Goal: Task Accomplishment & Management: Complete application form

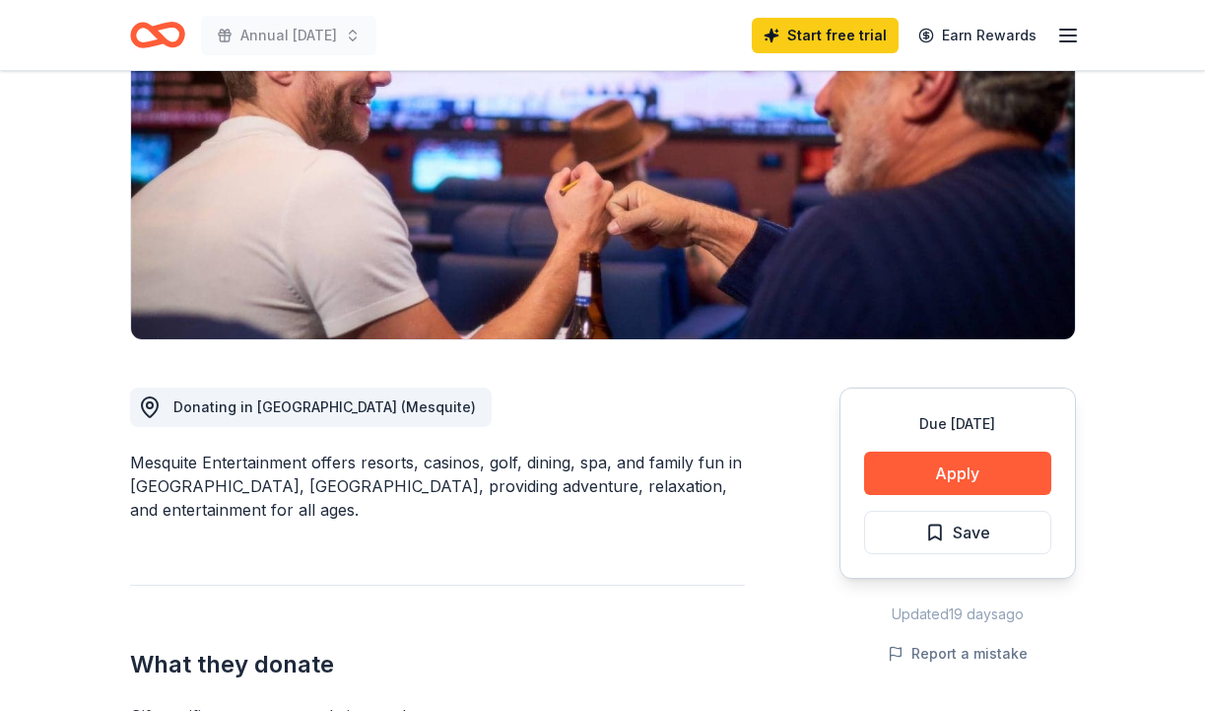
scroll to position [338, 0]
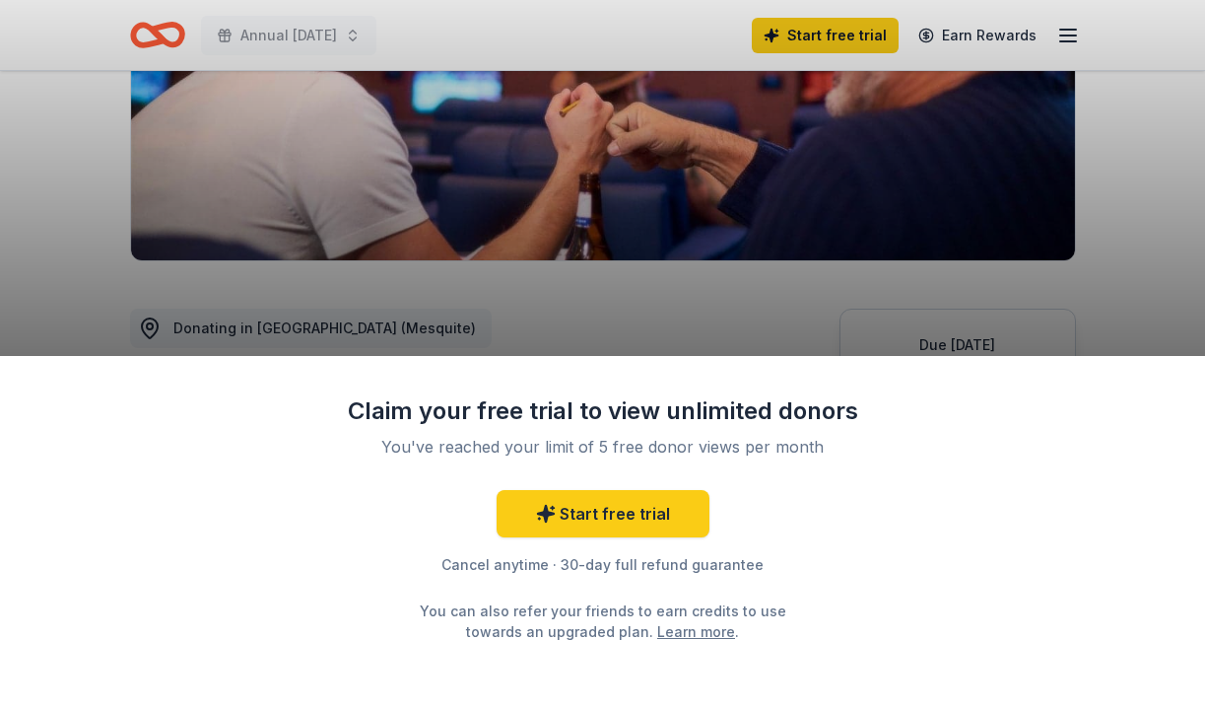
click at [1123, 259] on div "Claim your free trial to view unlimited donors You've reached your limit of 5 f…" at bounding box center [602, 355] width 1205 height 711
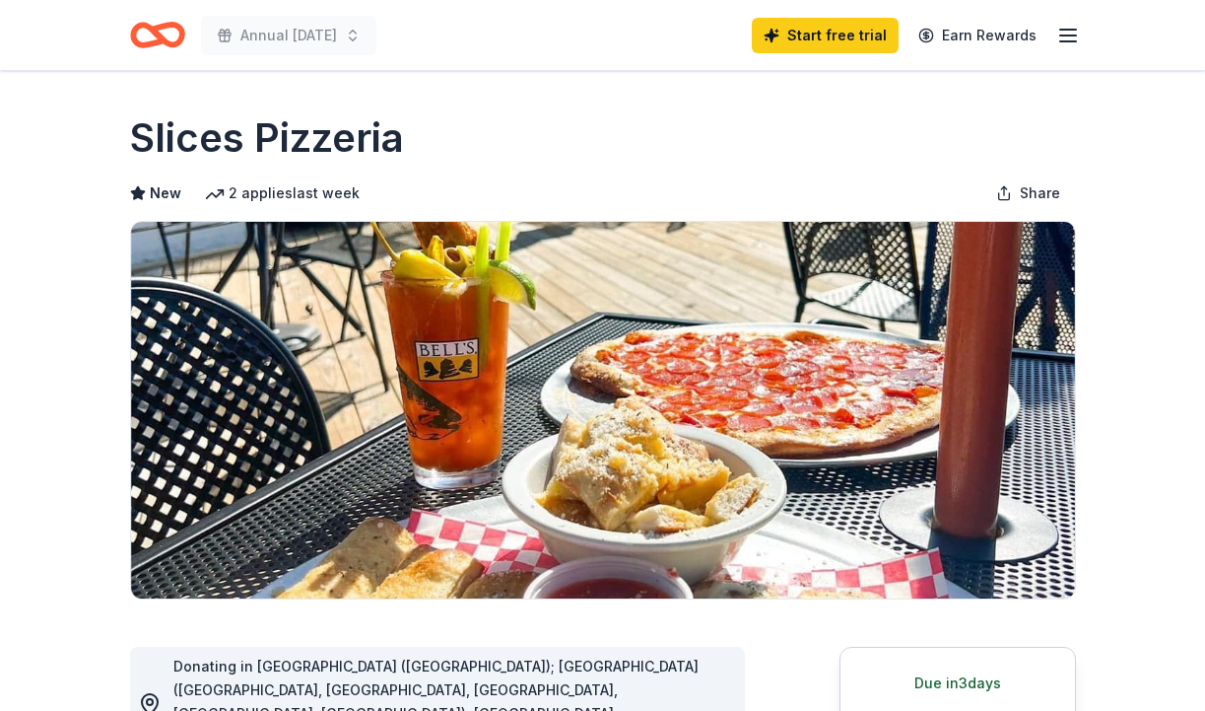
scroll to position [11, 0]
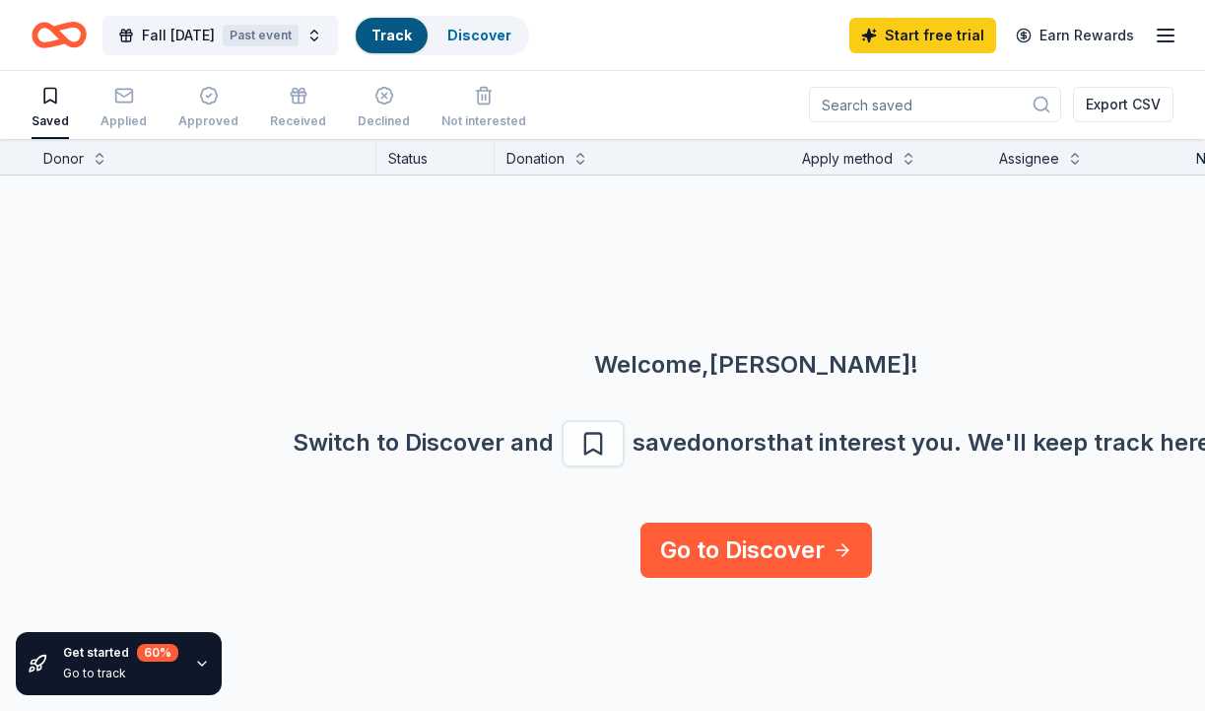
scroll to position [1, 0]
click at [114, 103] on icon "button" at bounding box center [124, 96] width 20 height 20
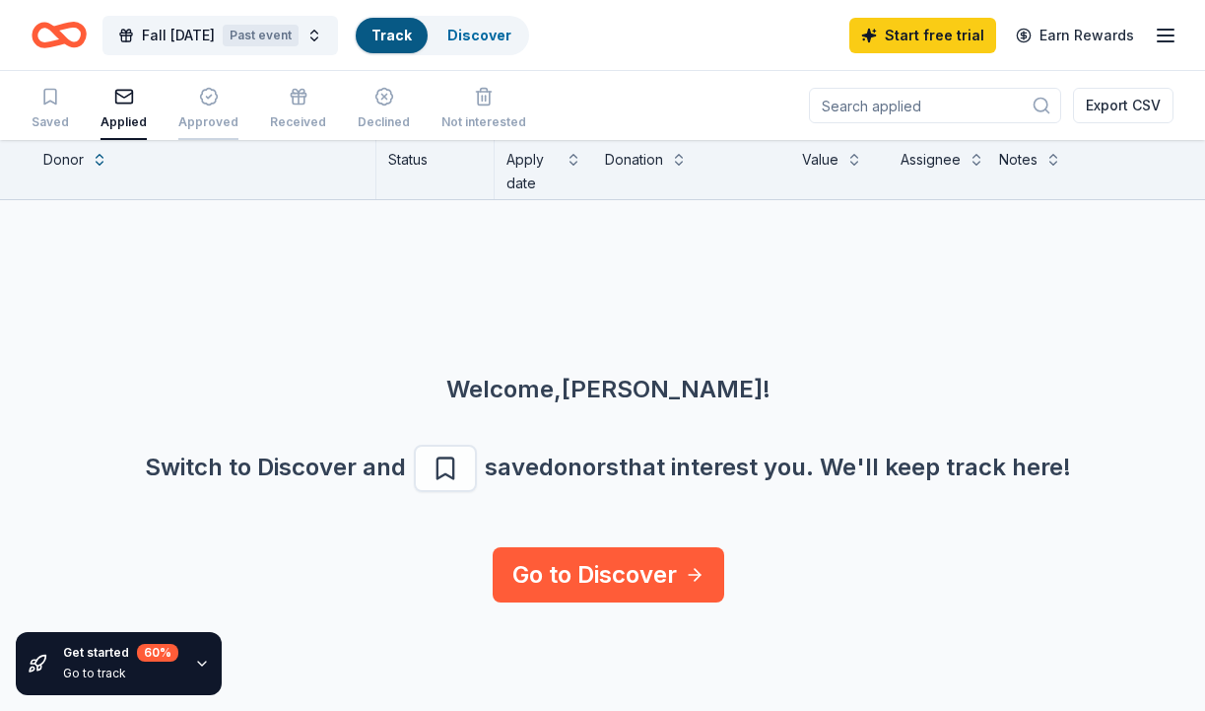
click at [215, 102] on div "button" at bounding box center [208, 97] width 60 height 20
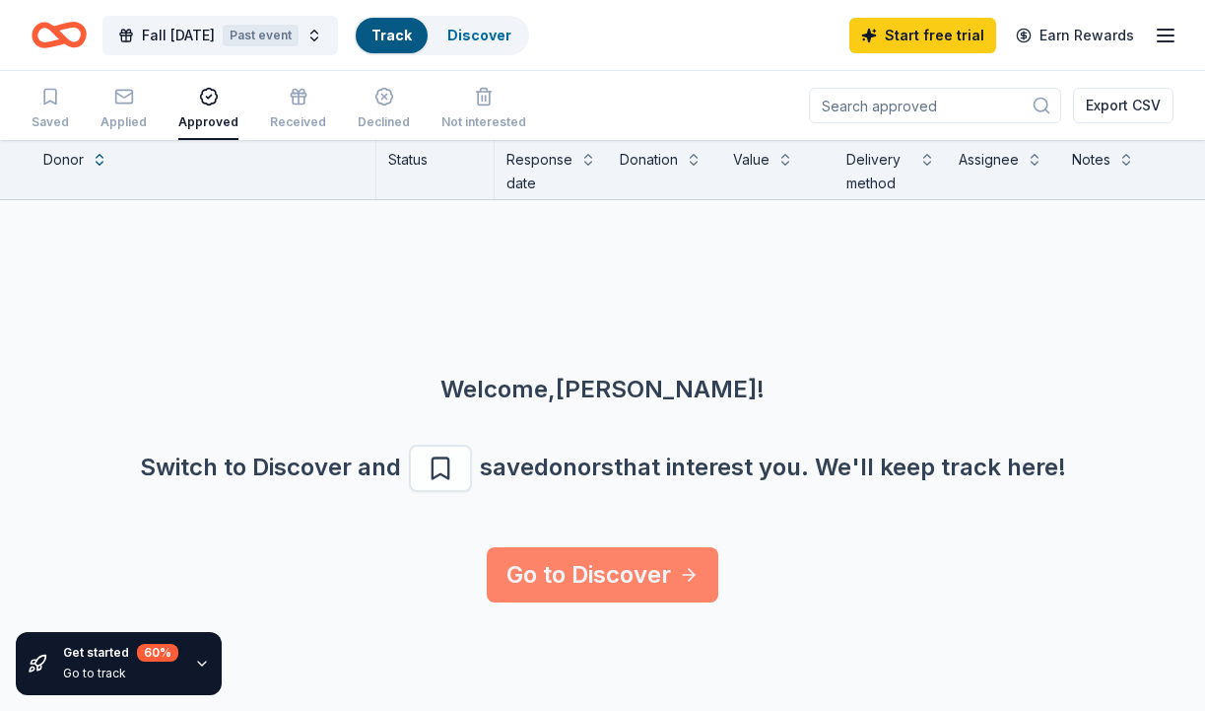
click at [566, 566] on link "Go to Discover" at bounding box center [603, 574] width 232 height 55
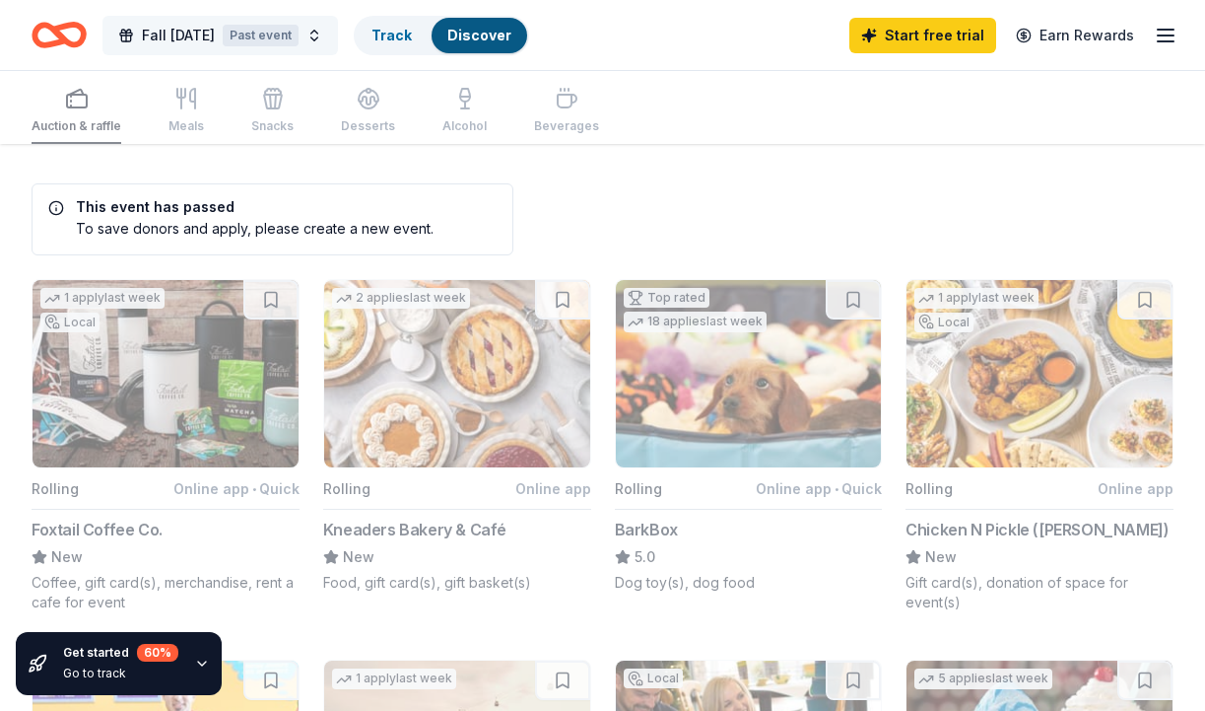
click at [179, 34] on span "Fall Harvest Festival" at bounding box center [178, 36] width 73 height 24
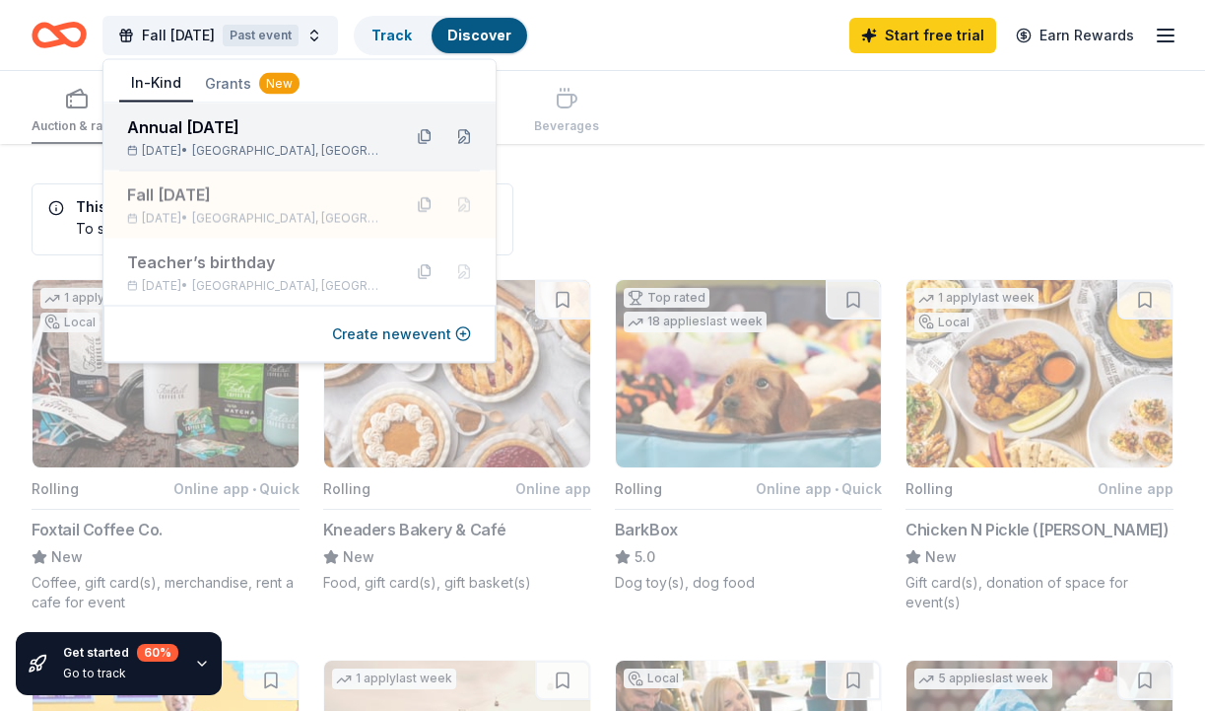
click at [254, 139] on div "Annual Harvest Festival Oct 25, 2025 • Las Vegas, NV" at bounding box center [256, 136] width 258 height 43
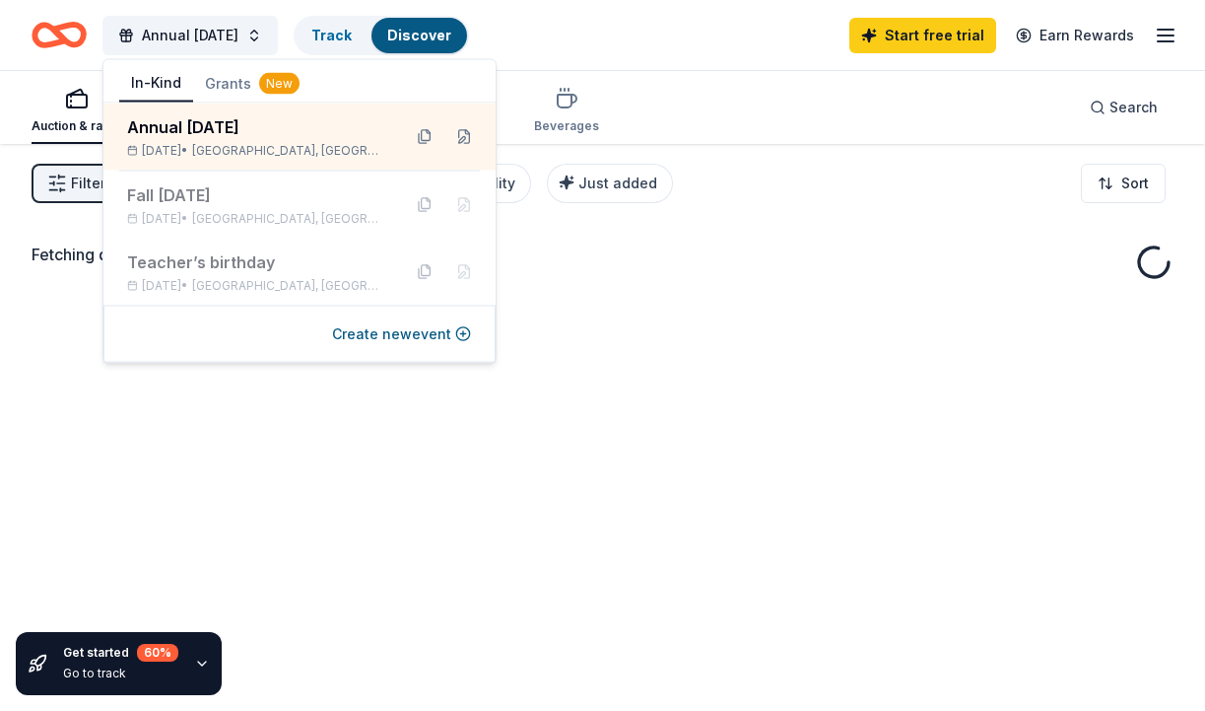
click at [724, 112] on div "Auction & raffle Meals Snacks Desserts Alcohol Beverages Search" at bounding box center [603, 107] width 1142 height 73
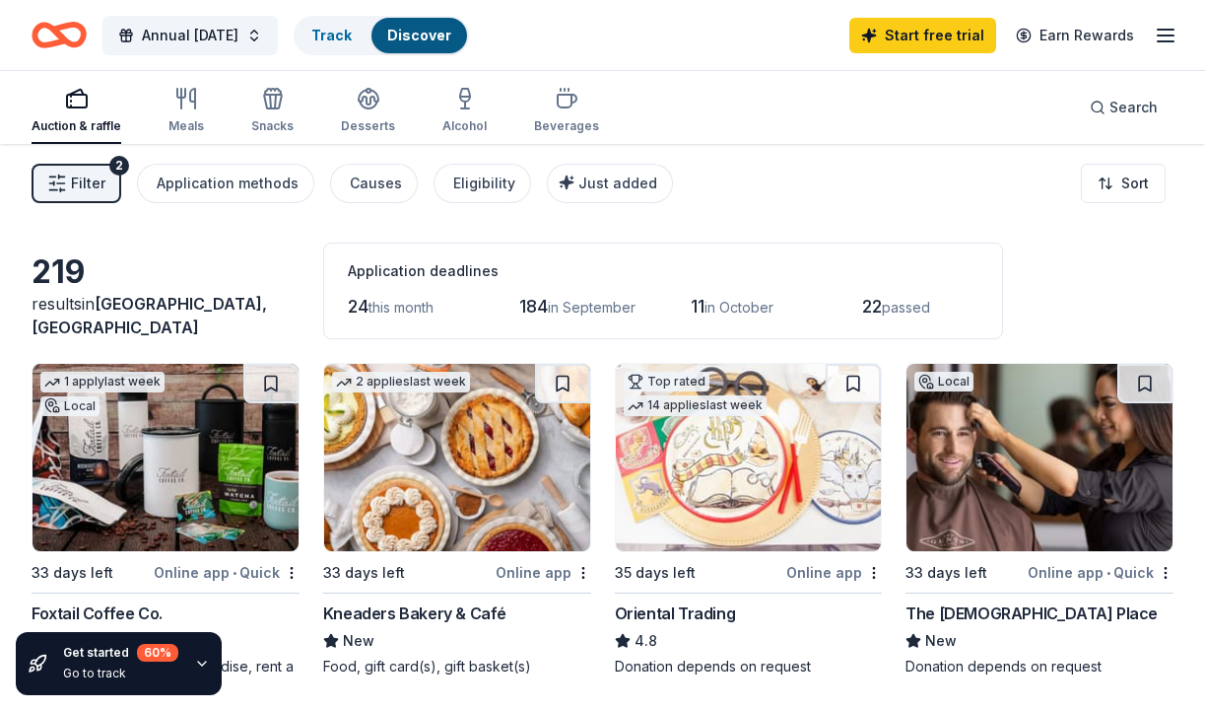
click at [78, 104] on icon "button" at bounding box center [77, 99] width 24 height 24
click at [459, 179] on div "Eligibility" at bounding box center [484, 183] width 62 height 24
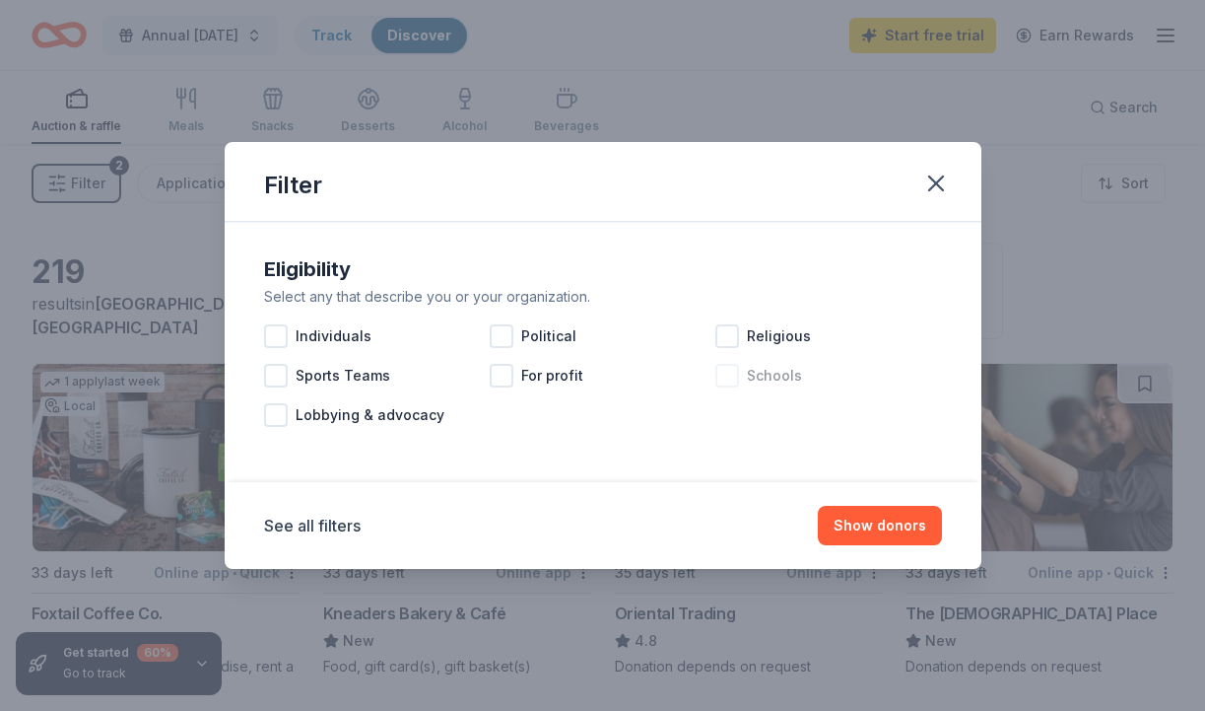
click at [725, 381] on div at bounding box center [727, 376] width 24 height 24
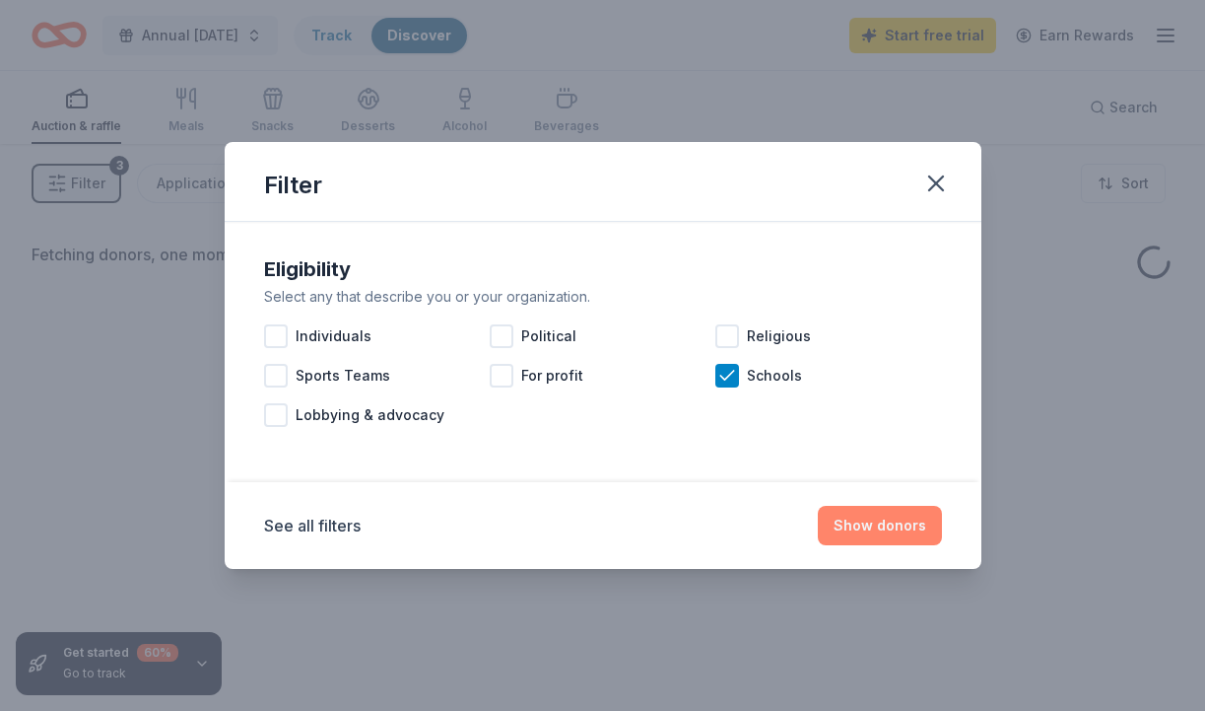
click at [873, 519] on button "Show donors" at bounding box center [880, 525] width 124 height 39
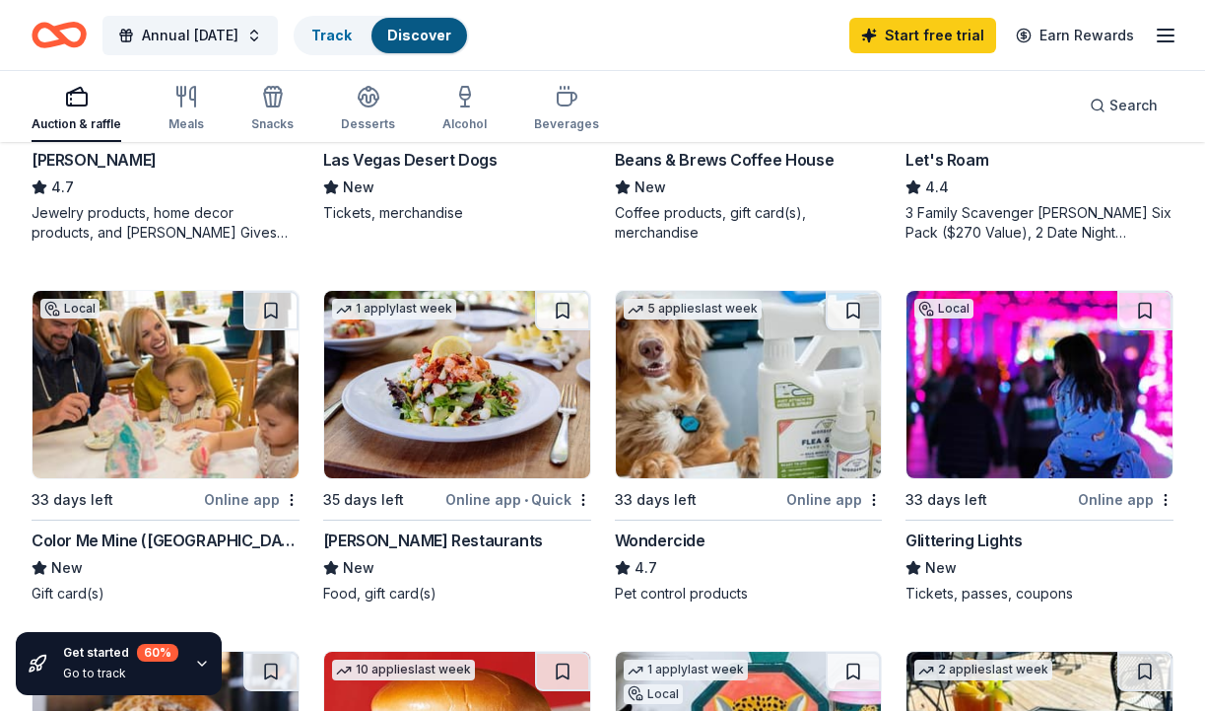
scroll to position [1221, 0]
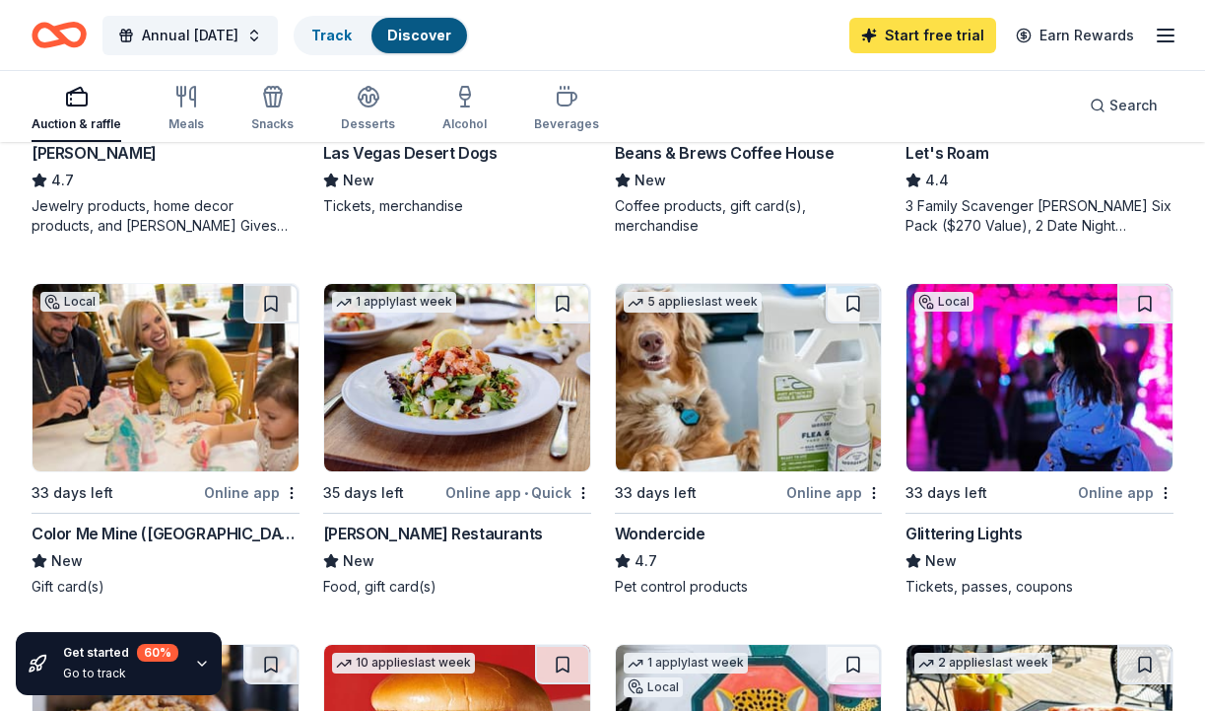
click at [917, 46] on link "Start free trial" at bounding box center [923, 35] width 147 height 35
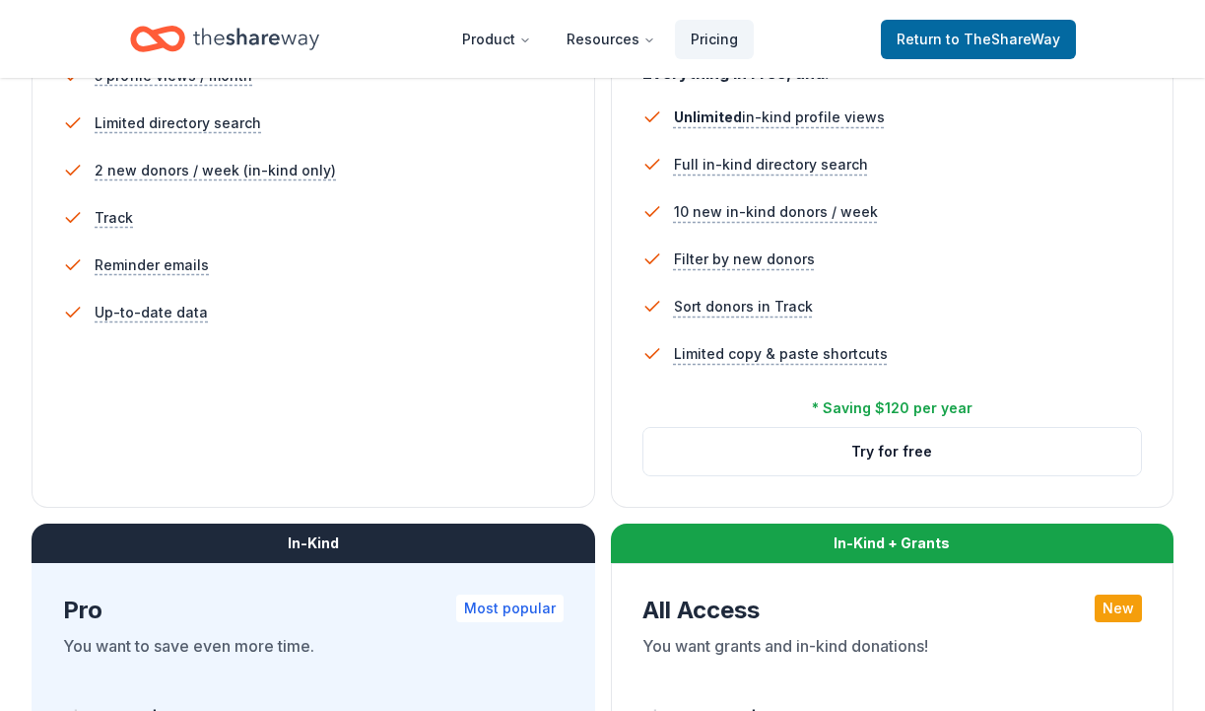
scroll to position [624, 0]
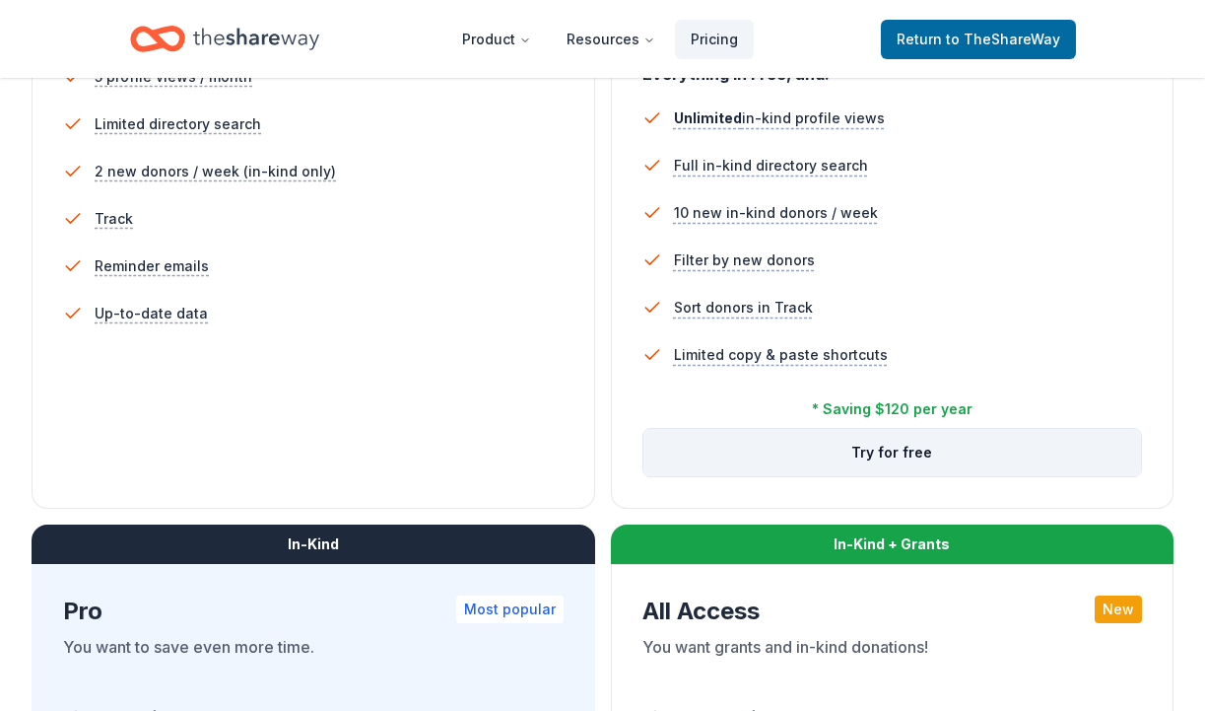
click at [886, 443] on button "Try for free" at bounding box center [893, 452] width 499 height 47
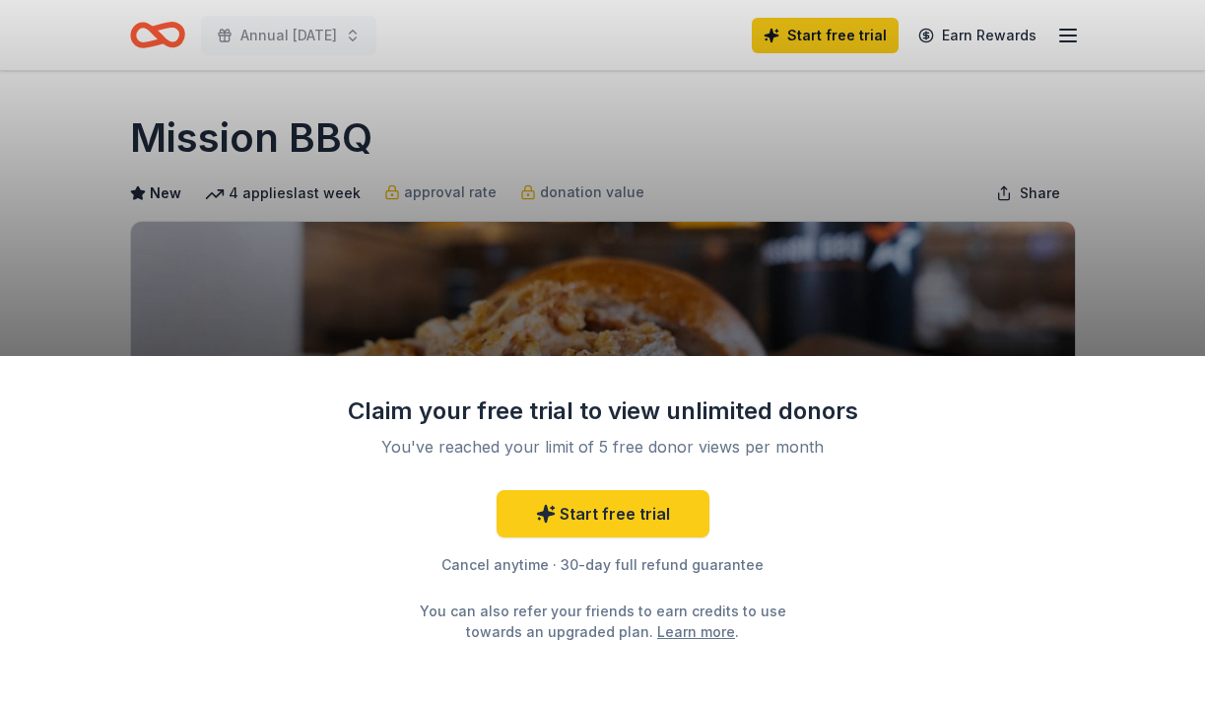
click at [828, 313] on div "Claim your free trial to view unlimited donors You've reached your limit of 5 f…" at bounding box center [602, 355] width 1205 height 711
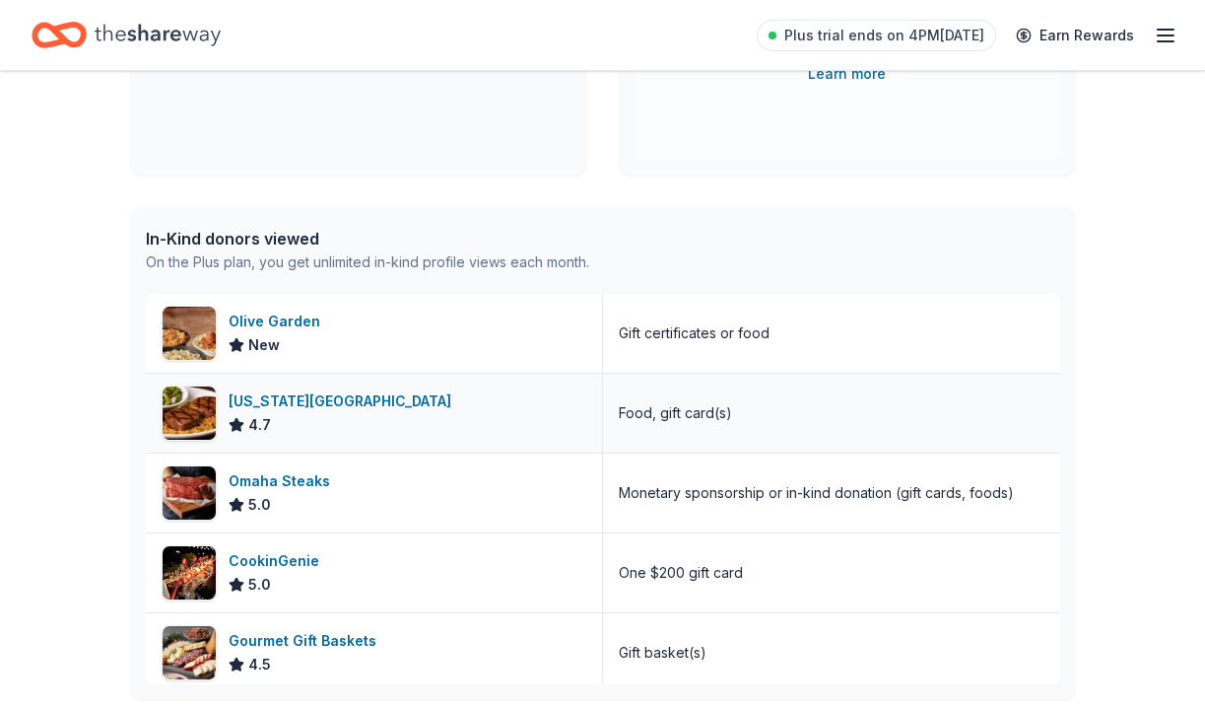
scroll to position [387, 0]
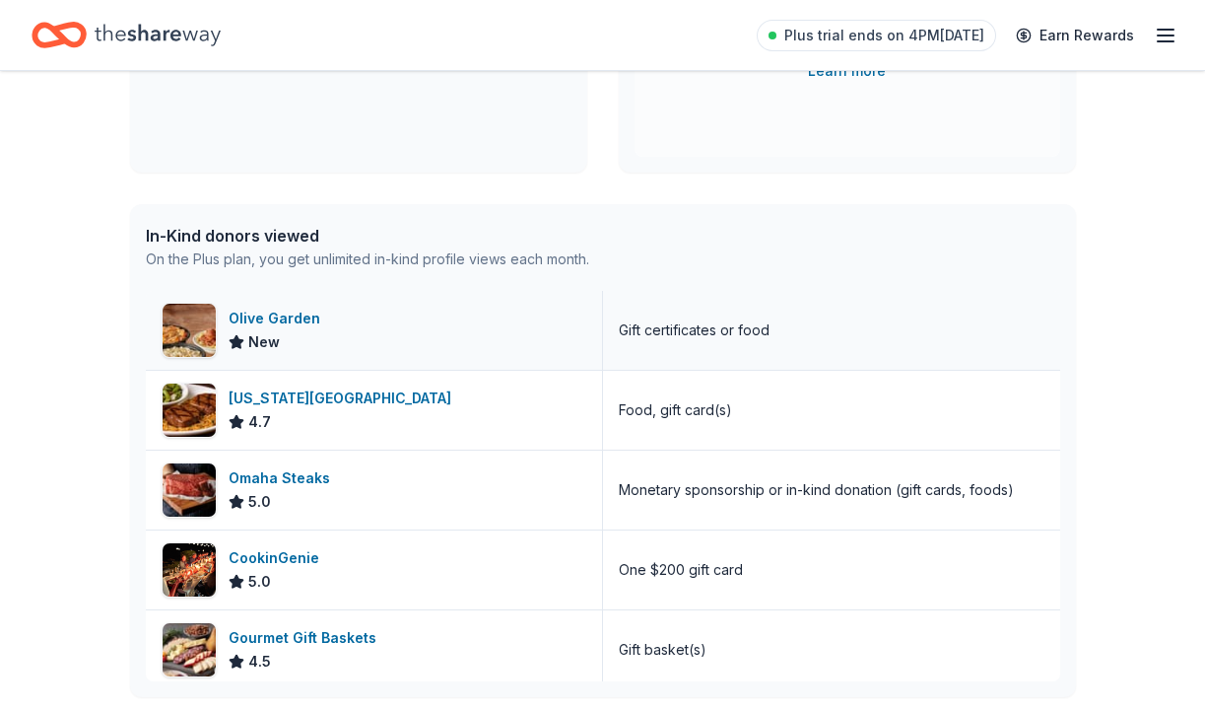
click at [283, 315] on div "Olive Garden" at bounding box center [279, 318] width 100 height 24
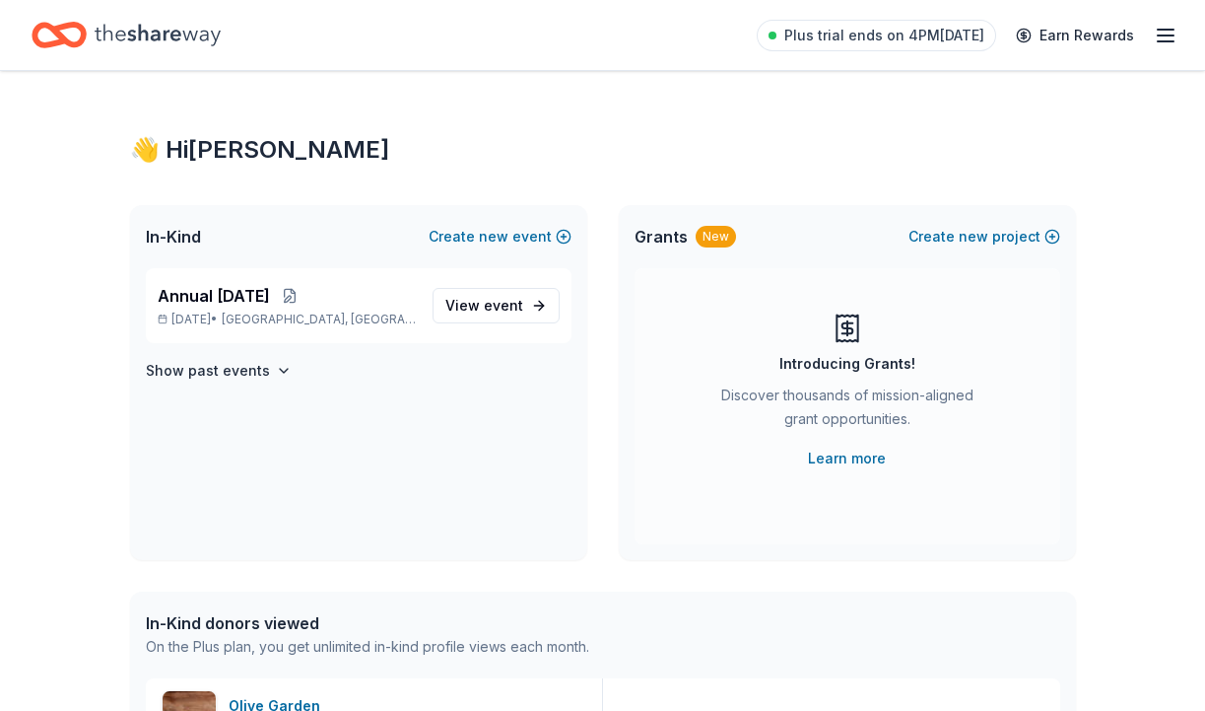
scroll to position [0, 0]
click at [500, 303] on span "event" at bounding box center [503, 305] width 39 height 17
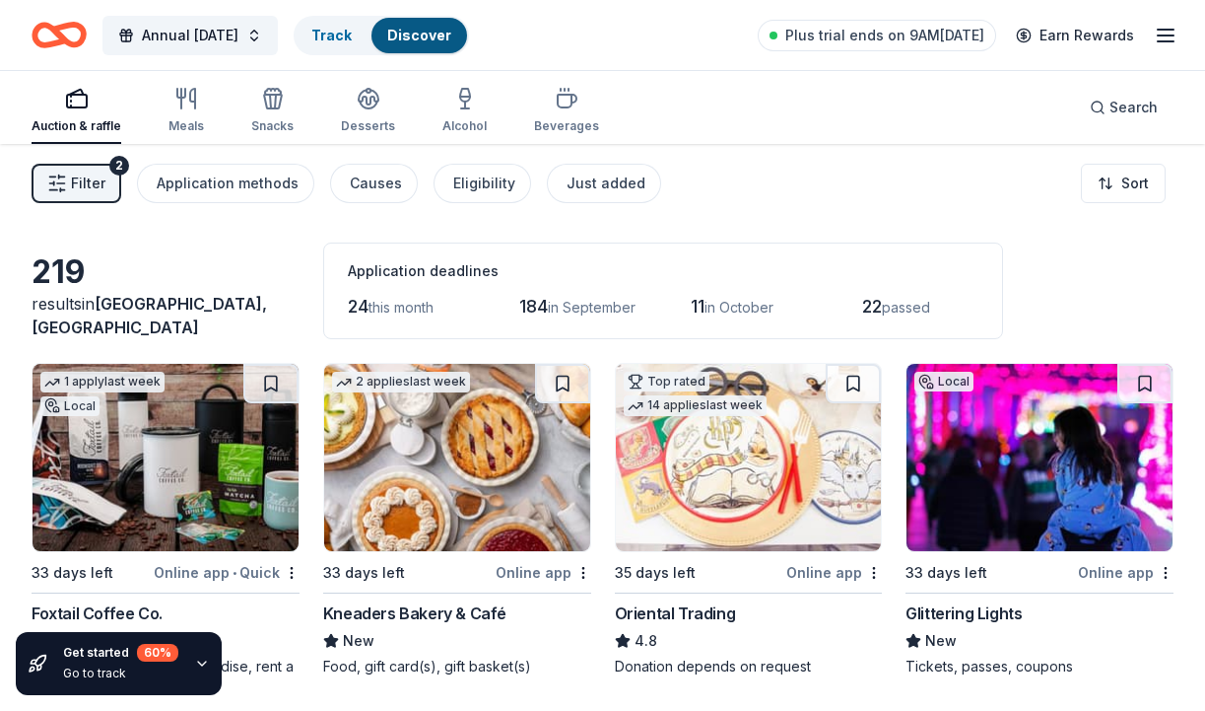
click at [1124, 575] on div "Online app" at bounding box center [1126, 572] width 96 height 25
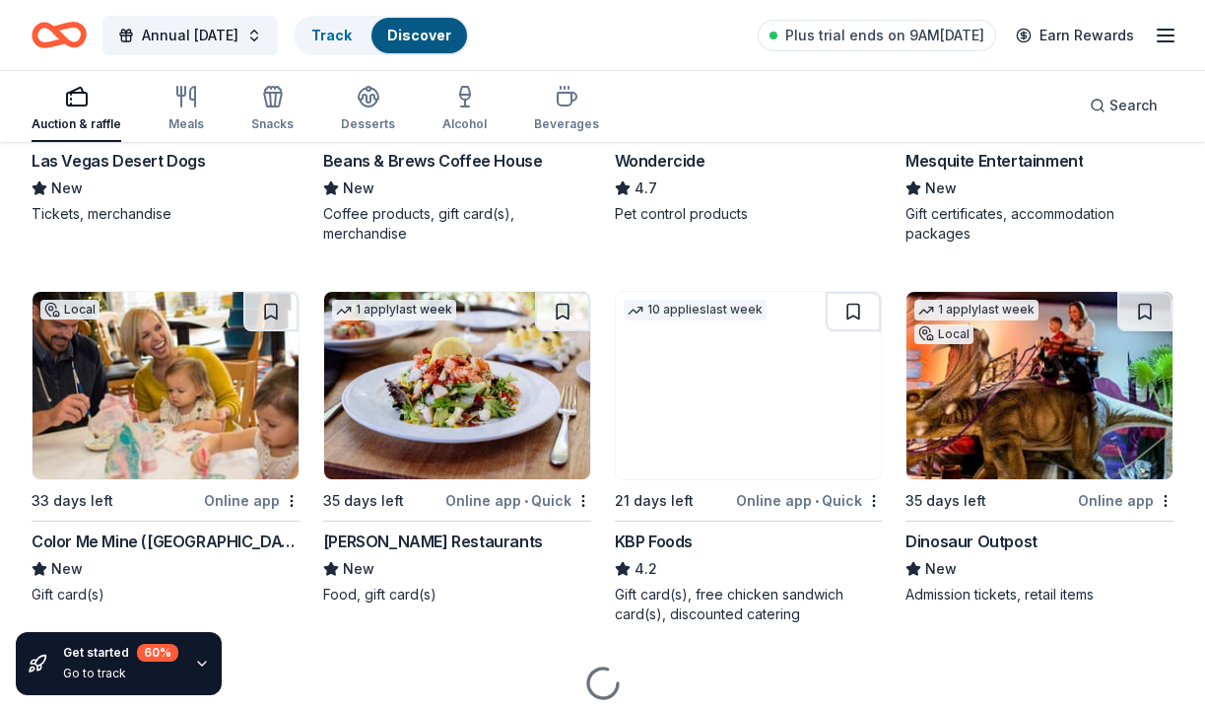
scroll to position [1603, 0]
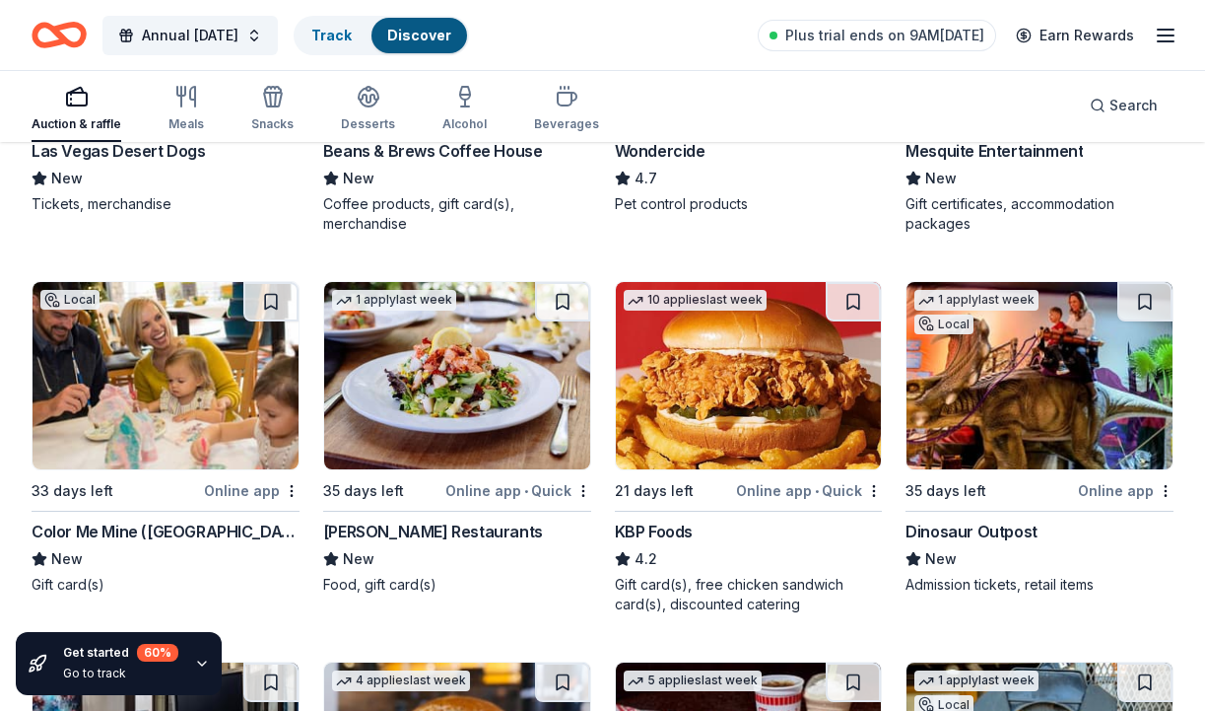
click at [806, 496] on div "Online app • Quick" at bounding box center [809, 490] width 146 height 25
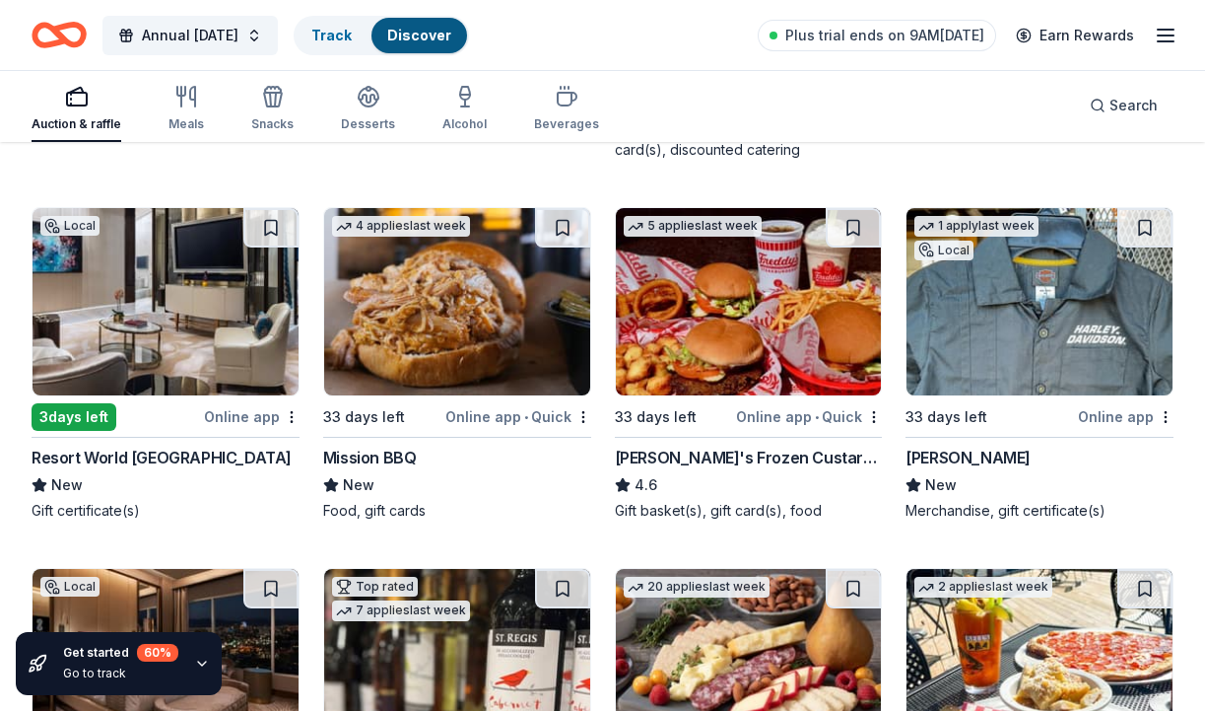
scroll to position [2066, 0]
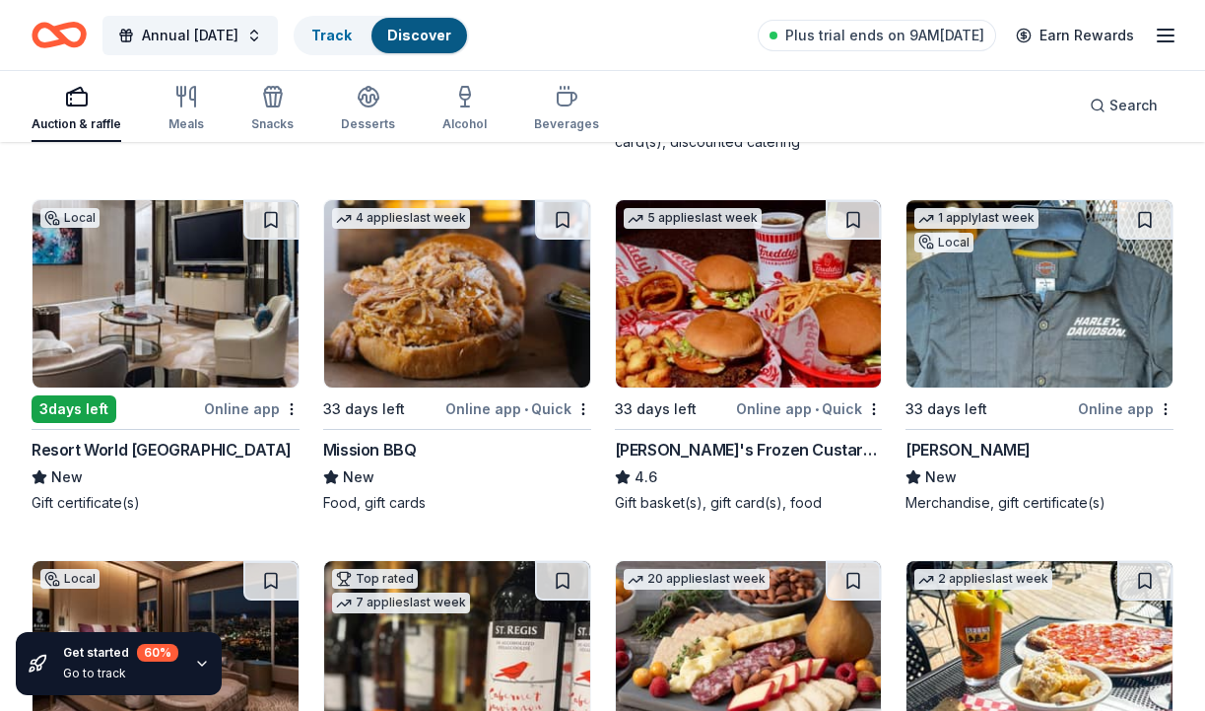
click at [528, 408] on span "•" at bounding box center [526, 409] width 4 height 16
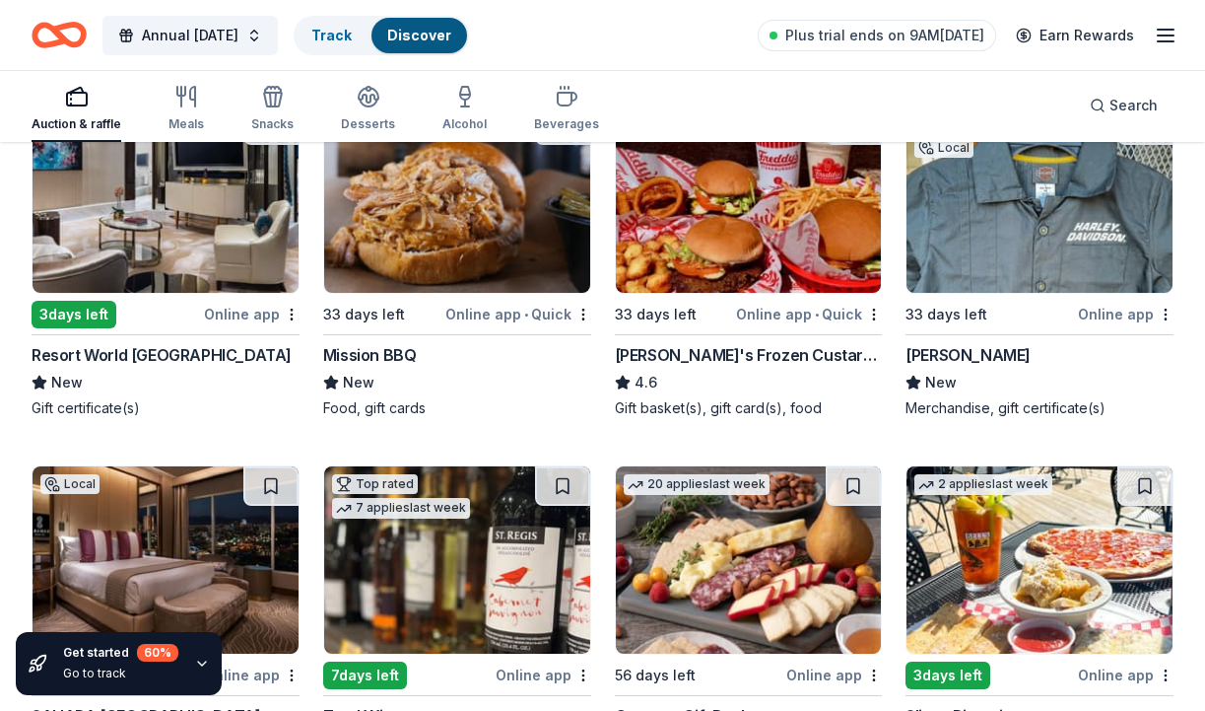
scroll to position [2162, 0]
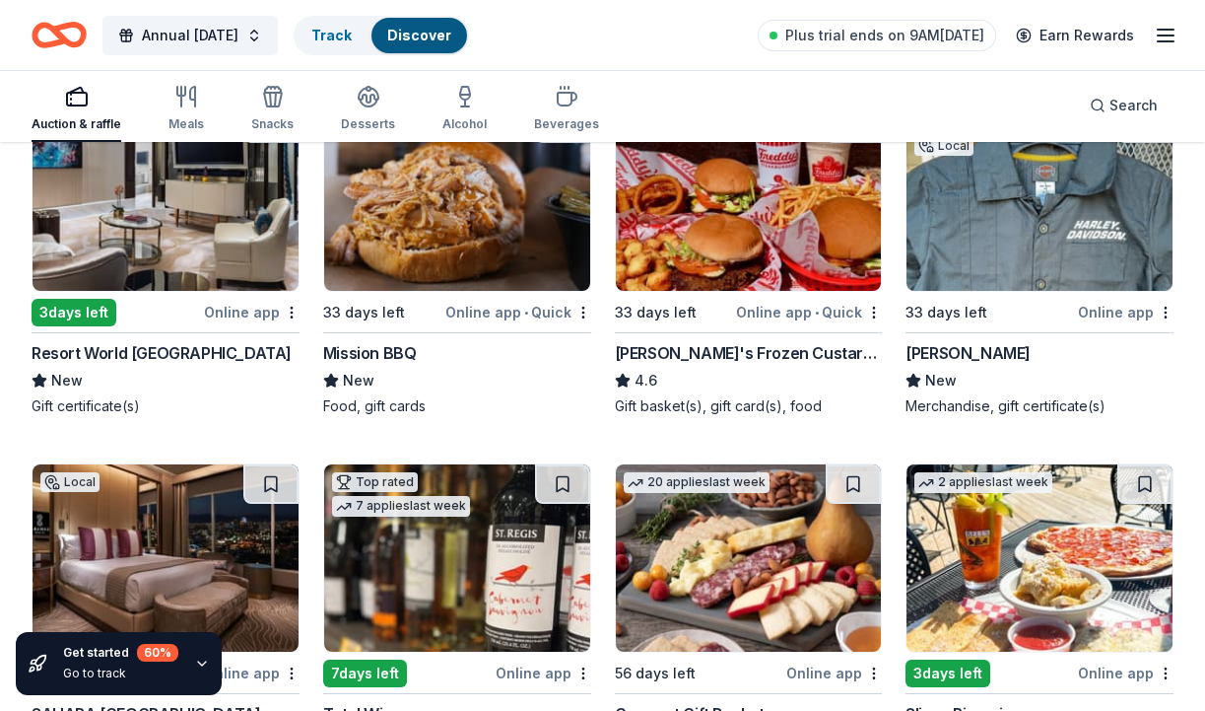
click at [1122, 309] on div "Online app" at bounding box center [1126, 312] width 96 height 25
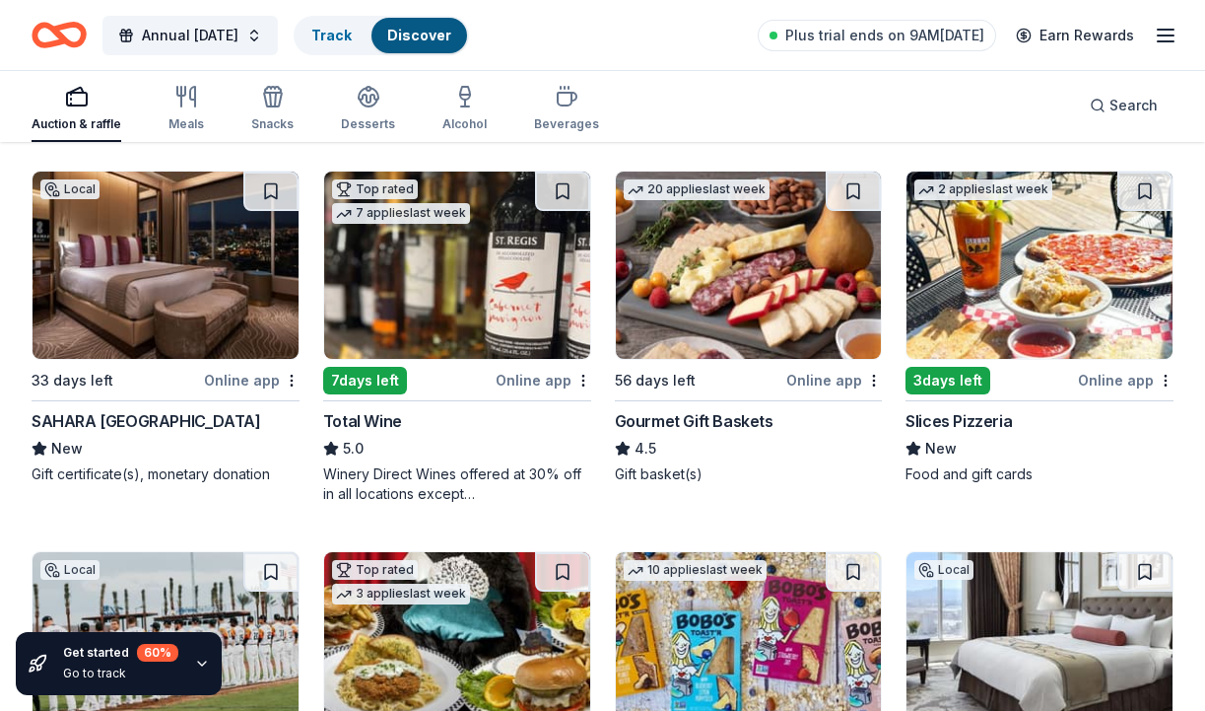
scroll to position [2421, 0]
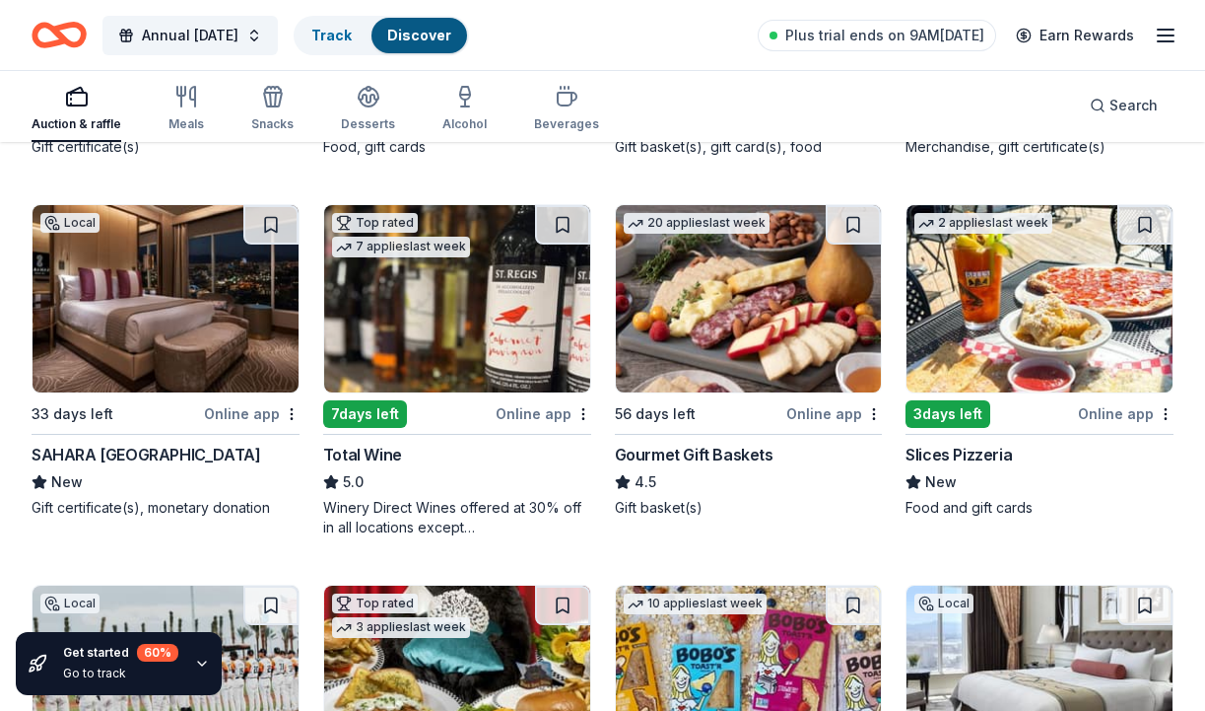
click at [467, 291] on img at bounding box center [457, 298] width 266 height 187
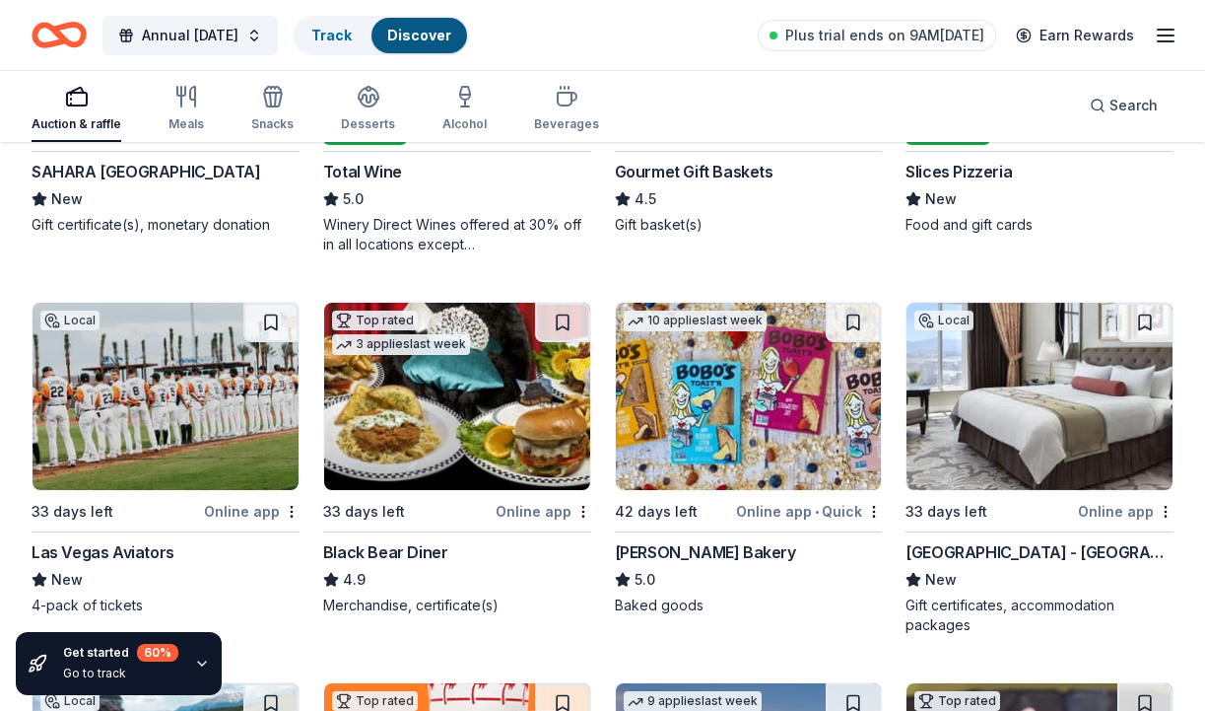
scroll to position [2707, 0]
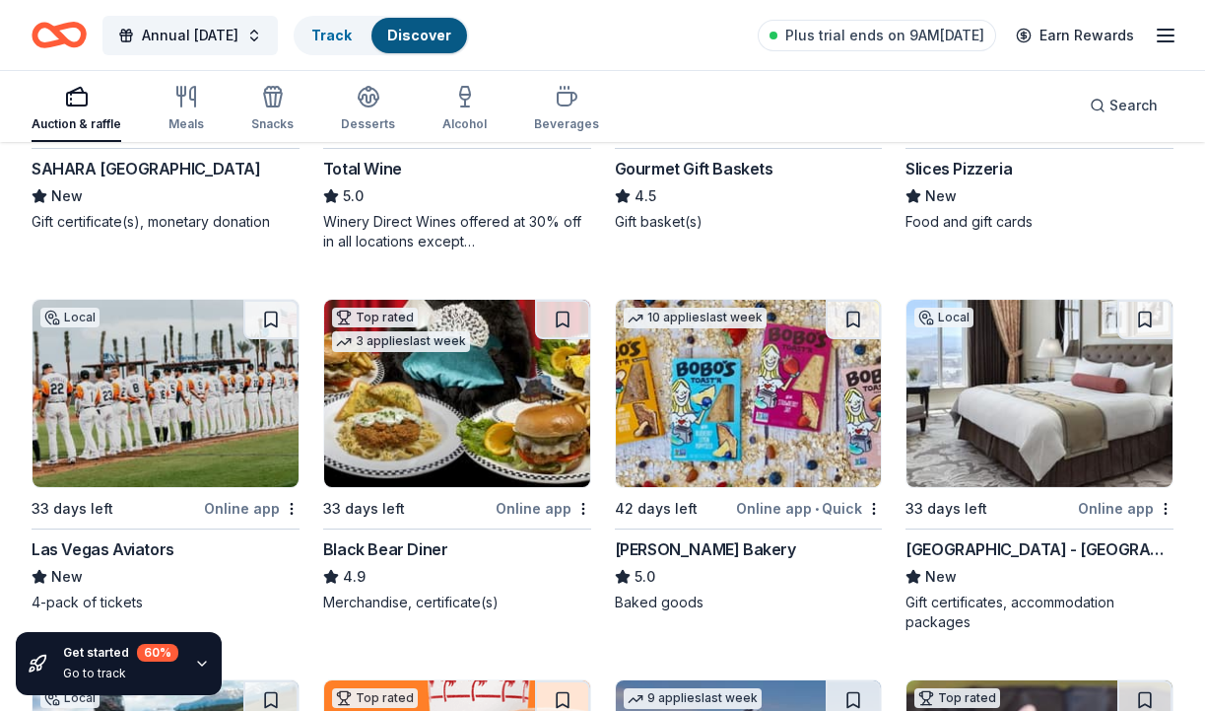
click at [482, 443] on img at bounding box center [457, 393] width 266 height 187
click at [735, 410] on img at bounding box center [749, 393] width 266 height 187
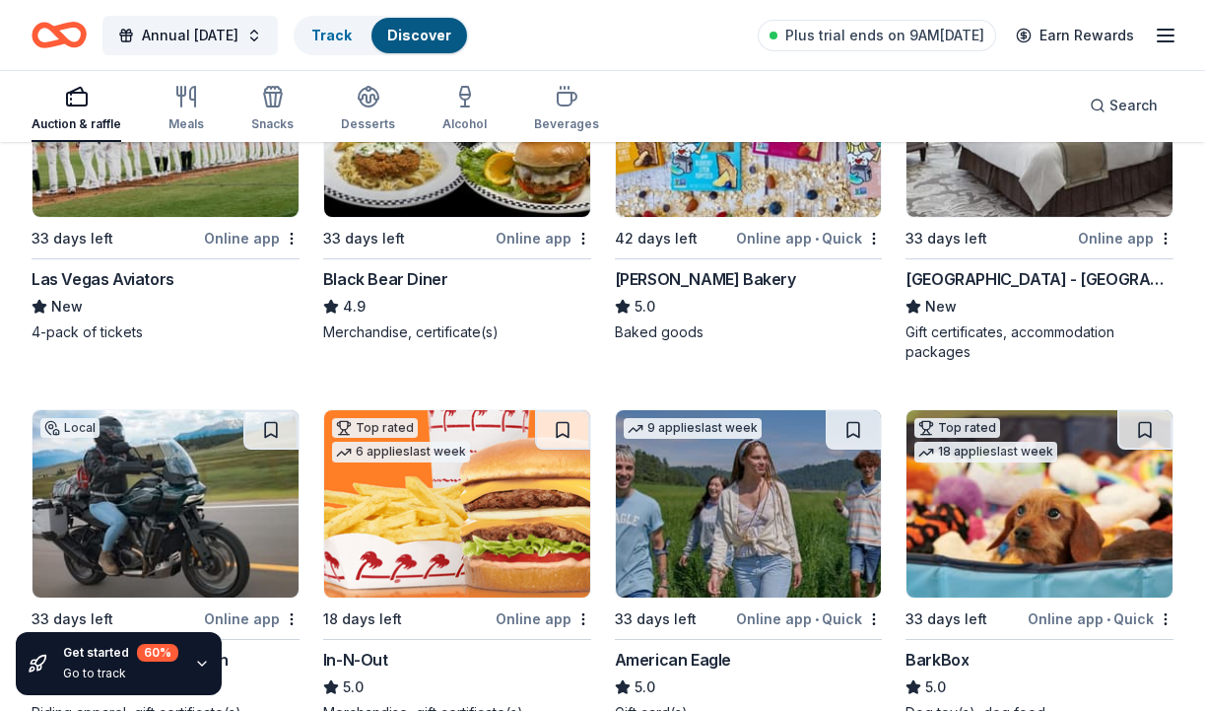
scroll to position [2972, 0]
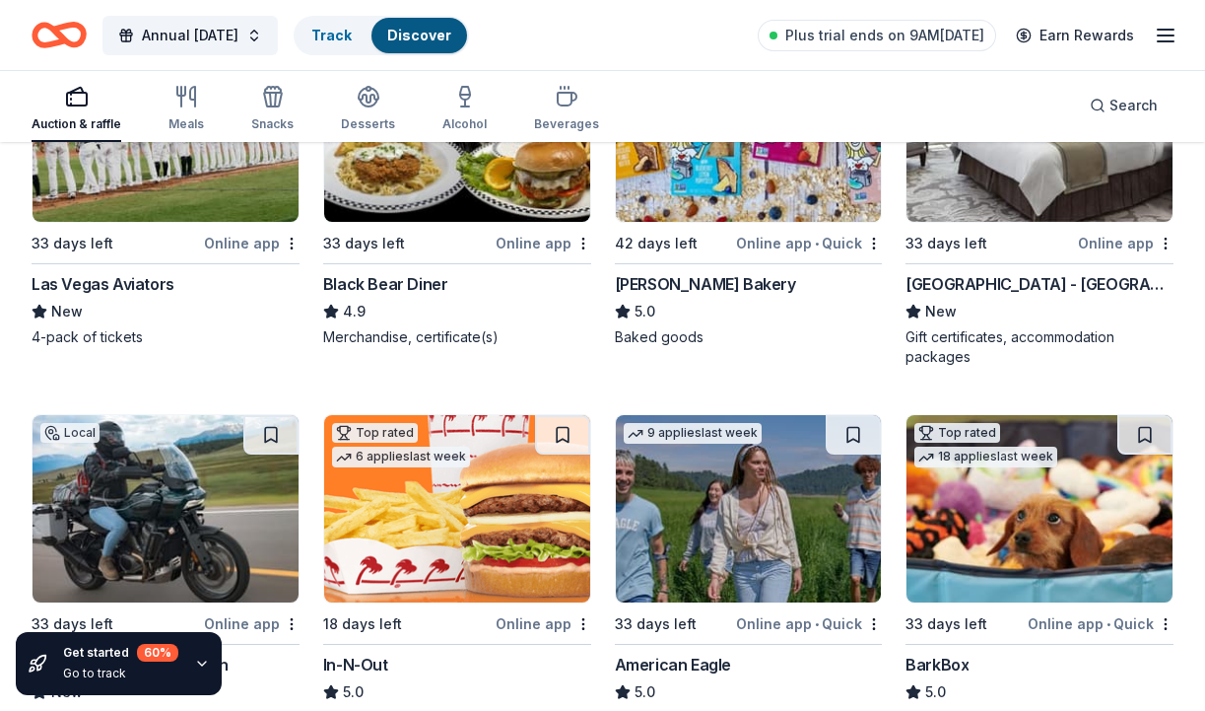
click at [1044, 192] on img at bounding box center [1040, 127] width 266 height 187
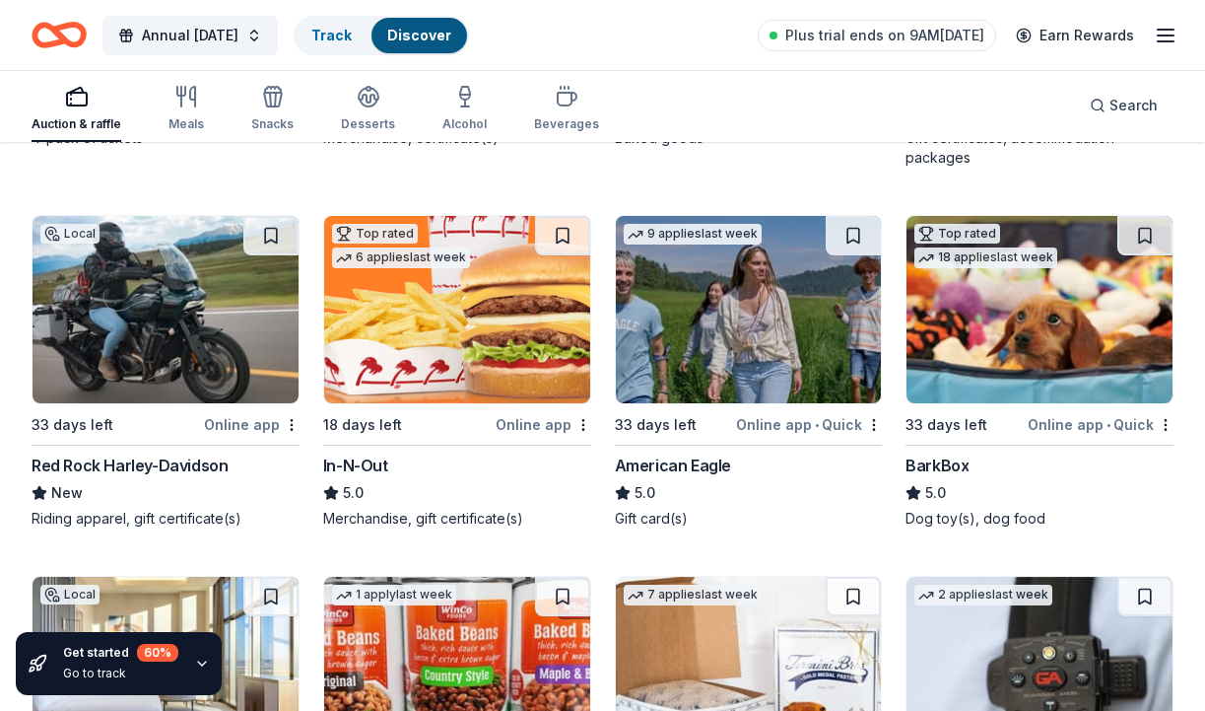
scroll to position [3212, 0]
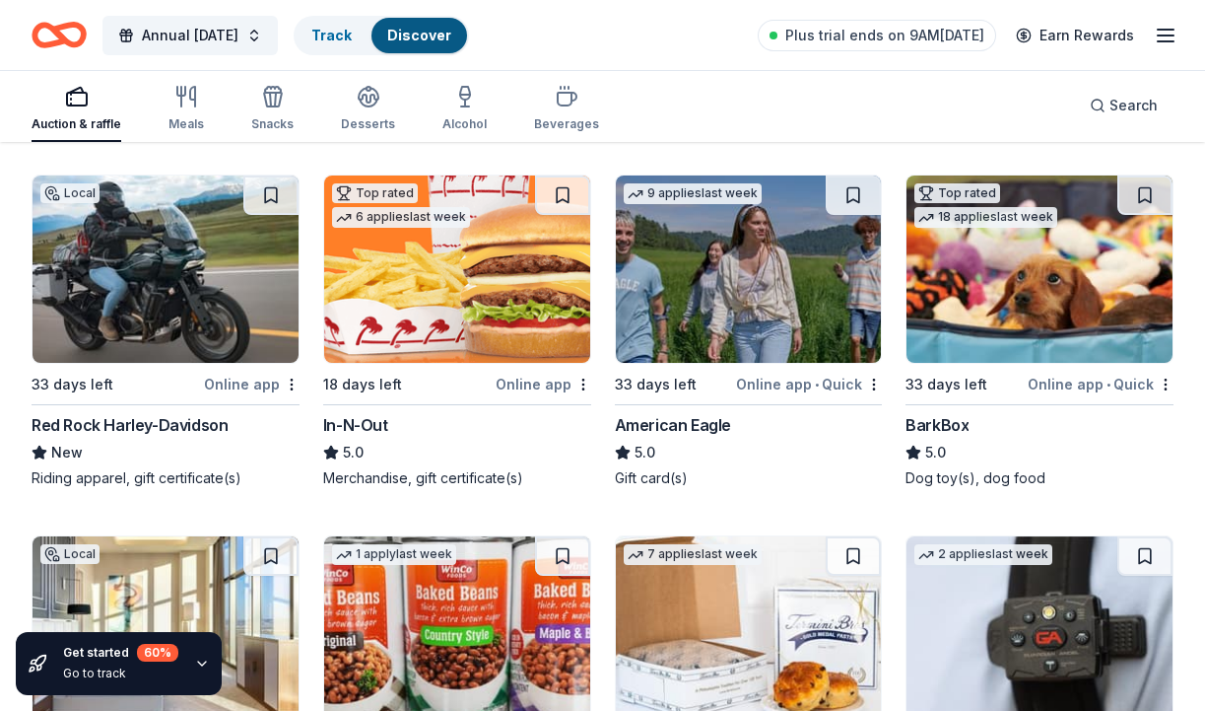
click at [540, 383] on div "Online app" at bounding box center [544, 384] width 96 height 25
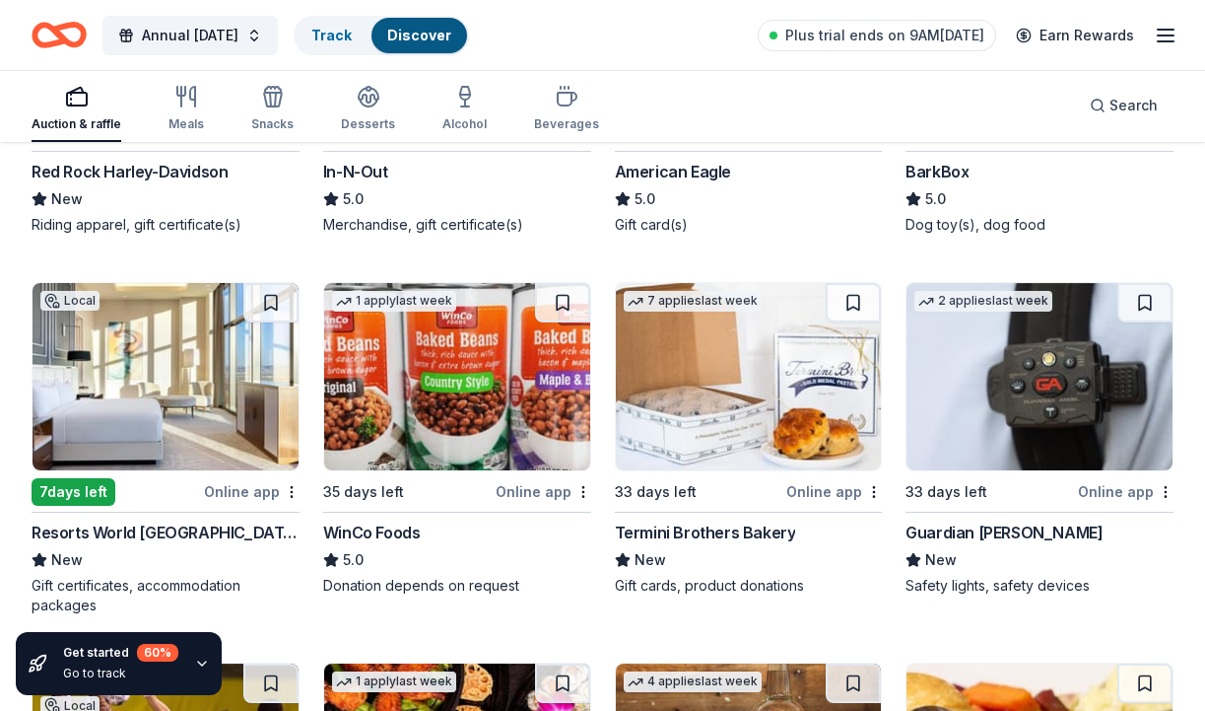
scroll to position [3469, 0]
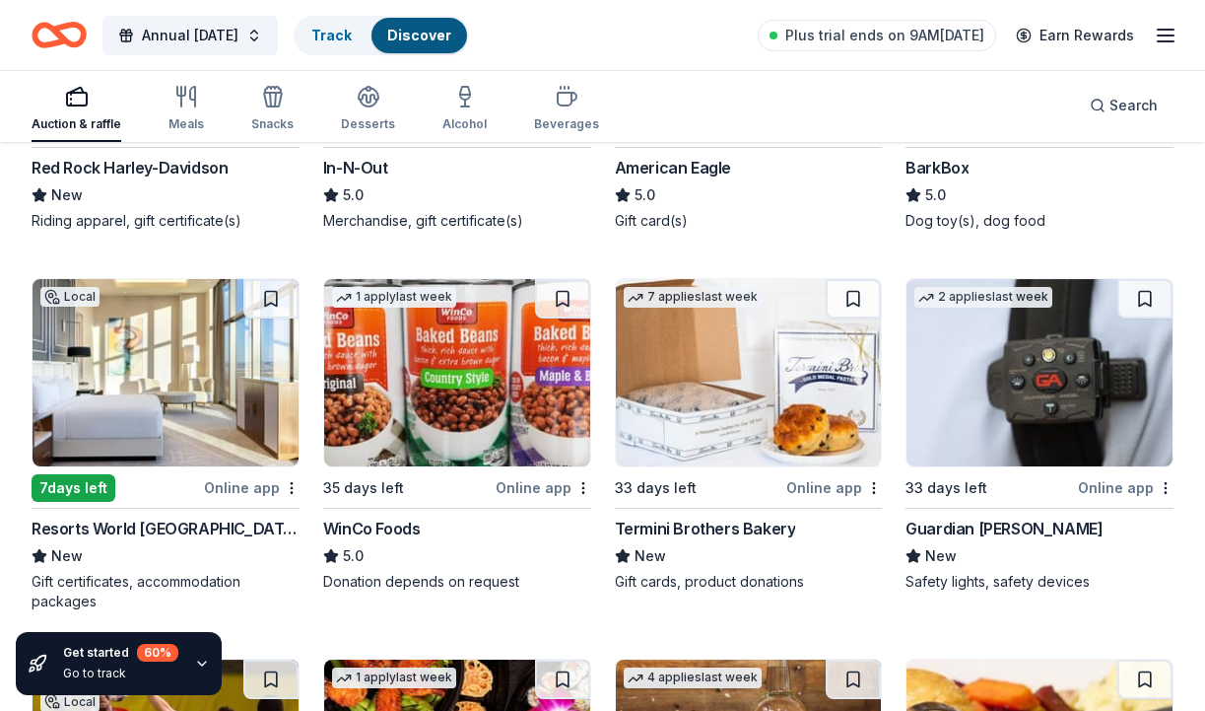
click at [107, 362] on img at bounding box center [166, 372] width 266 height 187
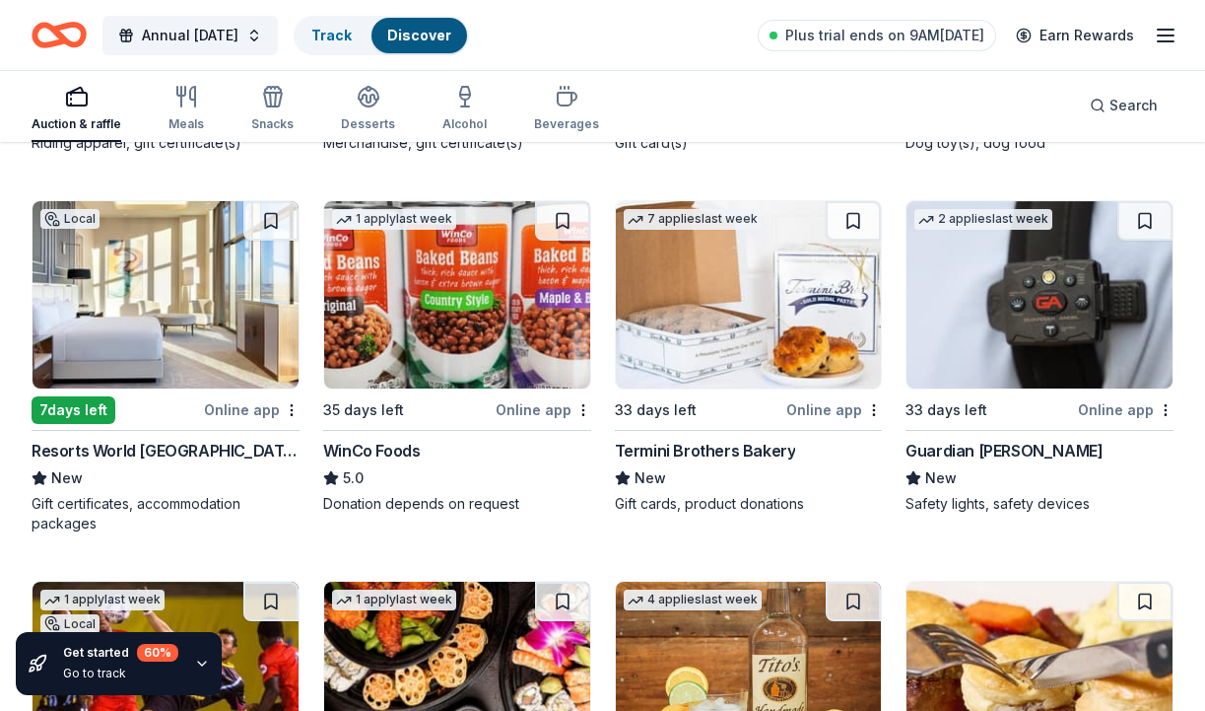
scroll to position [3550, 0]
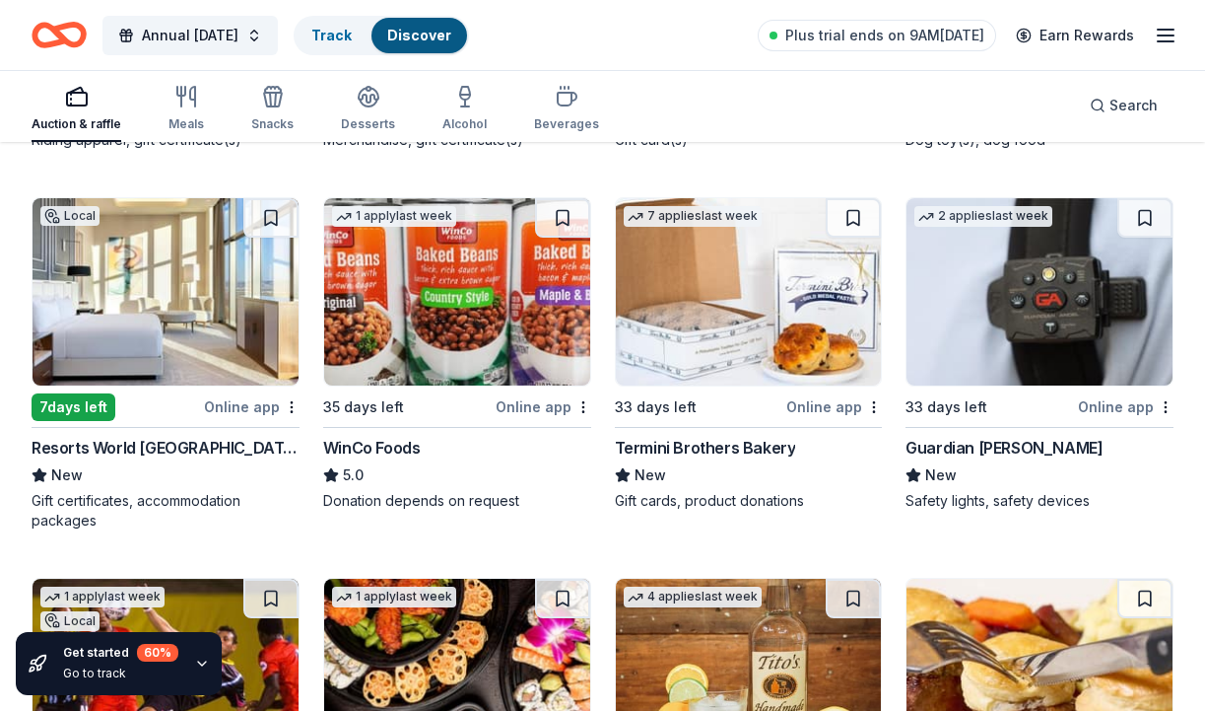
click at [398, 334] on img at bounding box center [457, 291] width 266 height 187
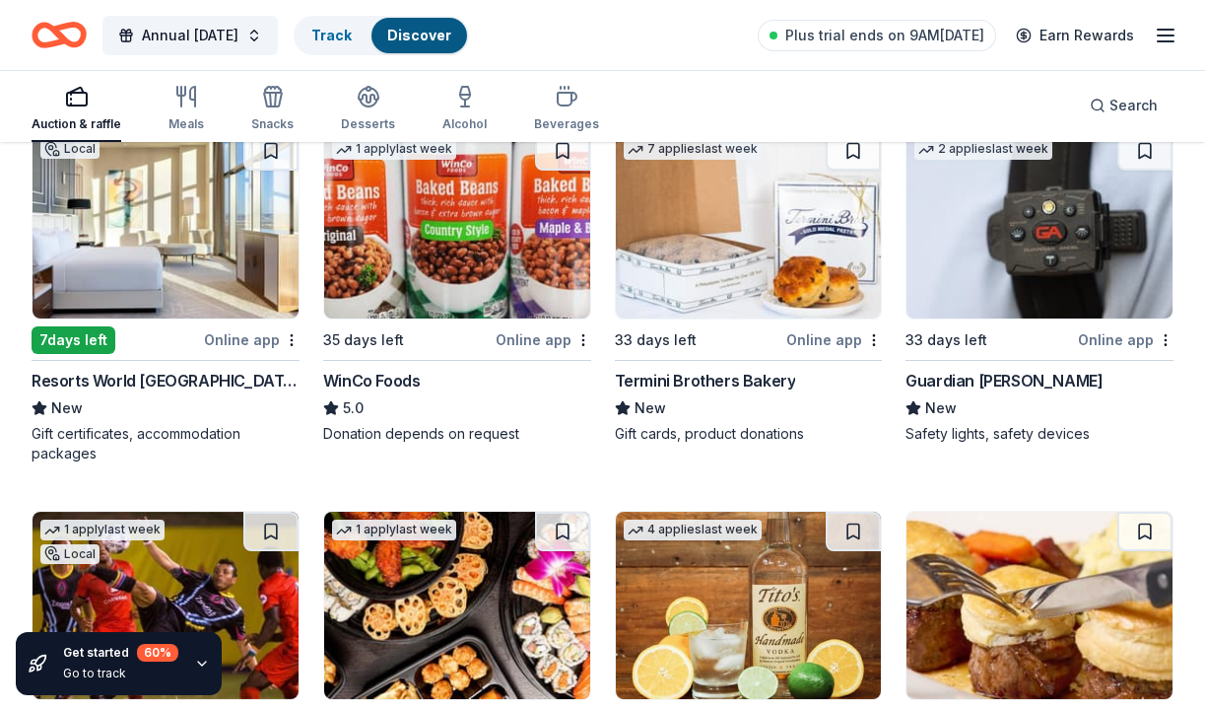
scroll to position [3611, 0]
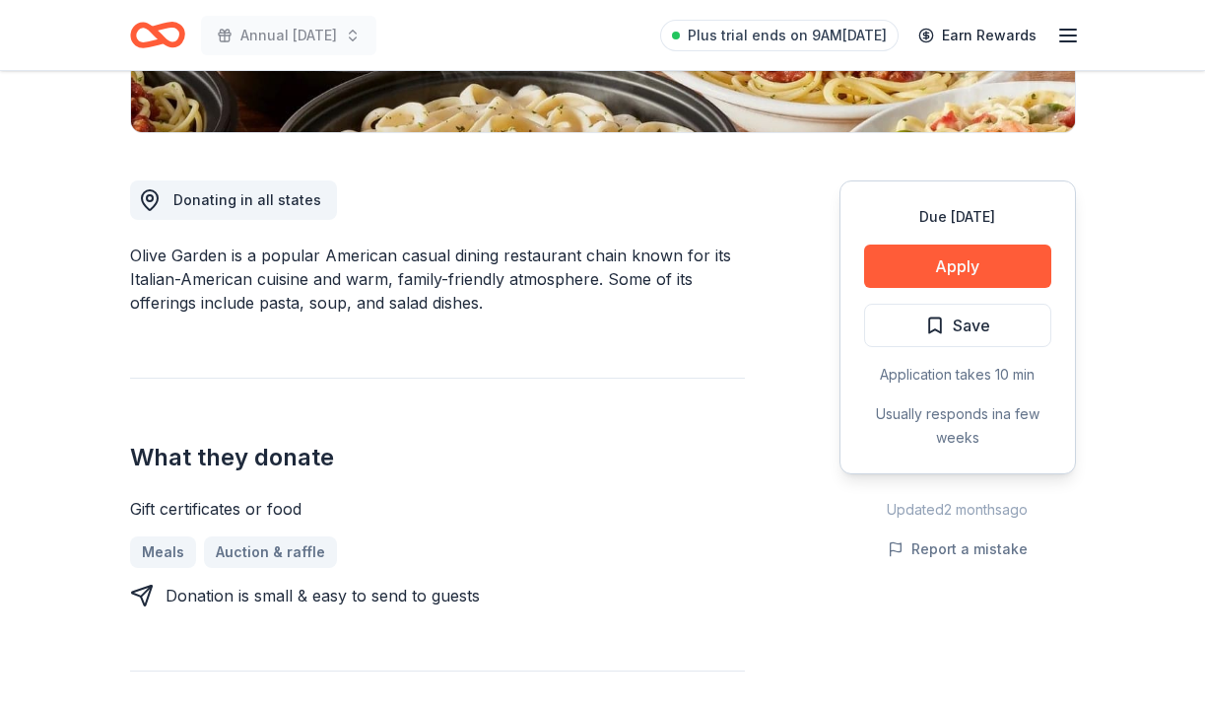
scroll to position [468, 0]
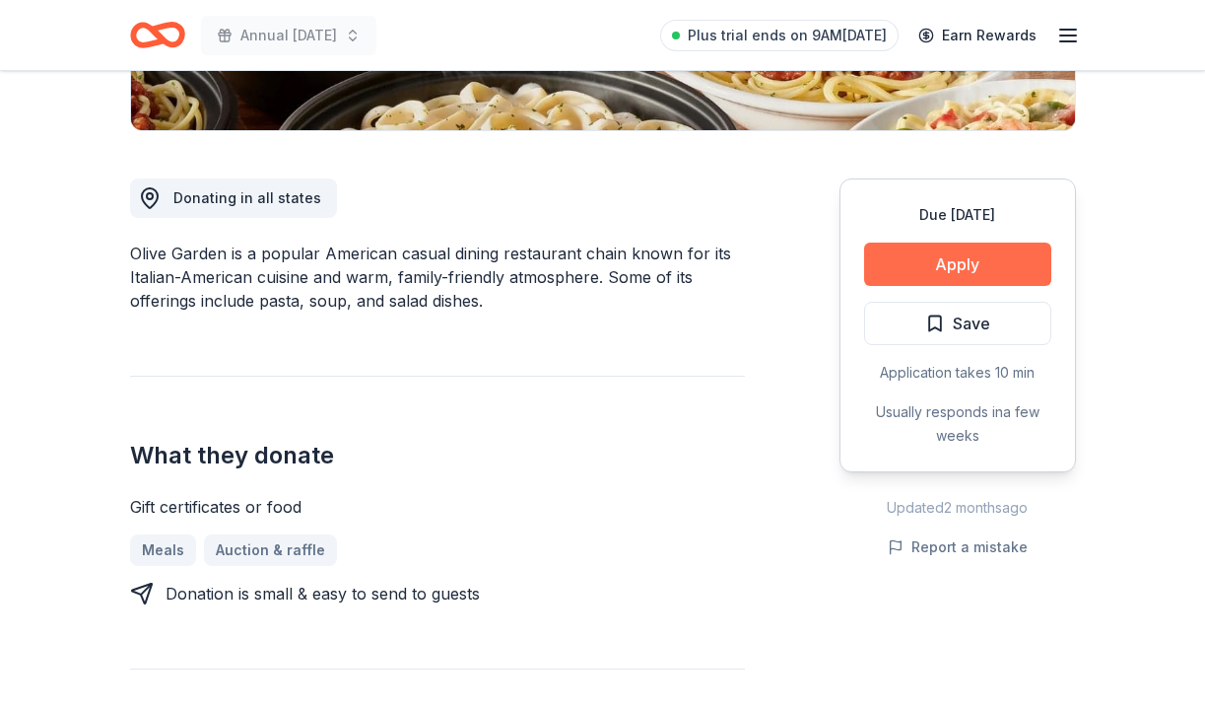
click at [946, 261] on button "Apply" at bounding box center [957, 263] width 187 height 43
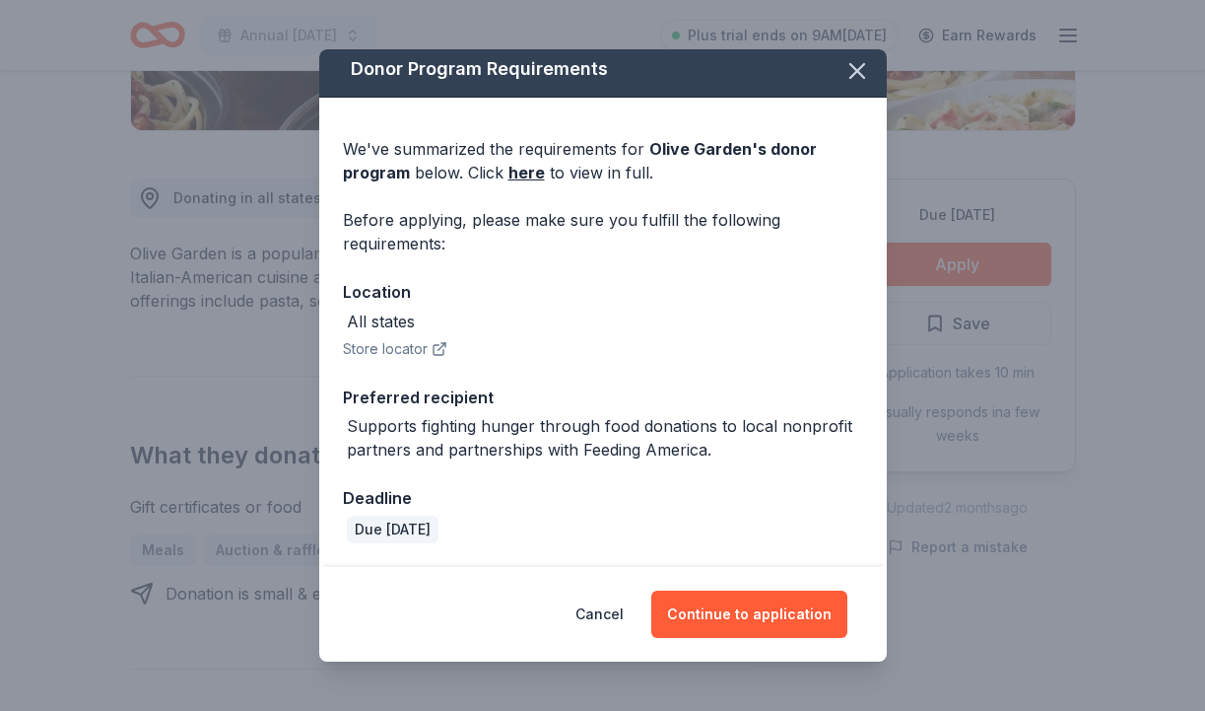
scroll to position [7, 0]
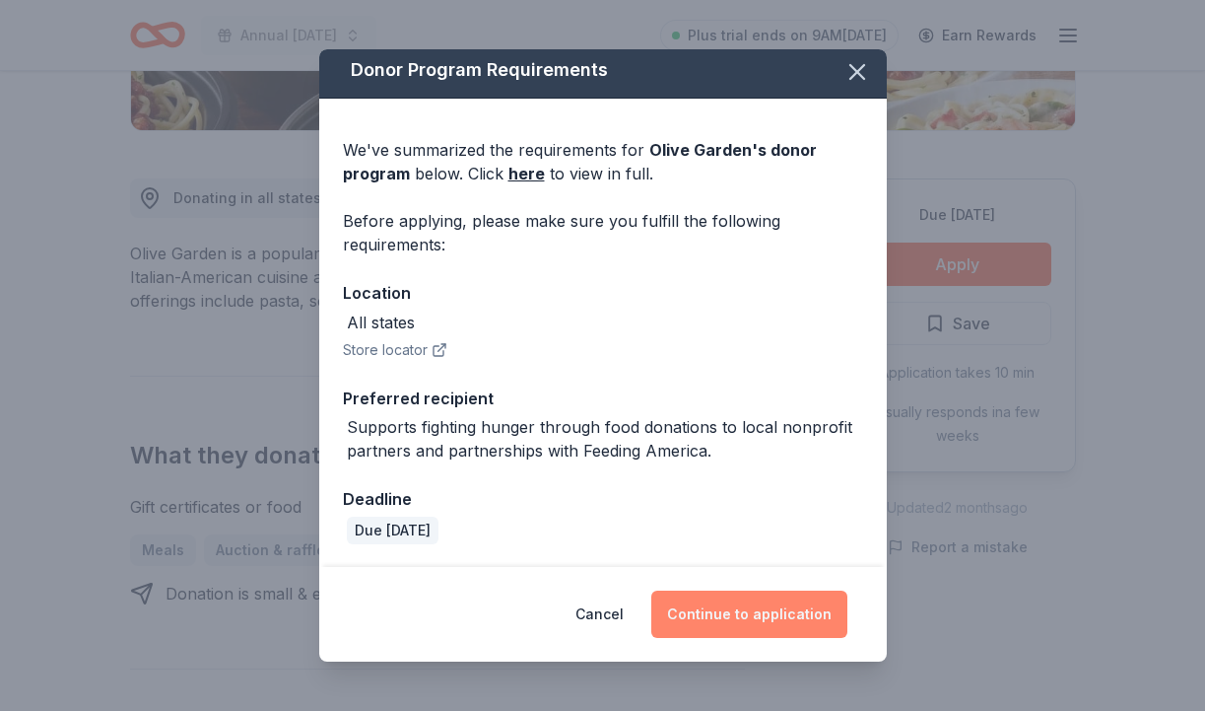
click at [756, 618] on button "Continue to application" at bounding box center [749, 613] width 196 height 47
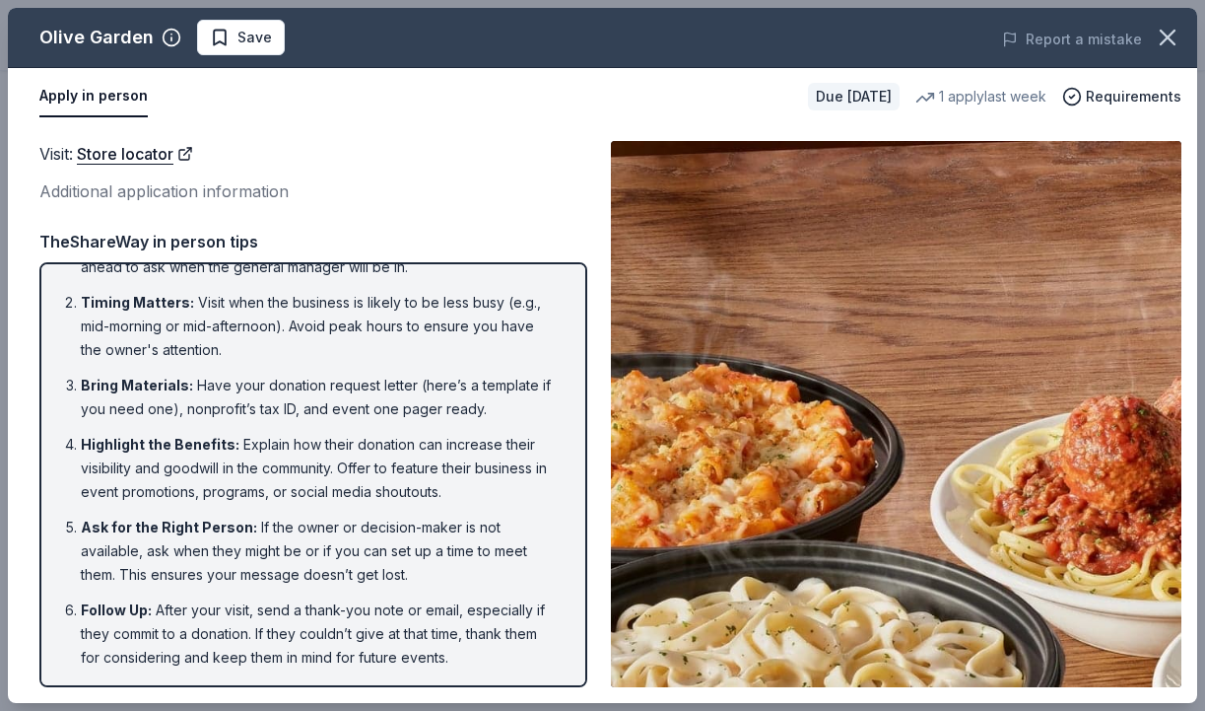
scroll to position [47, 0]
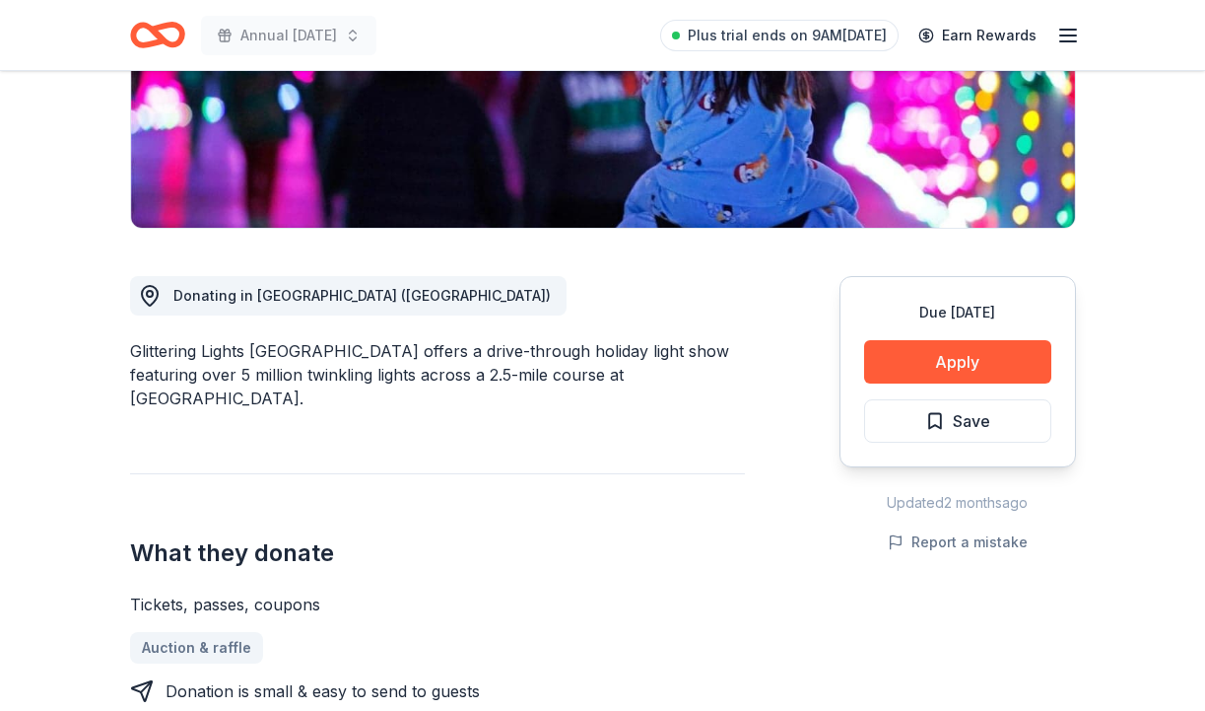
scroll to position [372, 0]
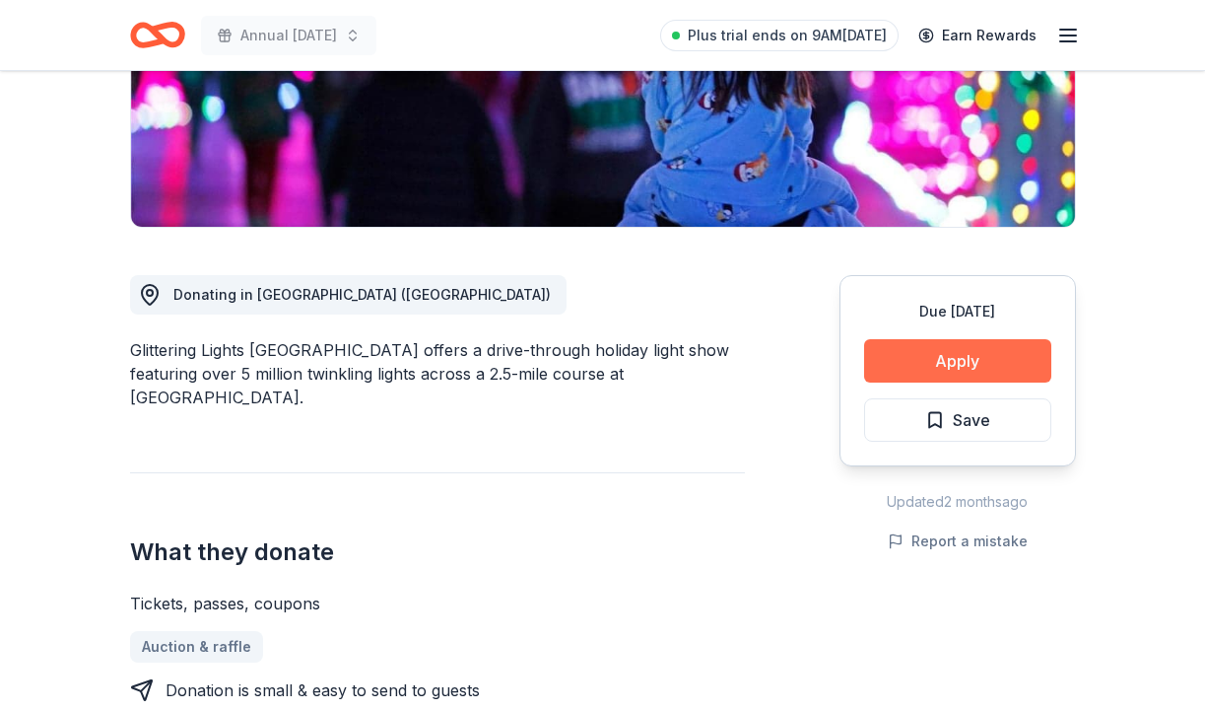
click at [948, 361] on button "Apply" at bounding box center [957, 360] width 187 height 43
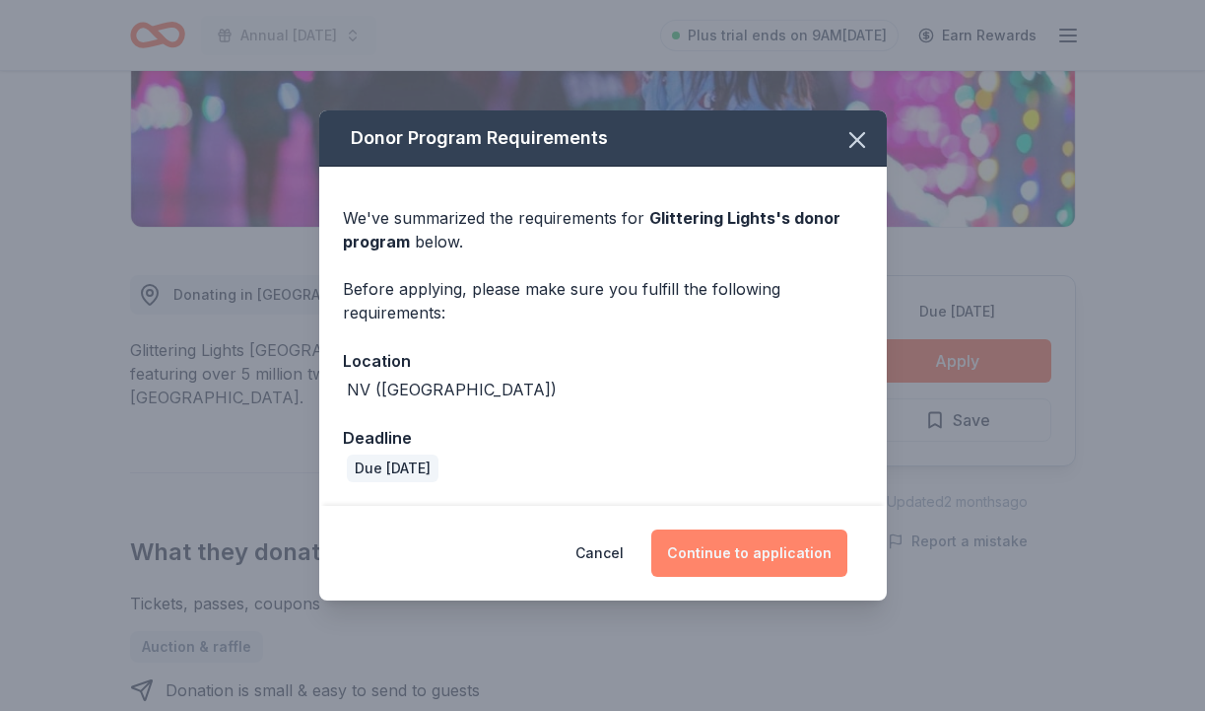
click at [721, 554] on button "Continue to application" at bounding box center [749, 552] width 196 height 47
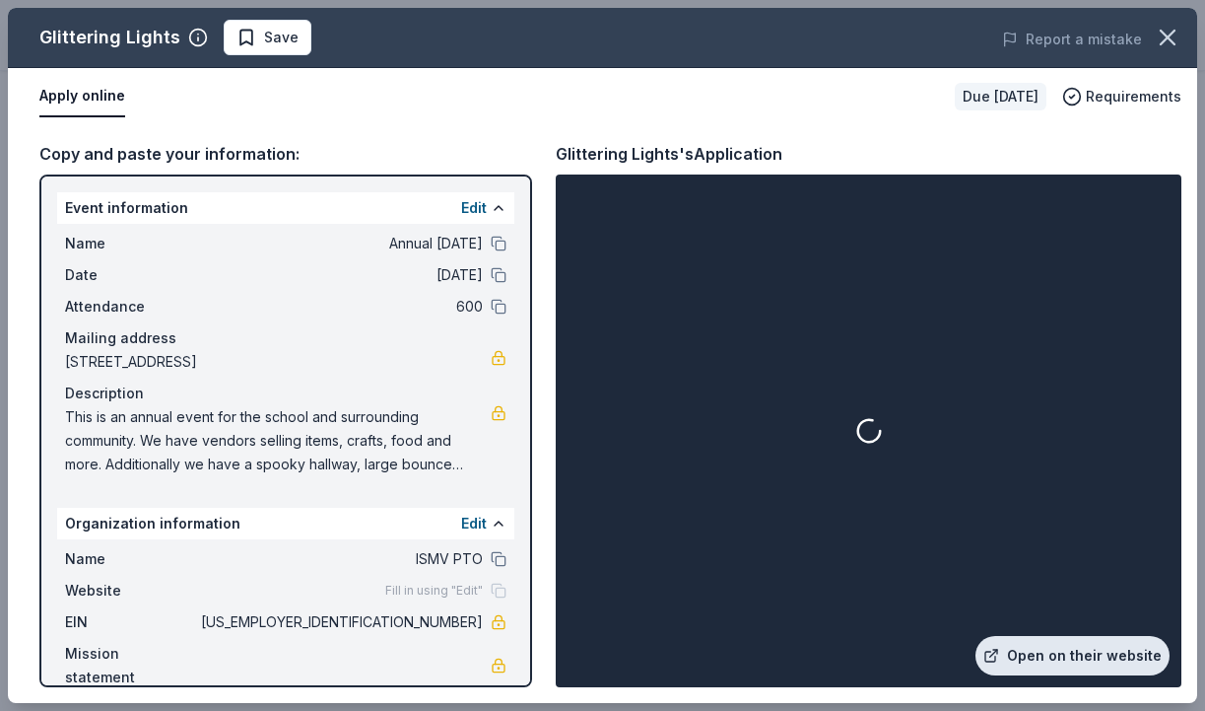
click at [1043, 655] on link "Open on their website" at bounding box center [1073, 655] width 194 height 39
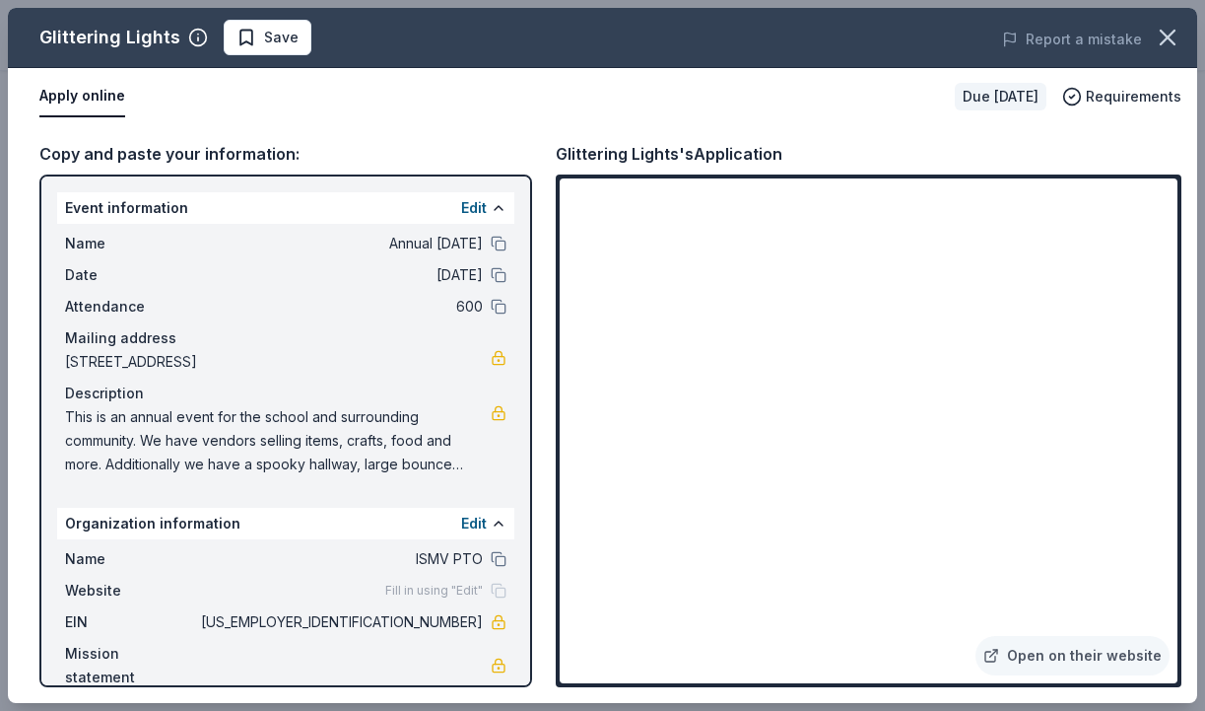
scroll to position [0, 0]
click at [1169, 34] on icon "button" at bounding box center [1168, 38] width 28 height 28
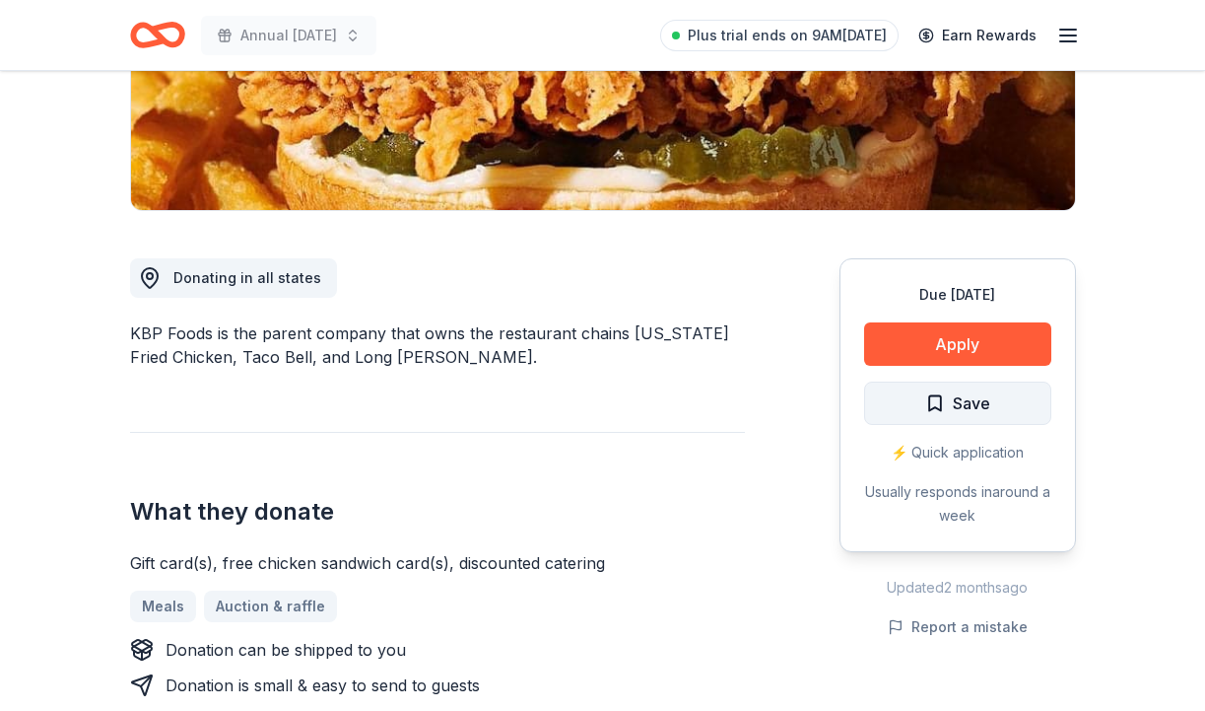
scroll to position [392, 0]
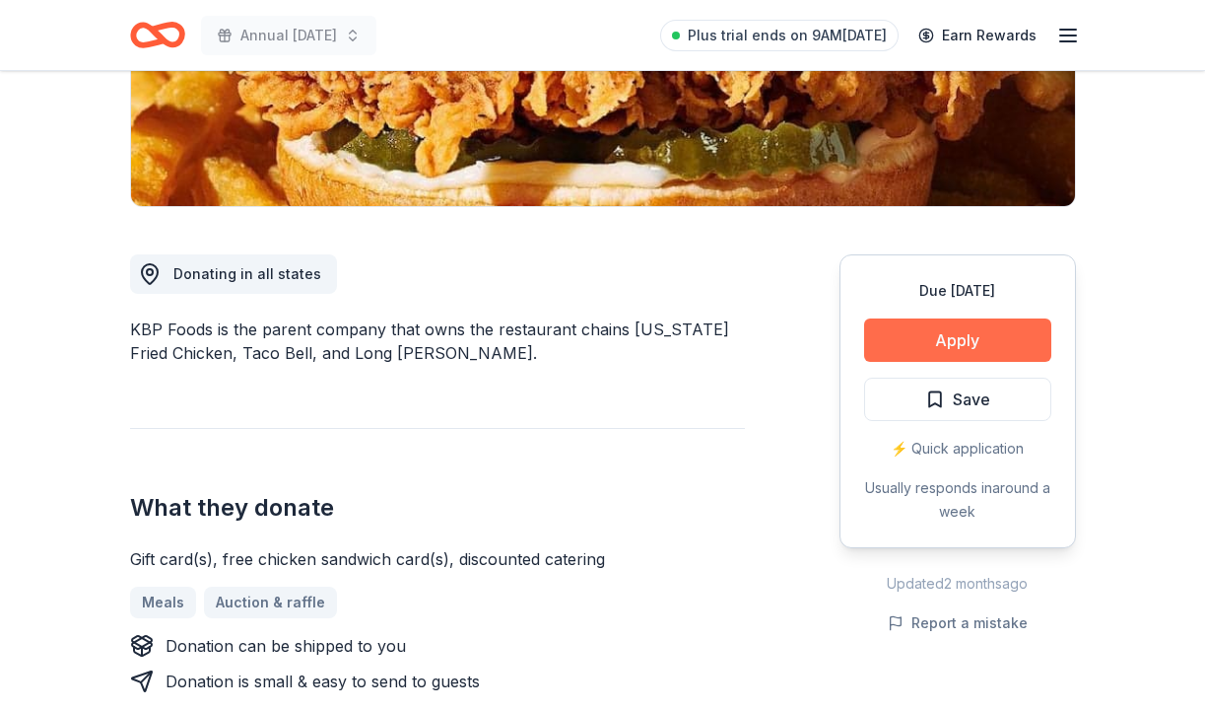
click at [928, 345] on button "Apply" at bounding box center [957, 339] width 187 height 43
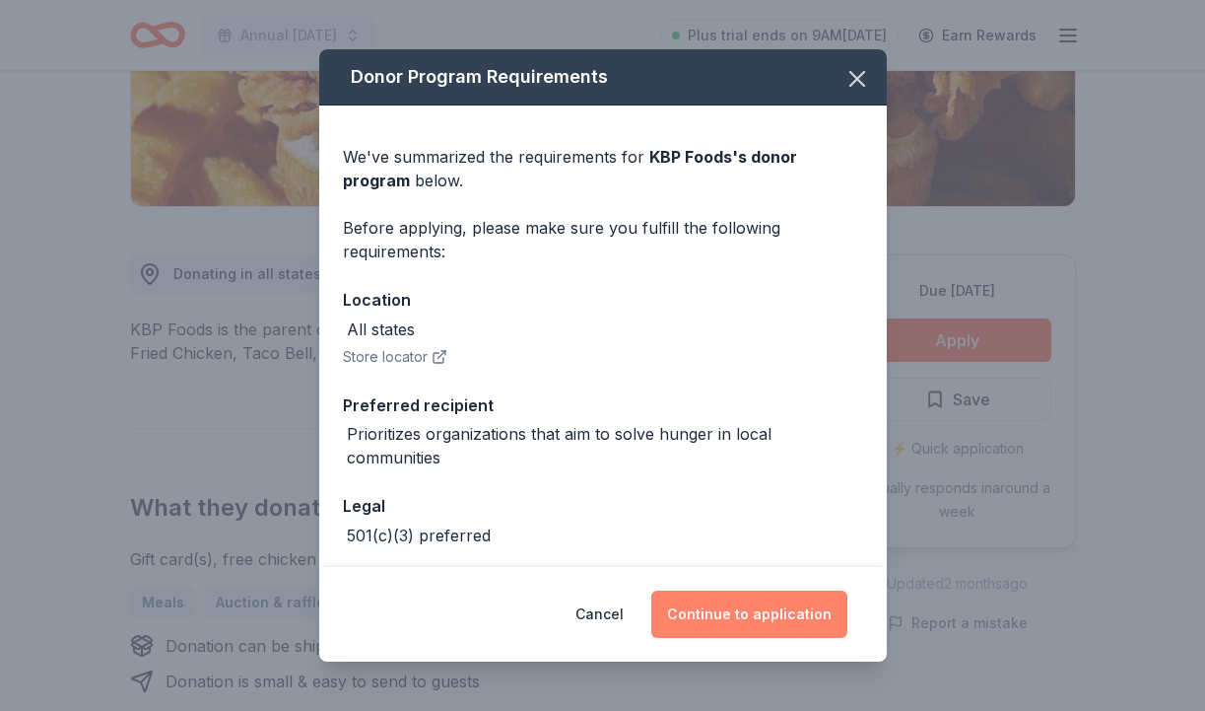
click at [748, 612] on button "Continue to application" at bounding box center [749, 613] width 196 height 47
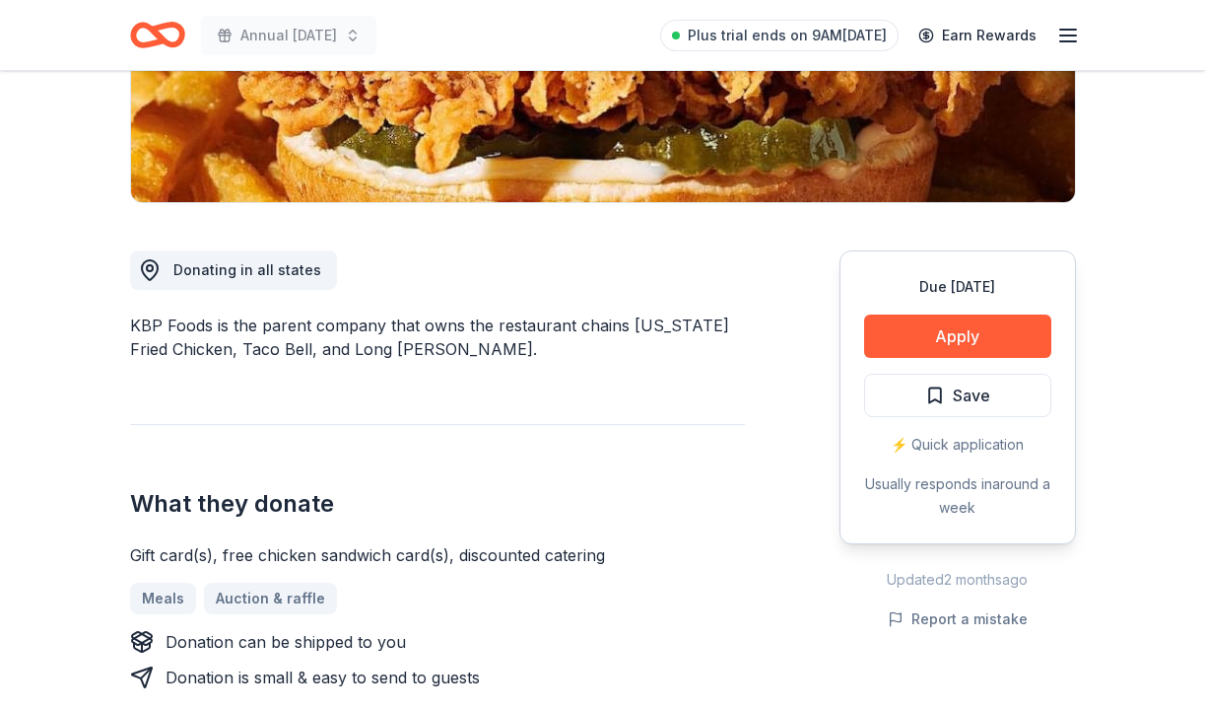
scroll to position [398, 0]
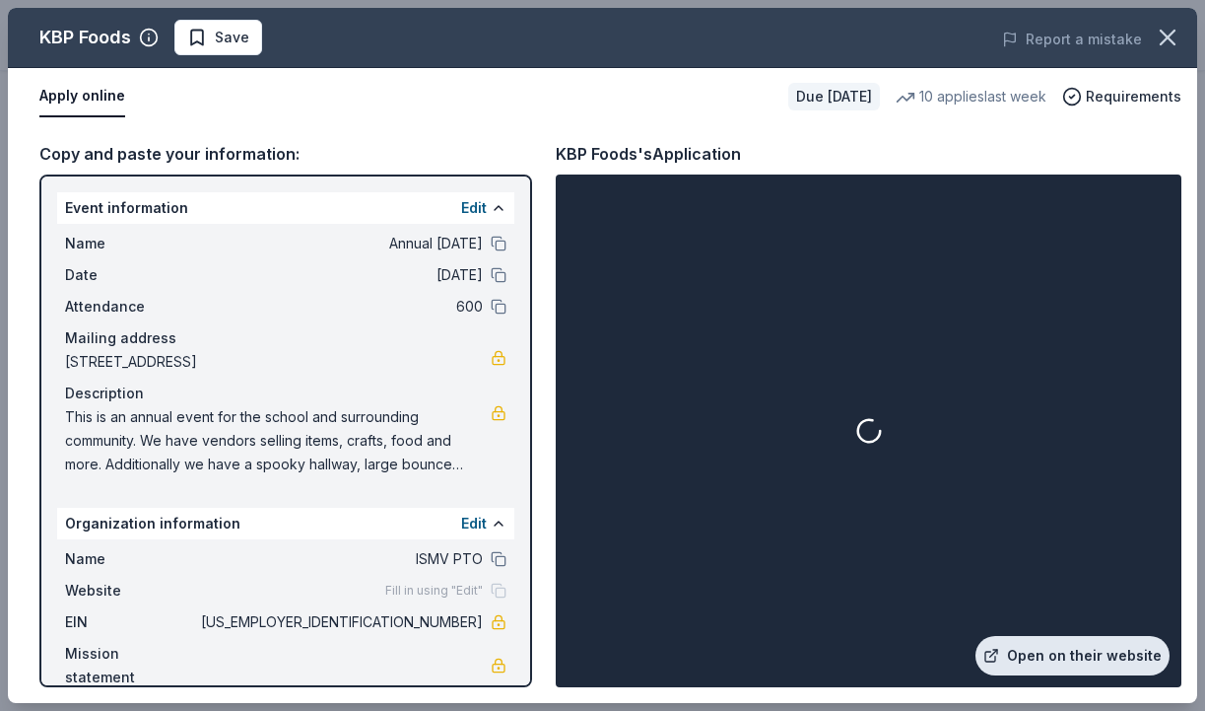
click at [1066, 650] on link "Open on their website" at bounding box center [1073, 655] width 194 height 39
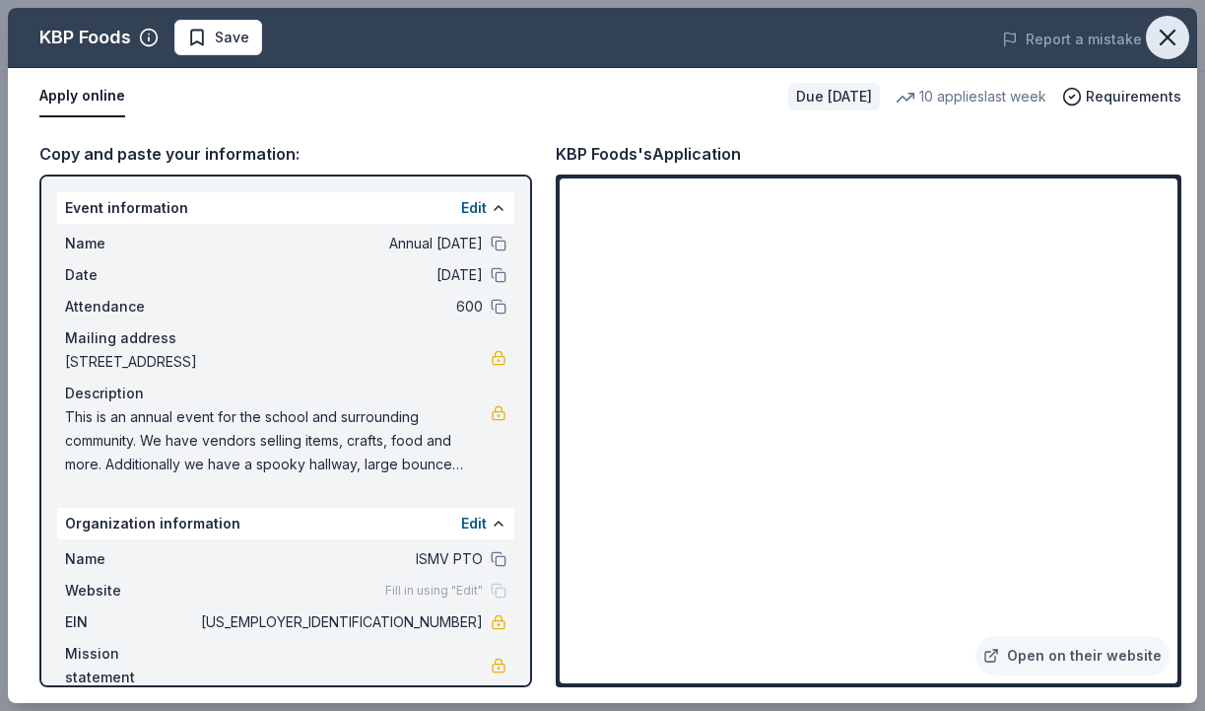
click at [1169, 32] on icon "button" at bounding box center [1168, 38] width 28 height 28
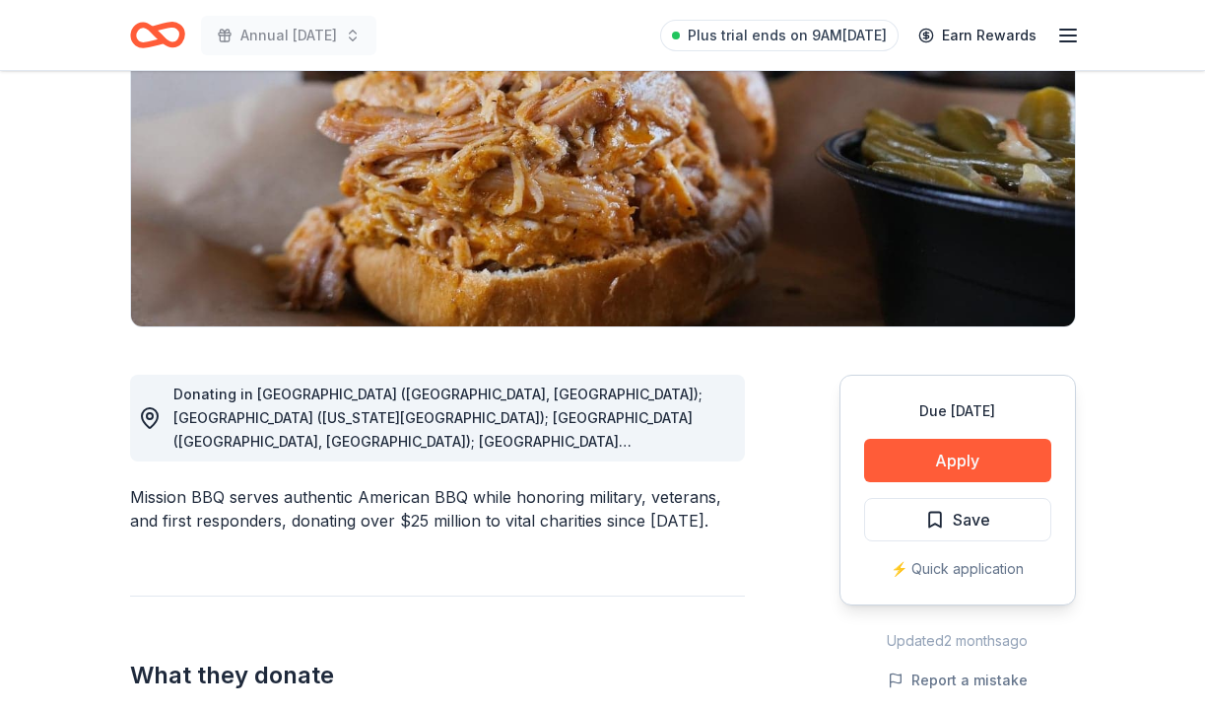
scroll to position [276, 0]
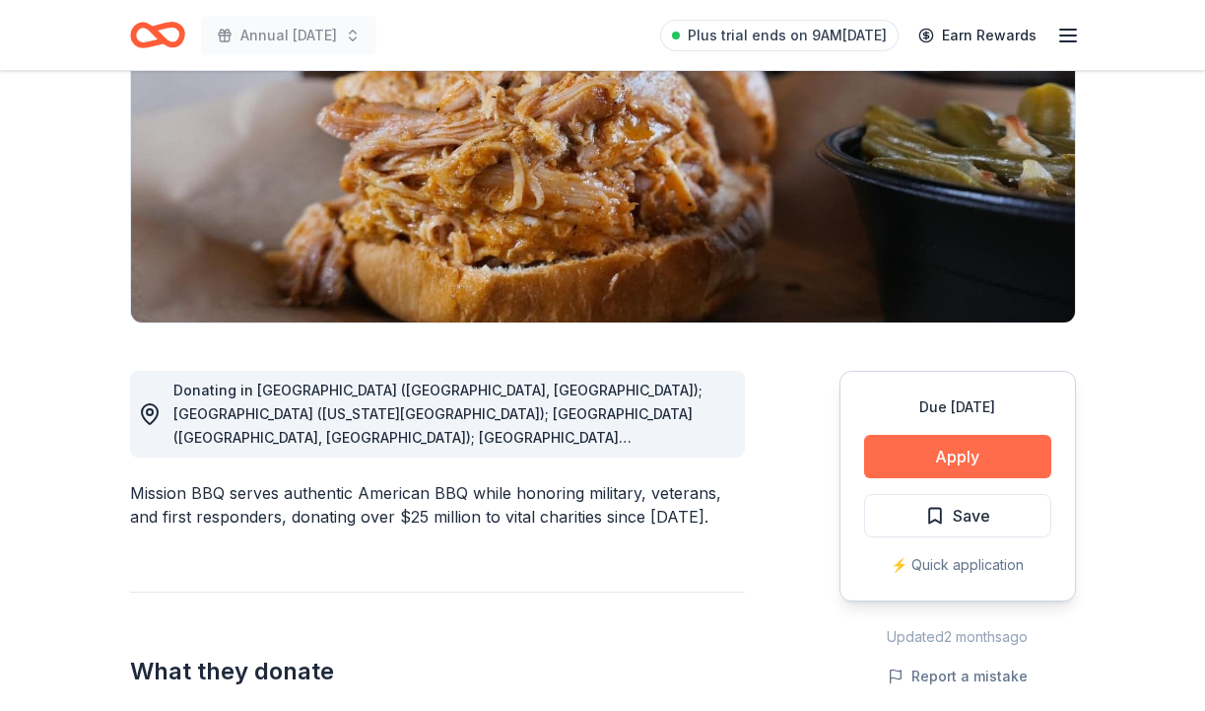
click at [999, 447] on button "Apply" at bounding box center [957, 456] width 187 height 43
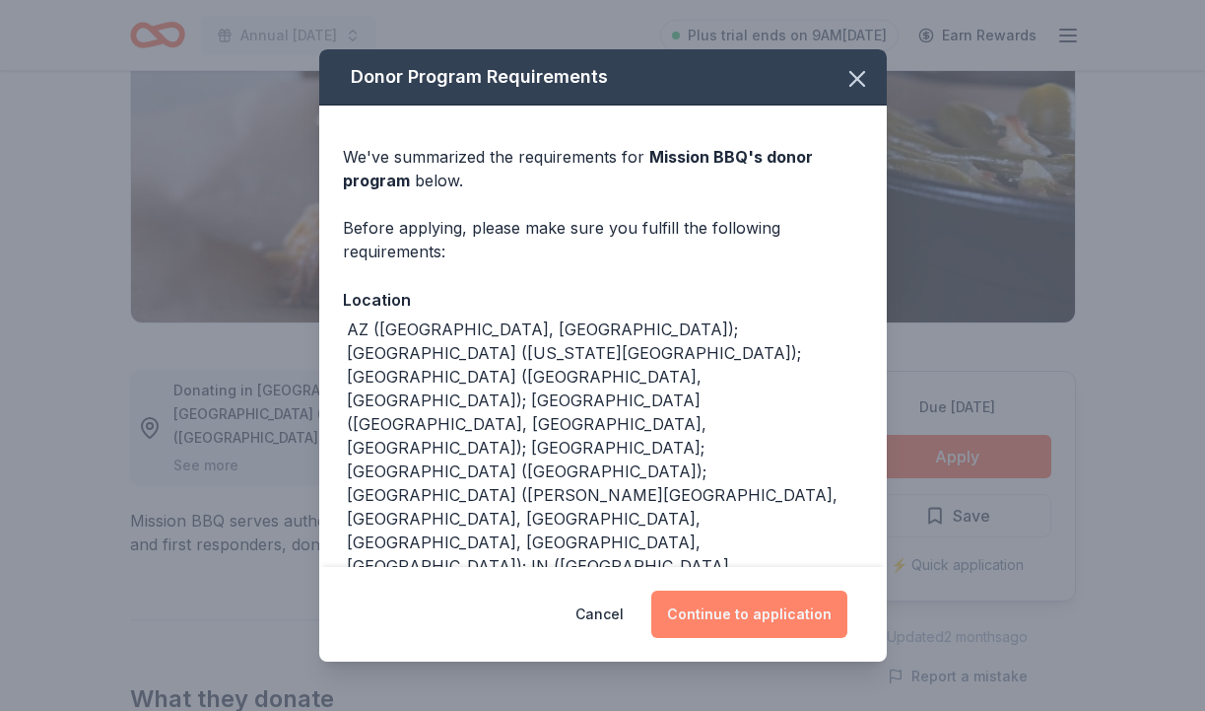
click at [806, 616] on button "Continue to application" at bounding box center [749, 613] width 196 height 47
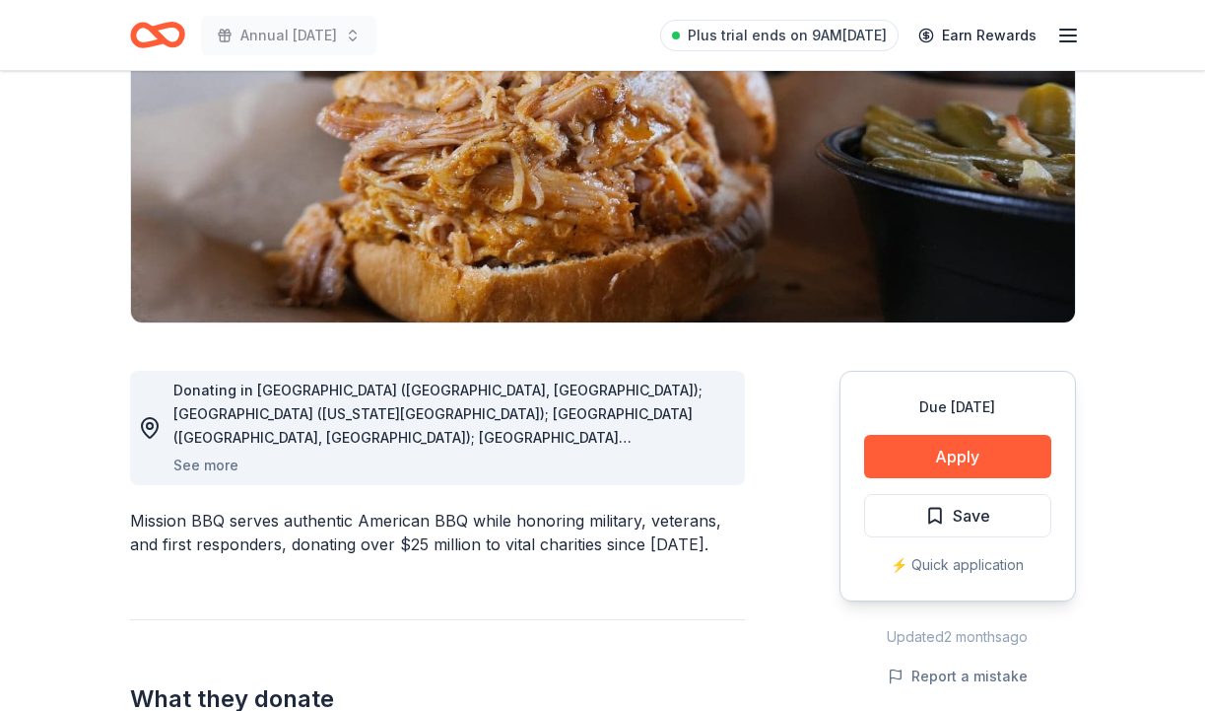
scroll to position [275, 0]
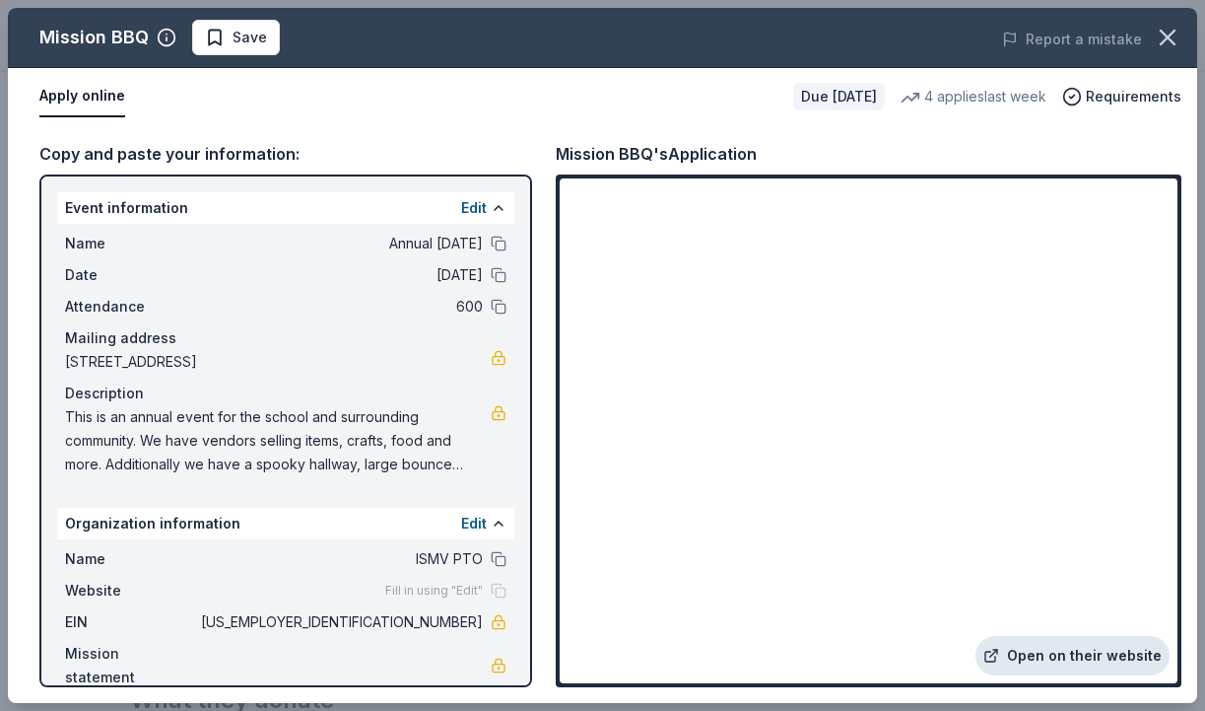
click at [1073, 647] on link "Open on their website" at bounding box center [1073, 655] width 194 height 39
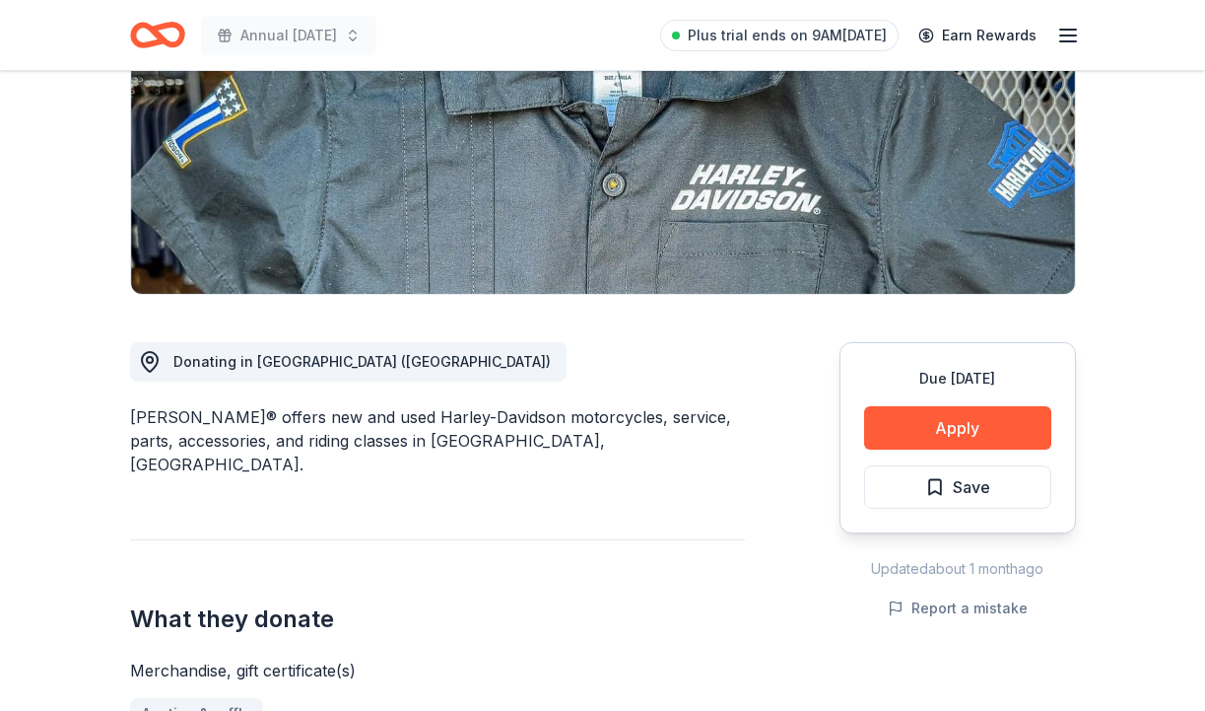
scroll to position [334, 0]
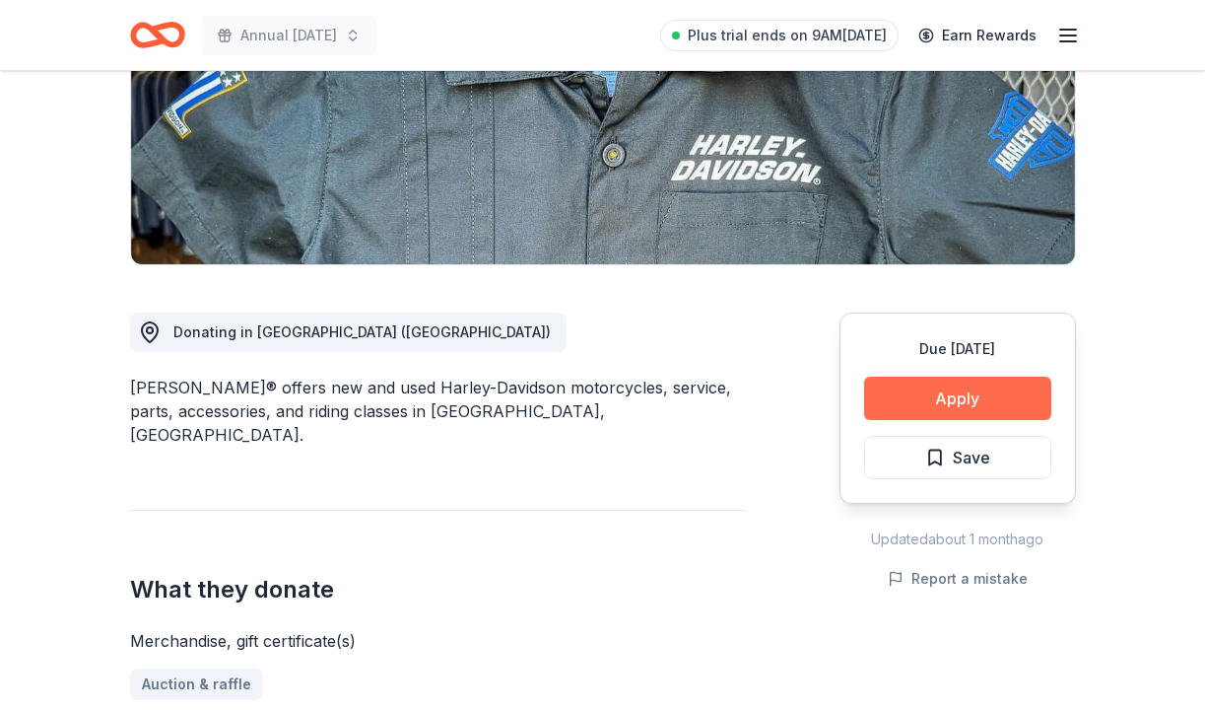
click at [939, 401] on button "Apply" at bounding box center [957, 397] width 187 height 43
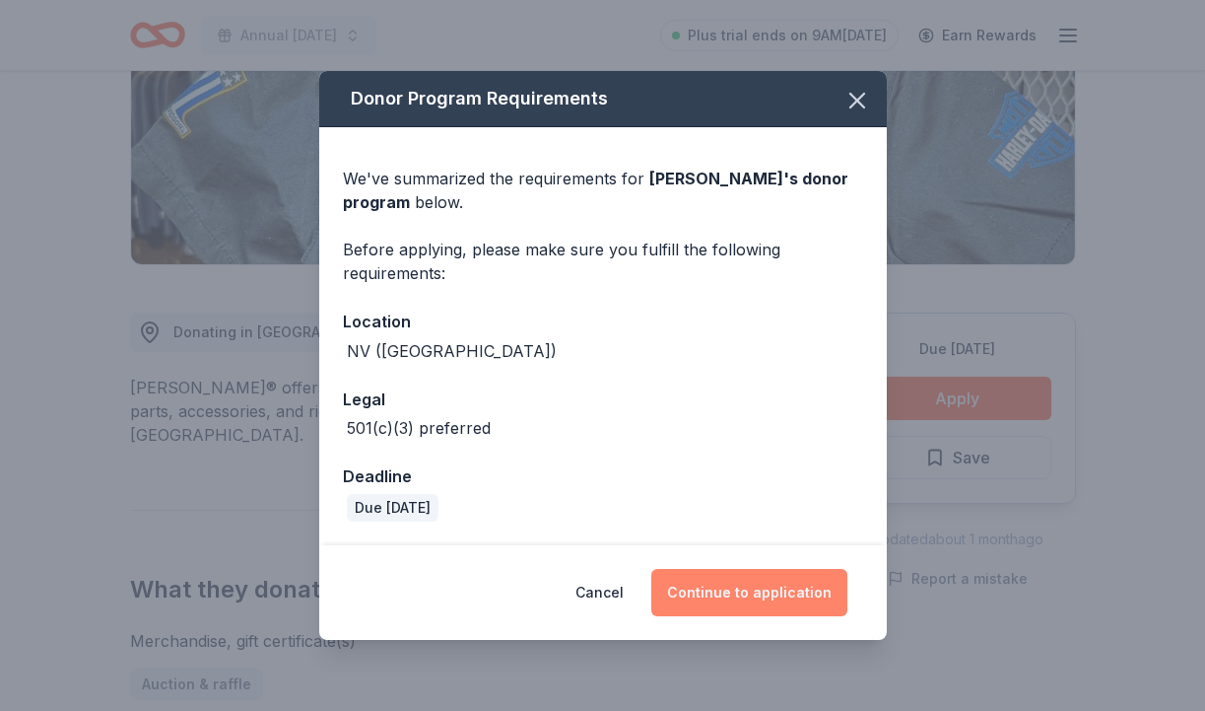
click at [735, 593] on button "Continue to application" at bounding box center [749, 592] width 196 height 47
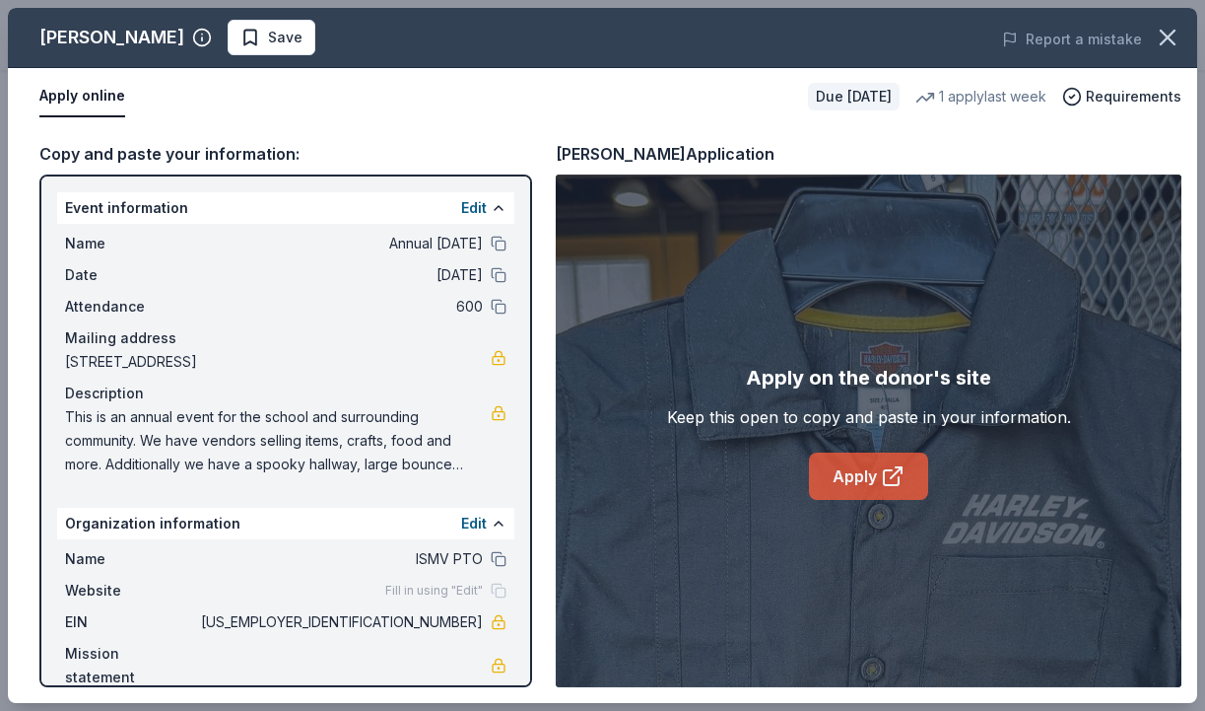
click at [845, 490] on link "Apply" at bounding box center [868, 475] width 119 height 47
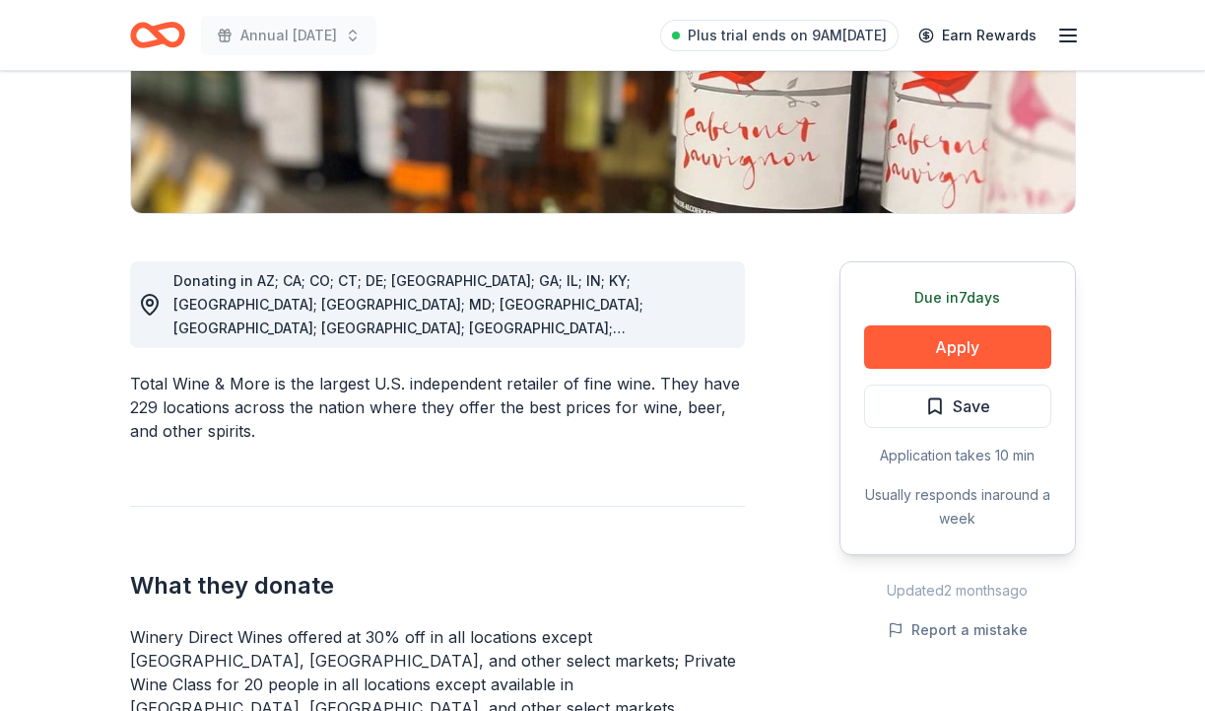
scroll to position [391, 0]
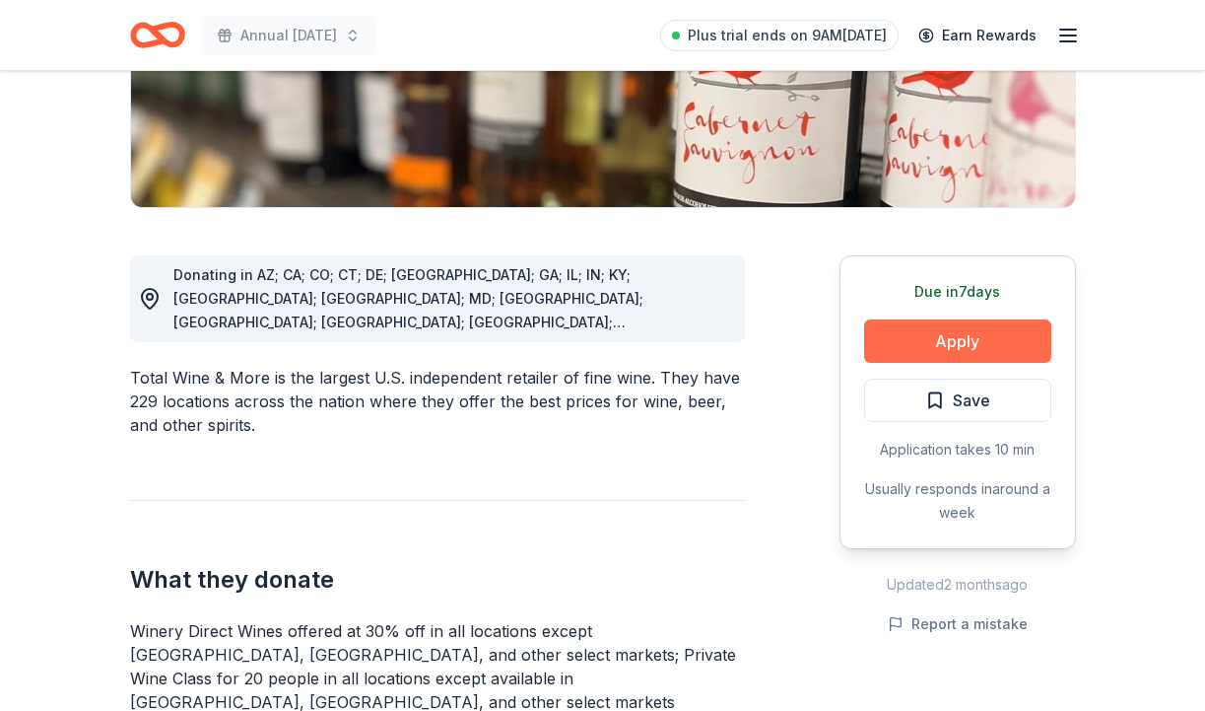
click at [940, 341] on button "Apply" at bounding box center [957, 340] width 187 height 43
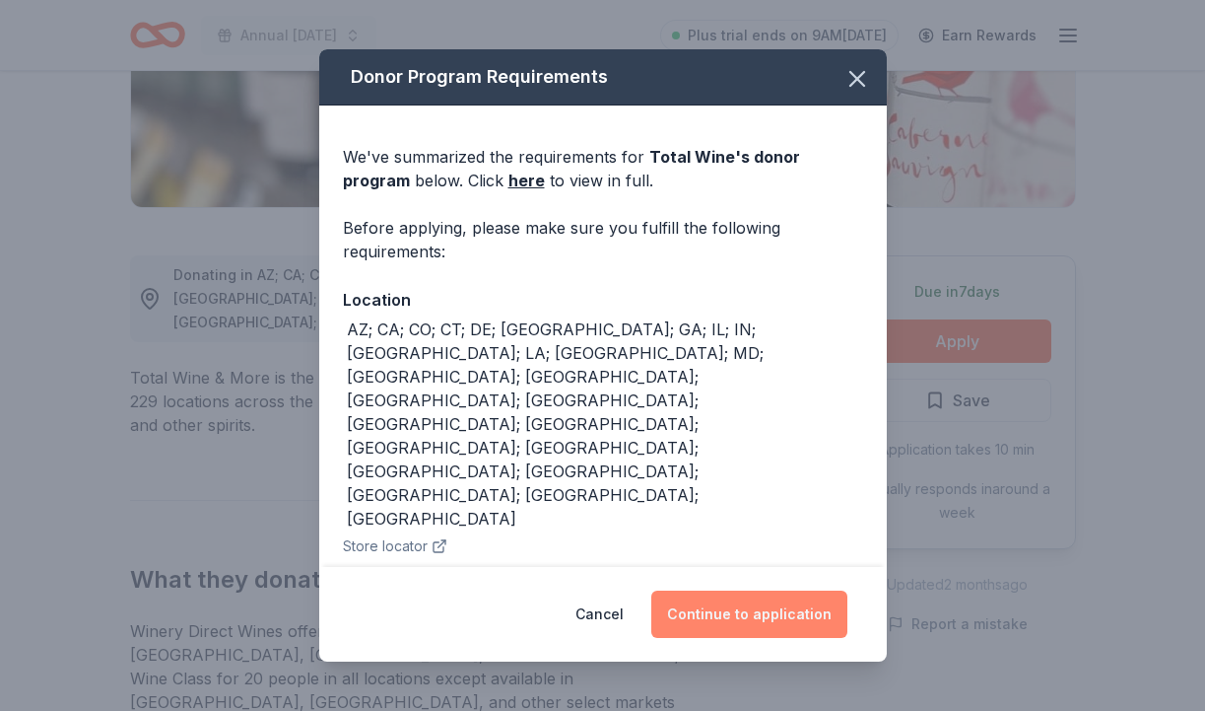
click at [765, 617] on button "Continue to application" at bounding box center [749, 613] width 196 height 47
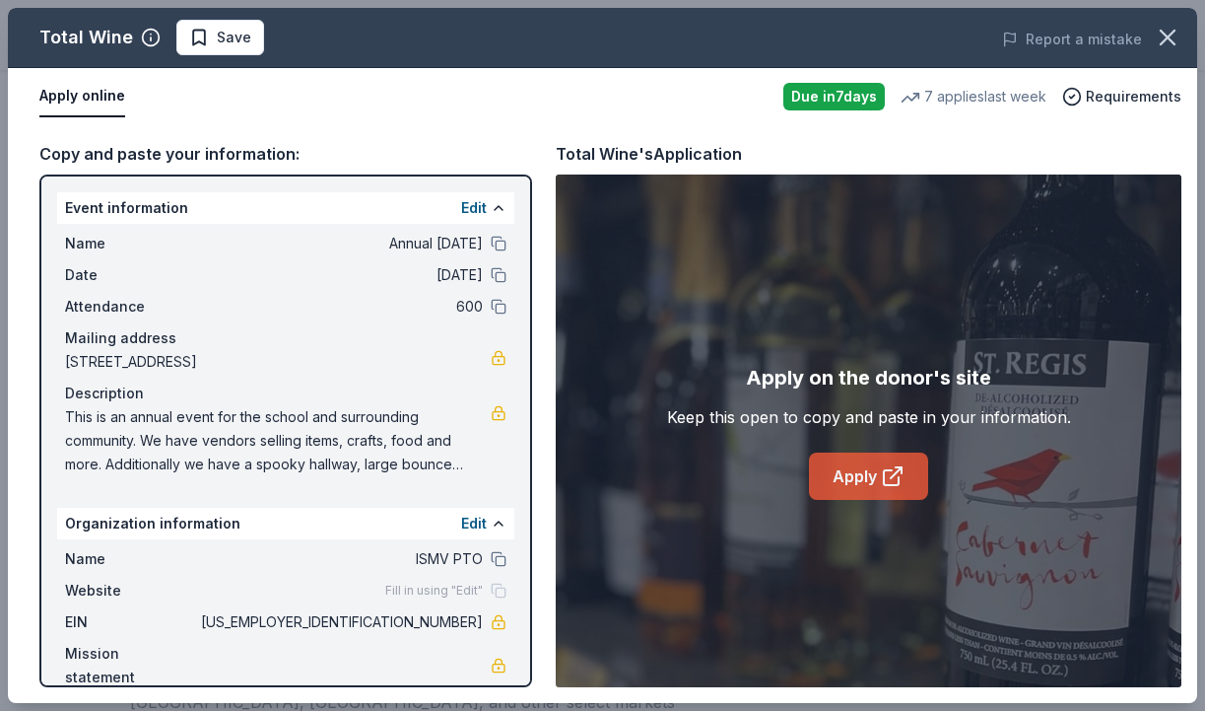
click at [872, 479] on link "Apply" at bounding box center [868, 475] width 119 height 47
click at [1166, 37] on icon "button" at bounding box center [1168, 38] width 28 height 28
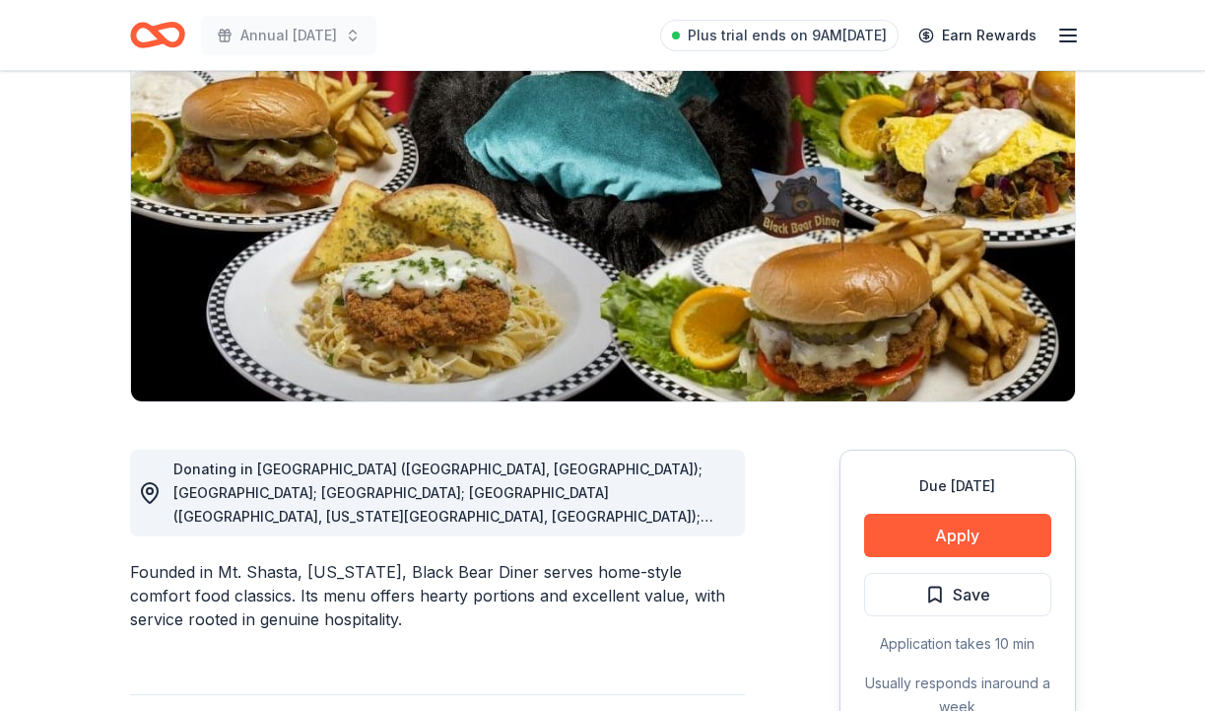
scroll to position [254, 0]
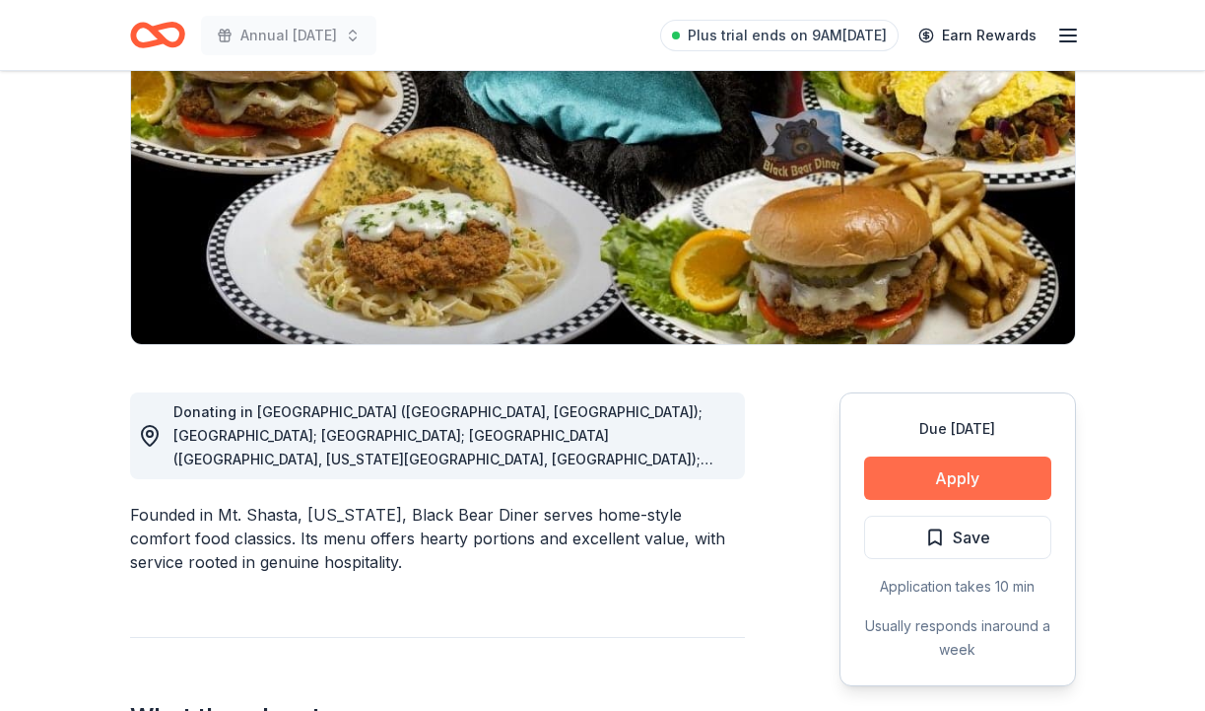
click at [976, 490] on button "Apply" at bounding box center [957, 477] width 187 height 43
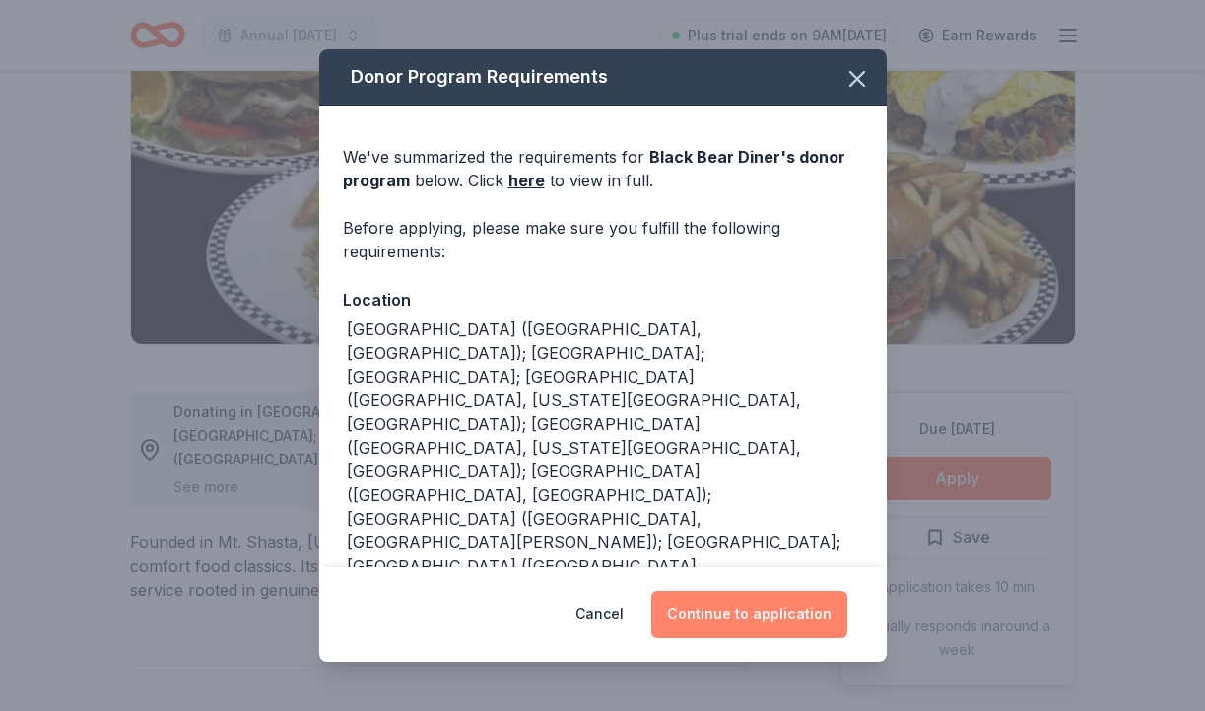
click at [771, 602] on button "Continue to application" at bounding box center [749, 613] width 196 height 47
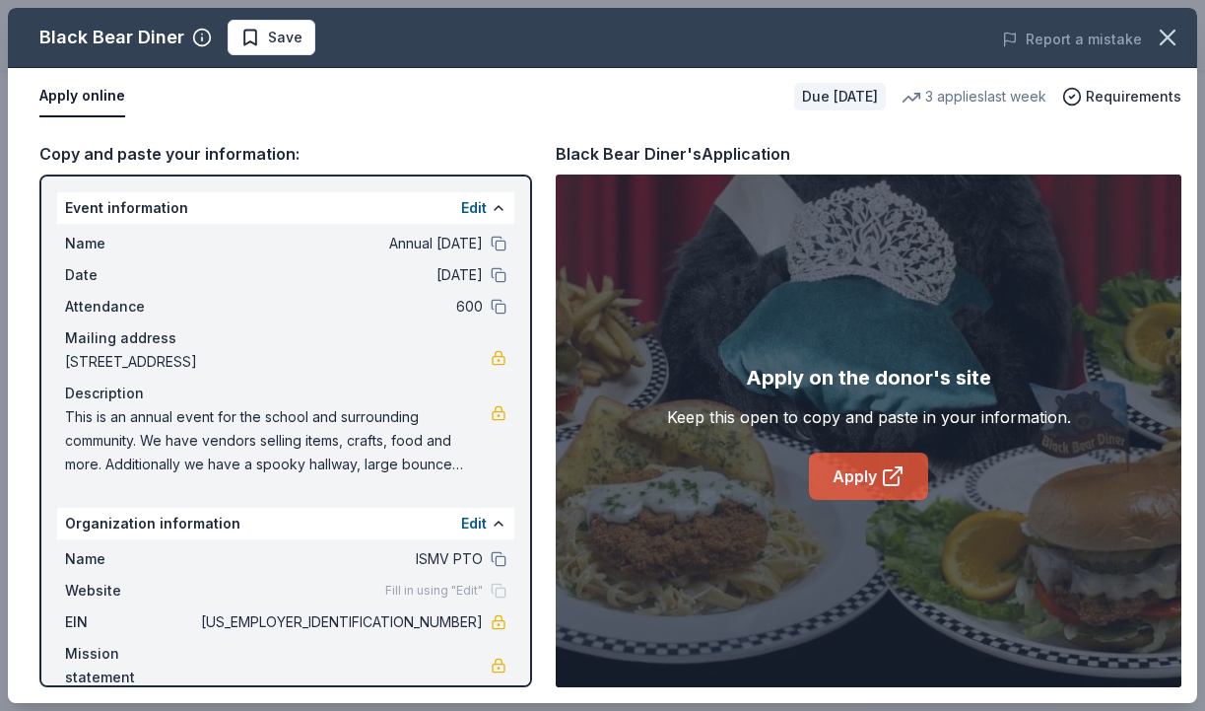
click at [880, 485] on link "Apply" at bounding box center [868, 475] width 119 height 47
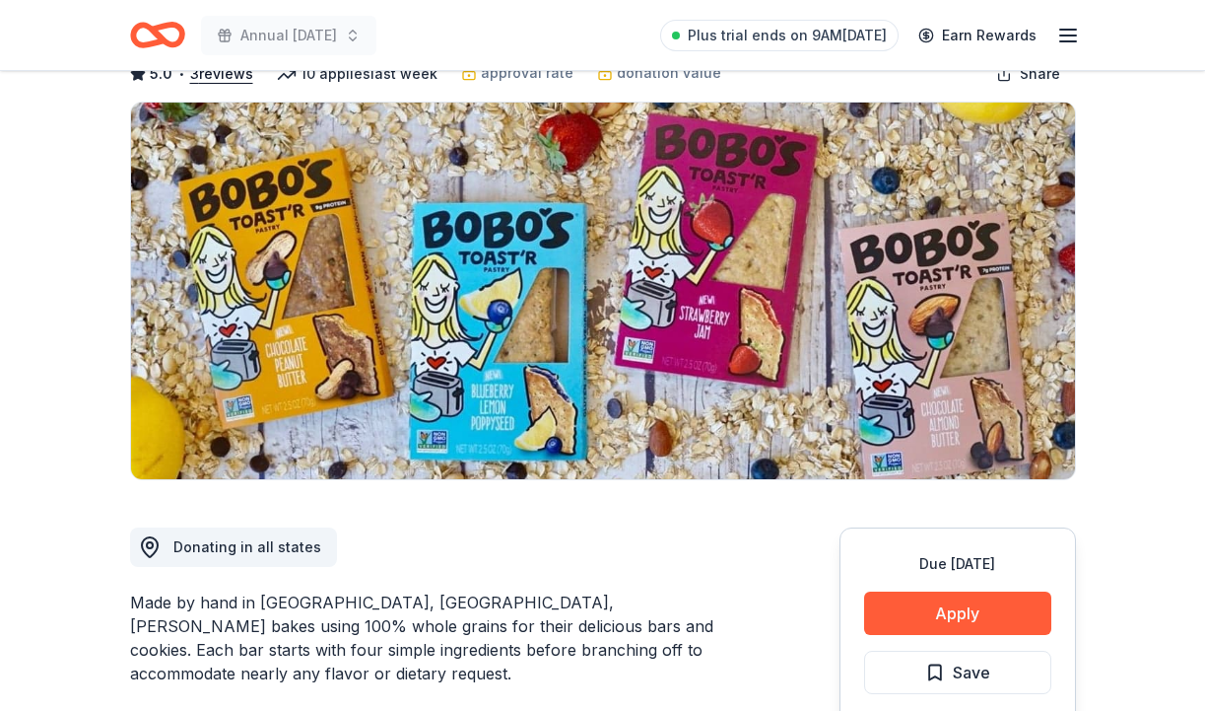
scroll to position [131, 0]
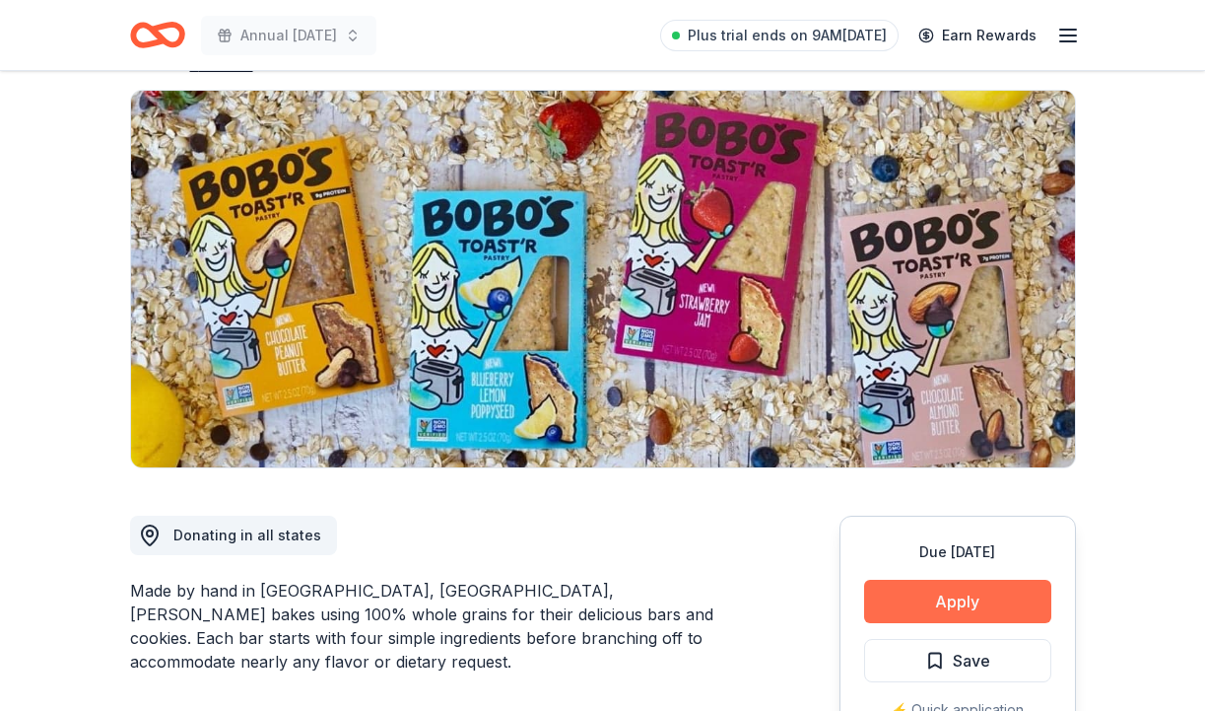
click at [971, 603] on button "Apply" at bounding box center [957, 600] width 187 height 43
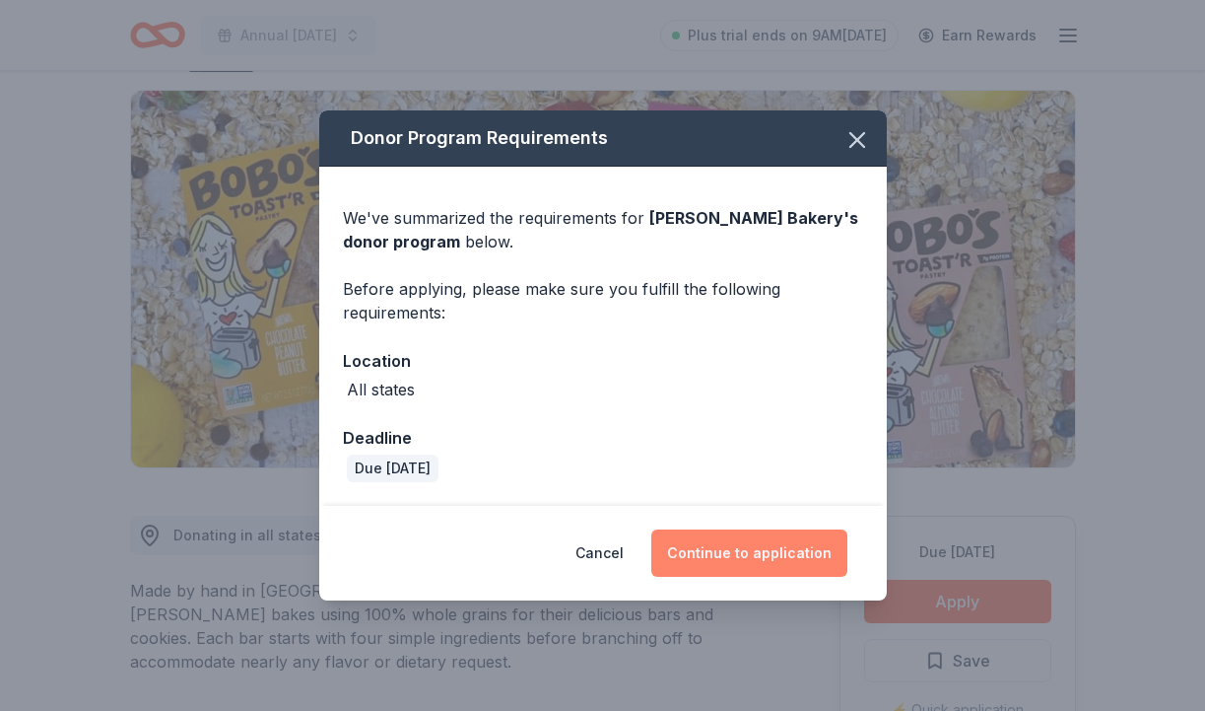
click at [732, 556] on button "Continue to application" at bounding box center [749, 552] width 196 height 47
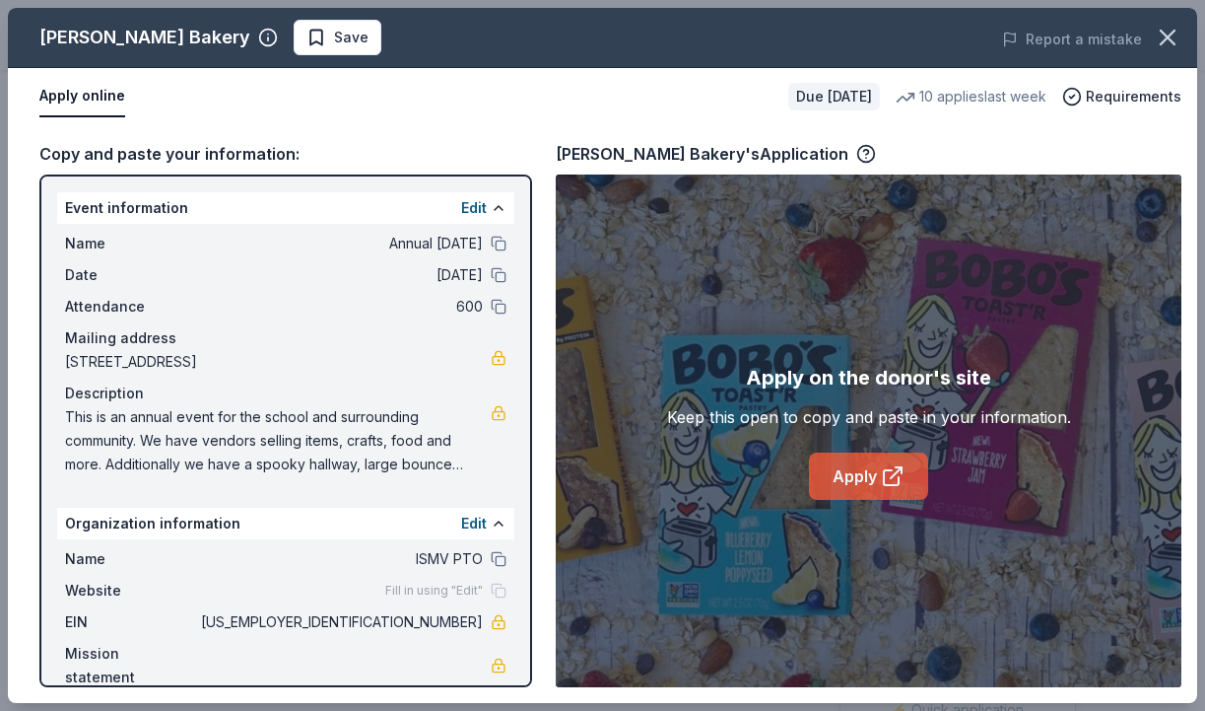
click at [876, 492] on link "Apply" at bounding box center [868, 475] width 119 height 47
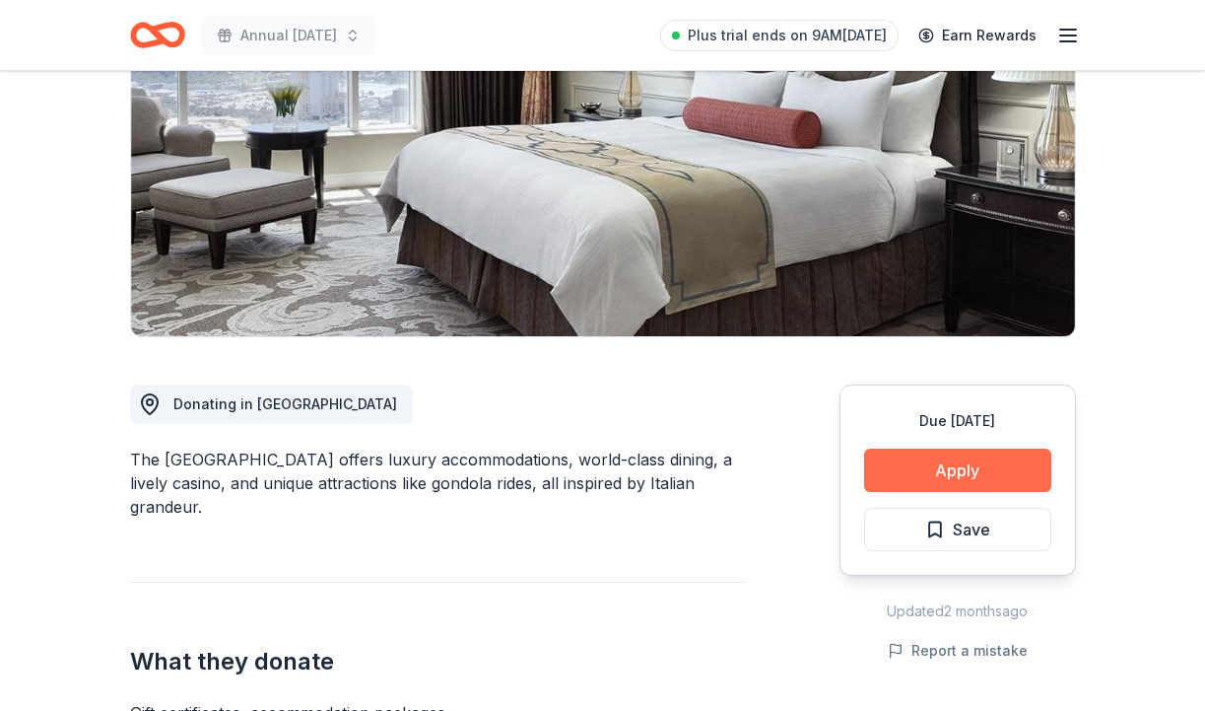
scroll to position [264, 0]
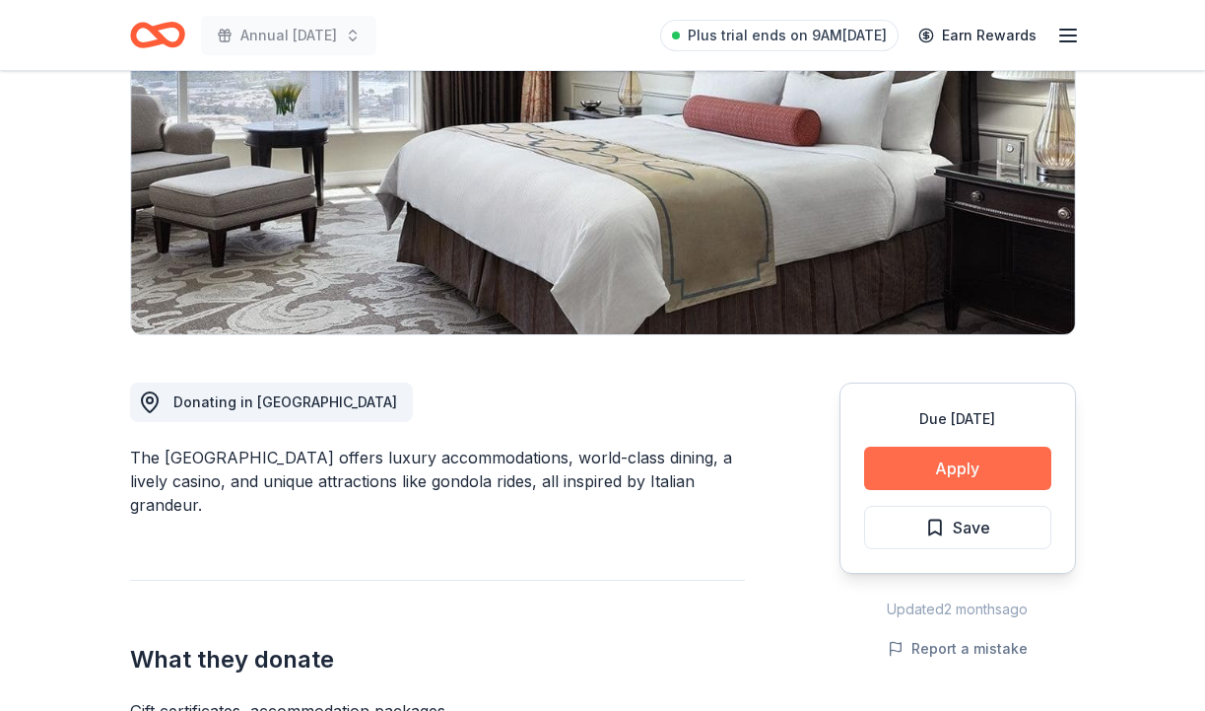
click at [1029, 476] on button "Apply" at bounding box center [957, 467] width 187 height 43
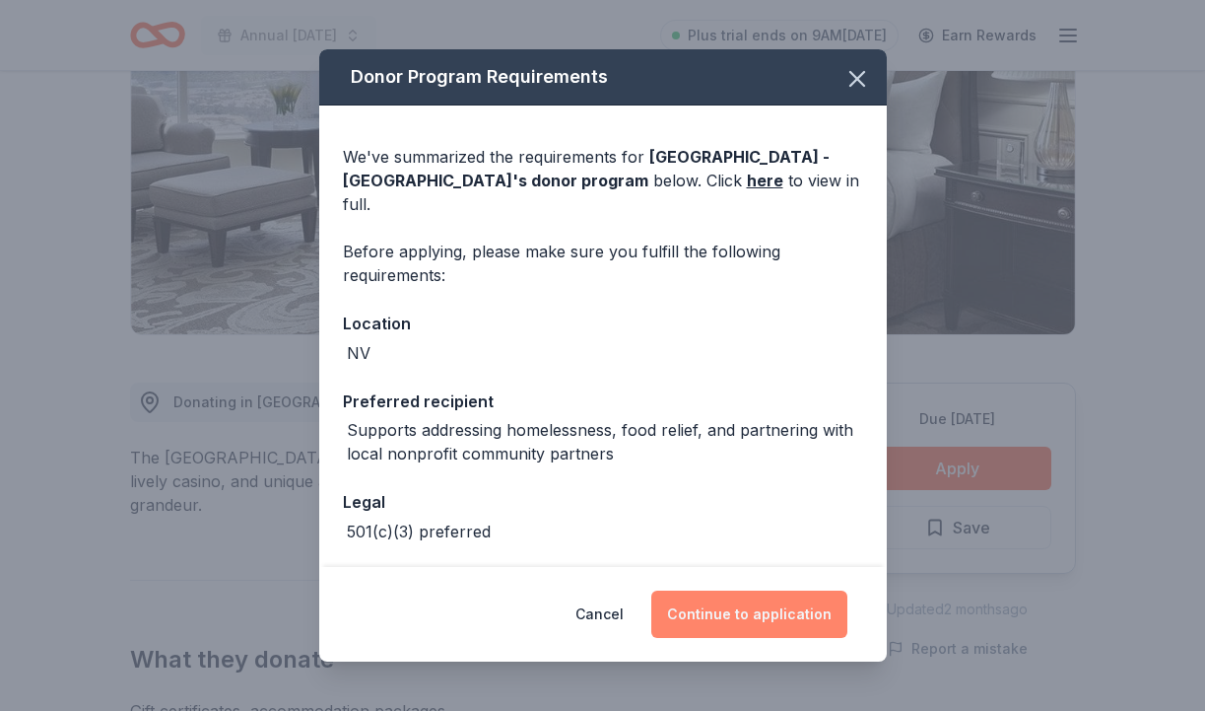
click at [772, 609] on button "Continue to application" at bounding box center [749, 613] width 196 height 47
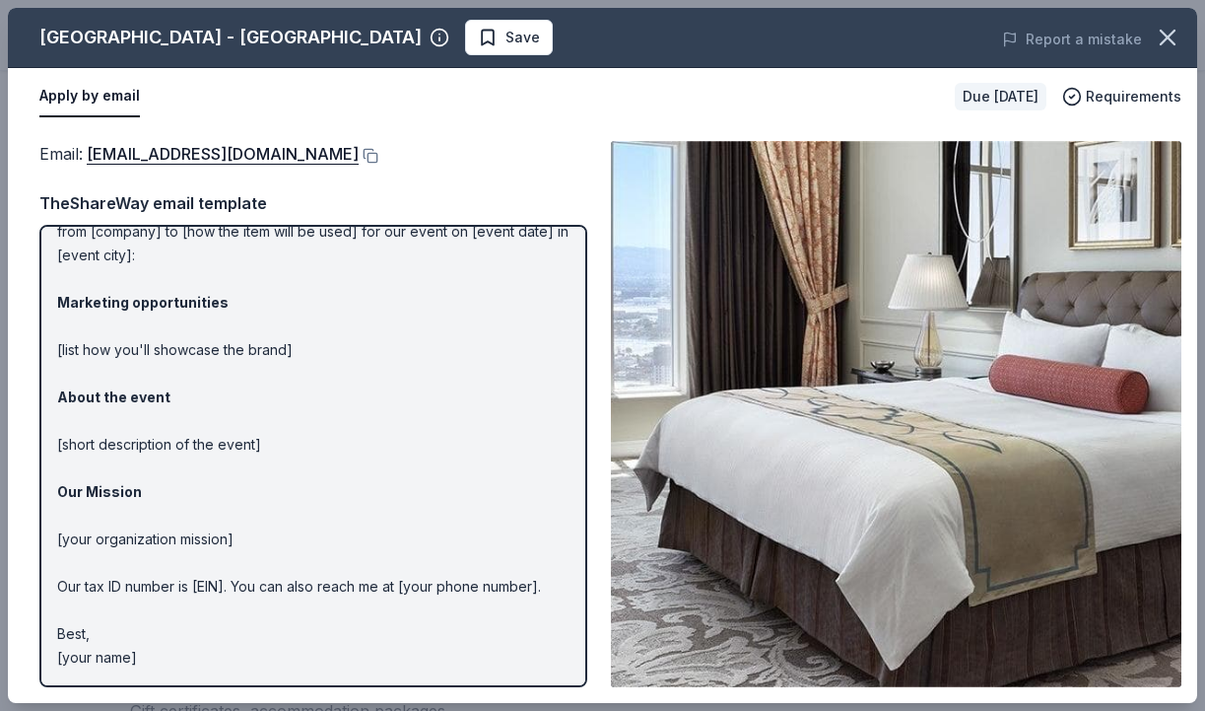
scroll to position [93, 0]
click at [359, 155] on button at bounding box center [369, 156] width 20 height 16
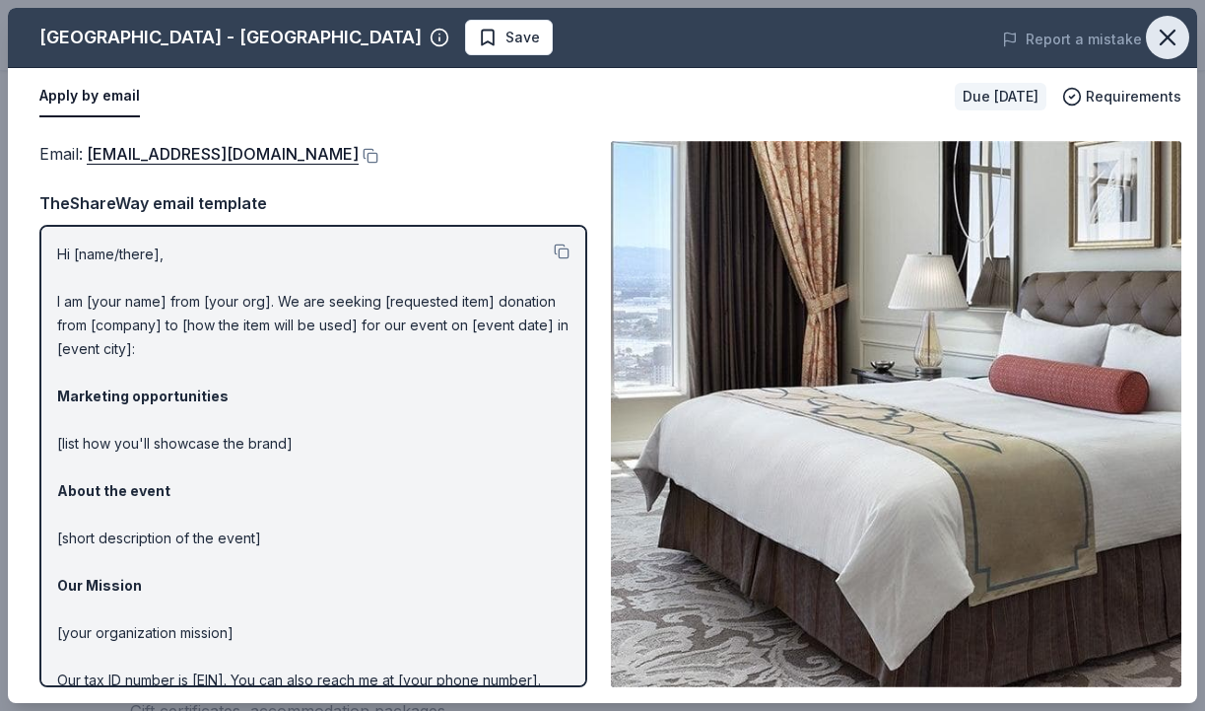
click at [1170, 35] on icon "button" at bounding box center [1168, 38] width 14 height 14
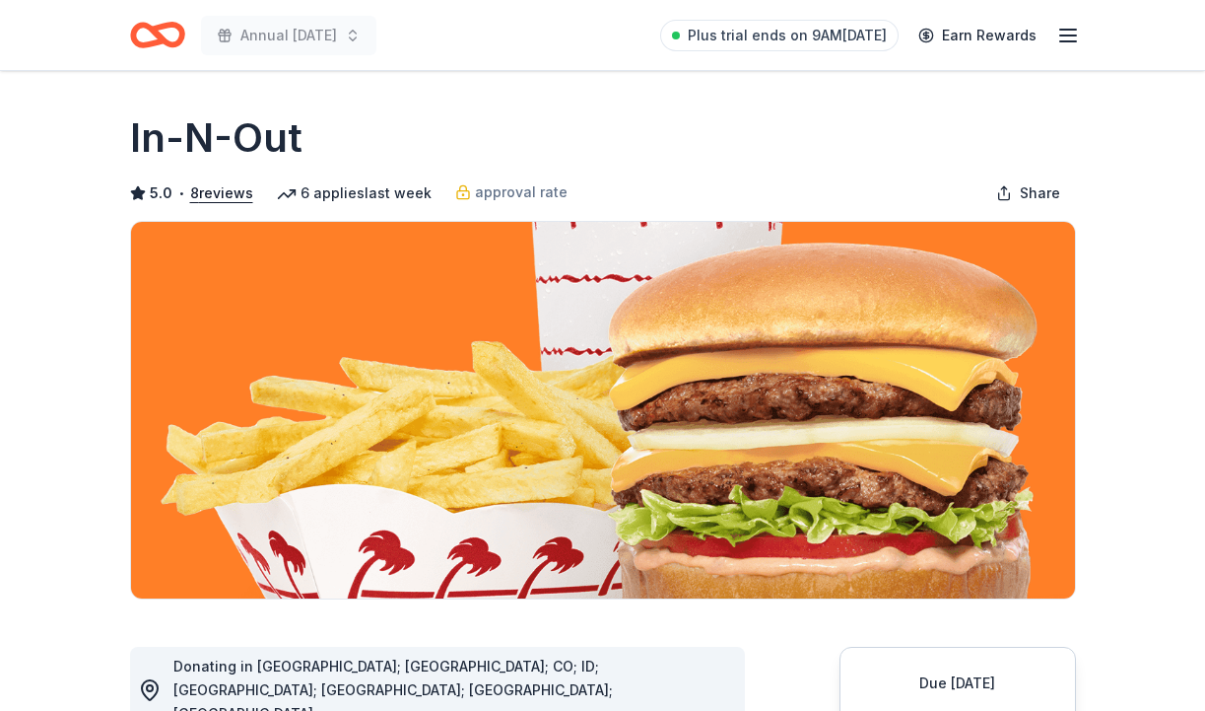
scroll to position [271, 0]
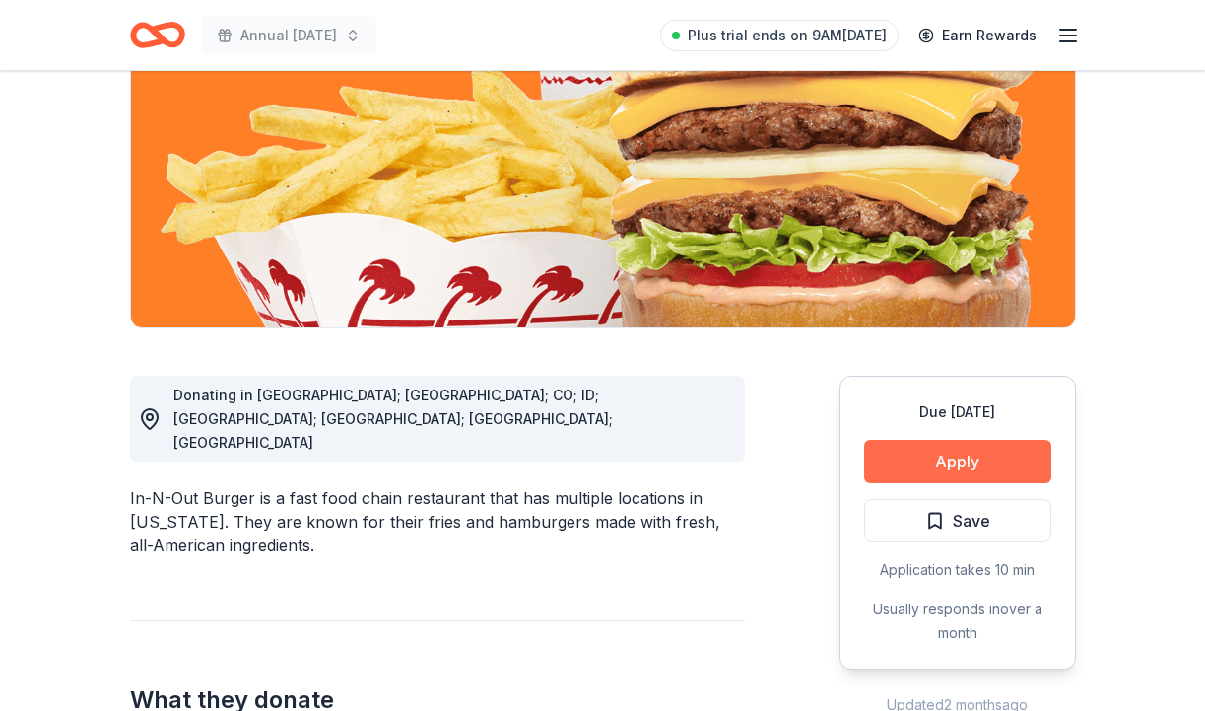
click at [941, 456] on button "Apply" at bounding box center [957, 461] width 187 height 43
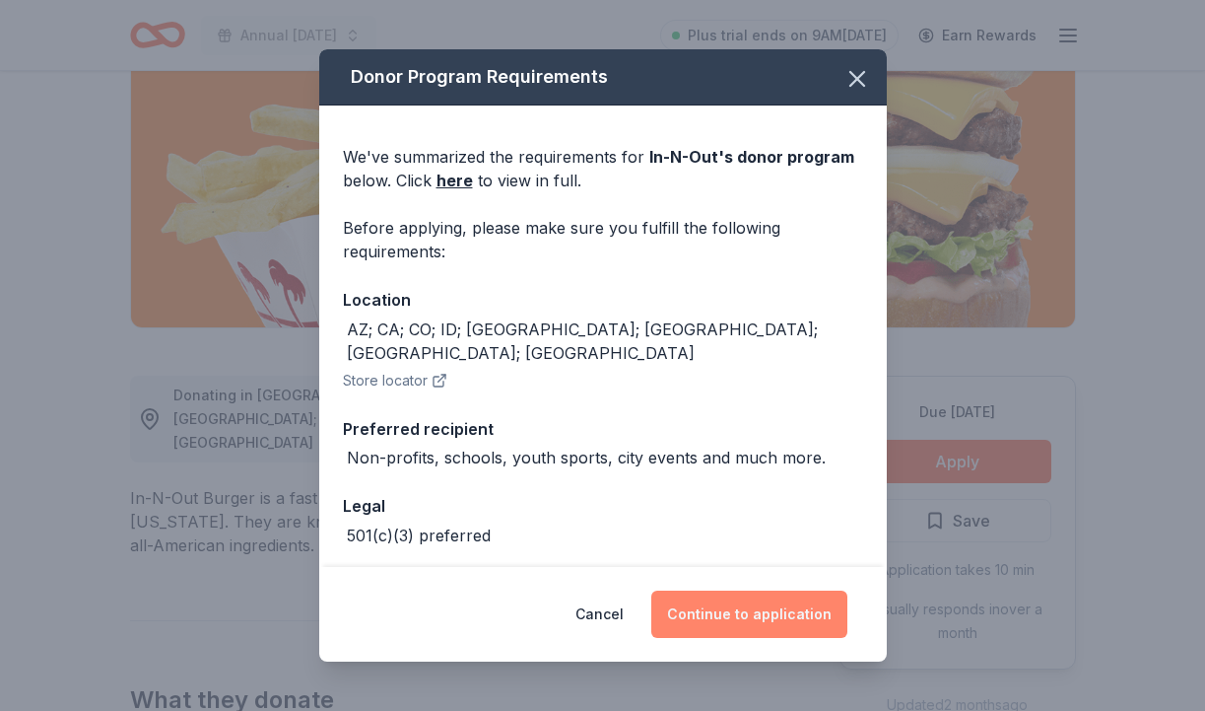
click at [794, 623] on button "Continue to application" at bounding box center [749, 613] width 196 height 47
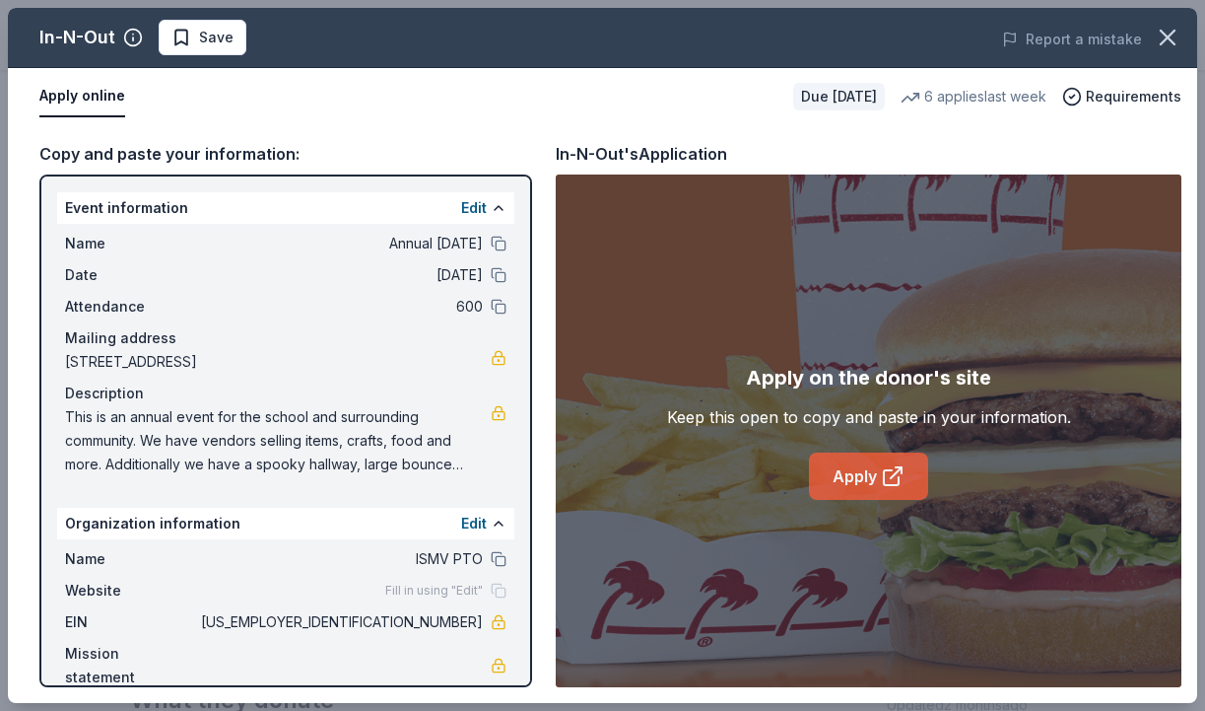
click at [843, 477] on link "Apply" at bounding box center [868, 475] width 119 height 47
click at [1175, 41] on icon "button" at bounding box center [1168, 38] width 28 height 28
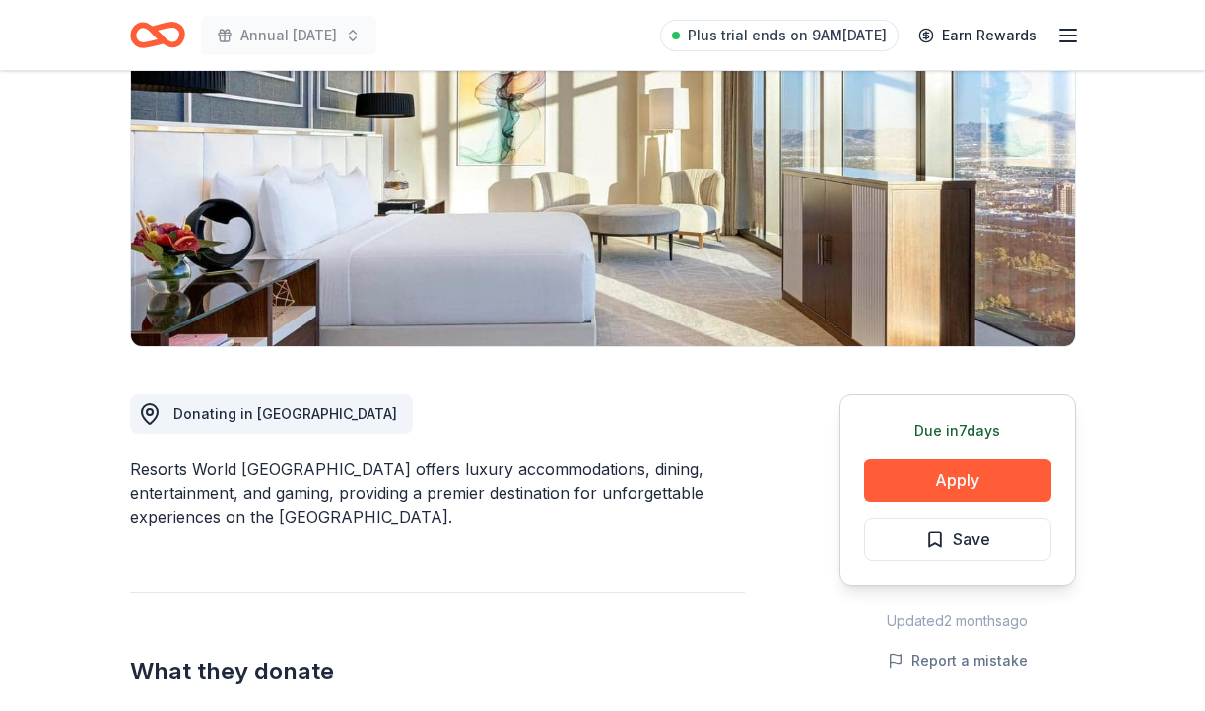
scroll to position [259, 0]
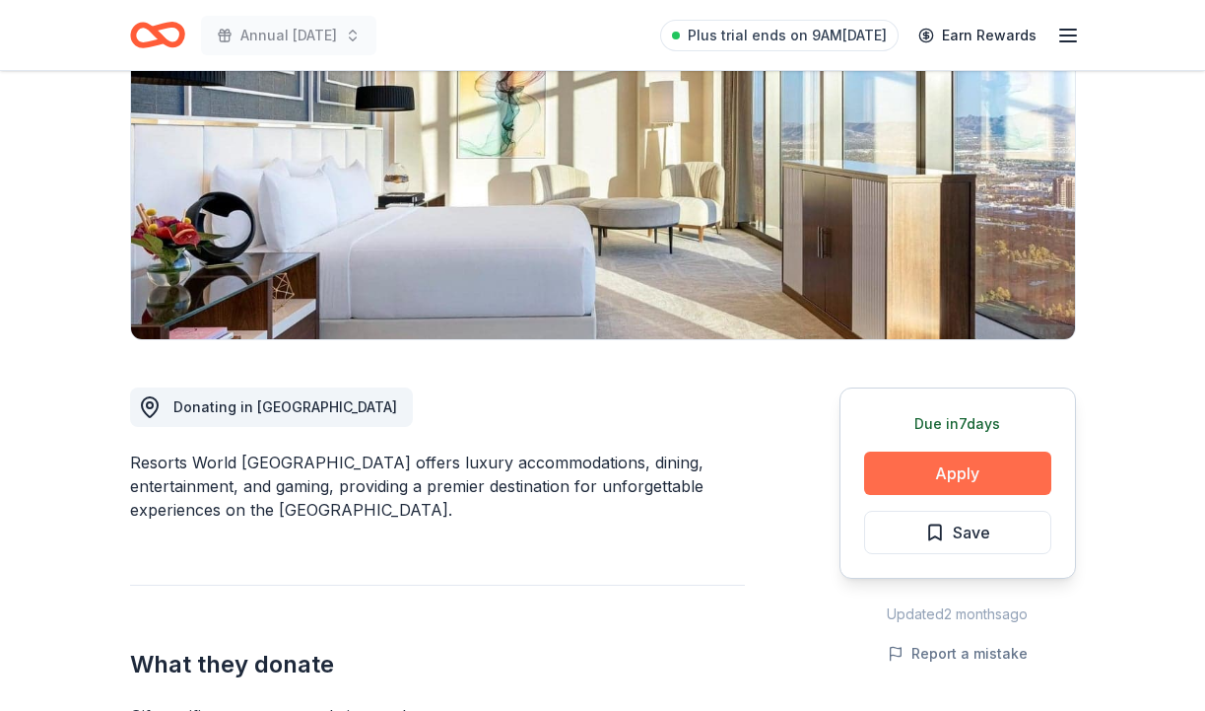
click at [1022, 478] on button "Apply" at bounding box center [957, 472] width 187 height 43
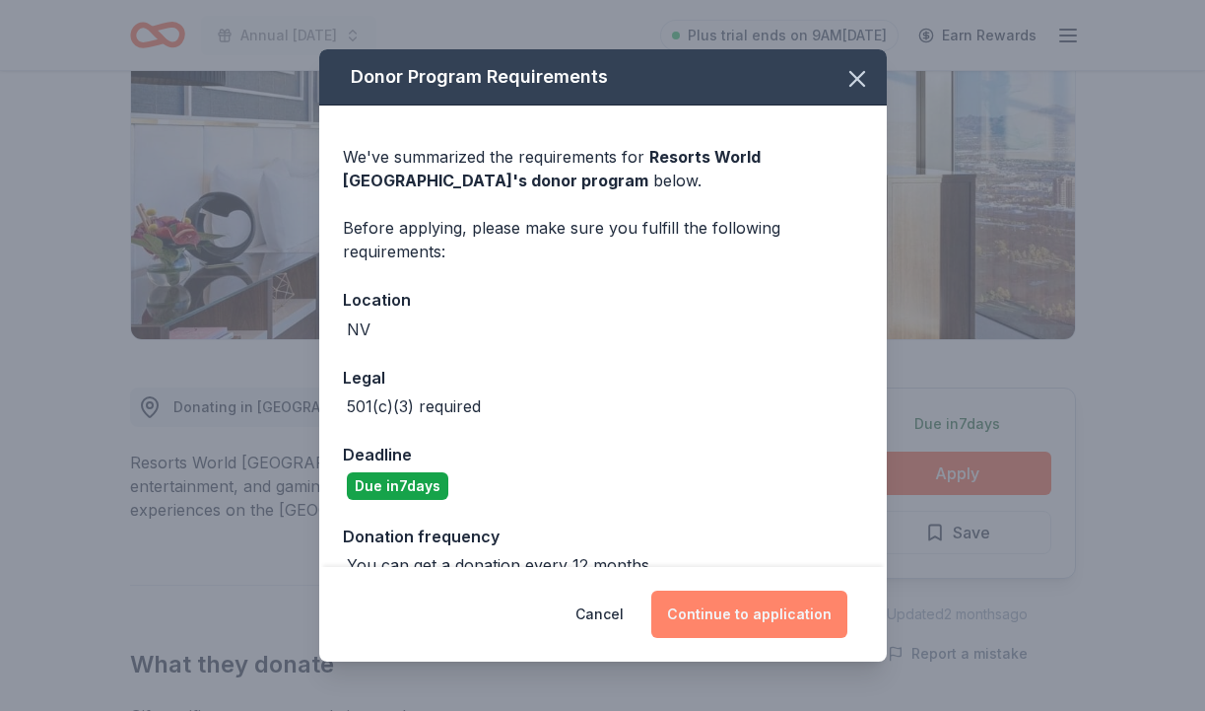
click at [776, 636] on button "Continue to application" at bounding box center [749, 613] width 196 height 47
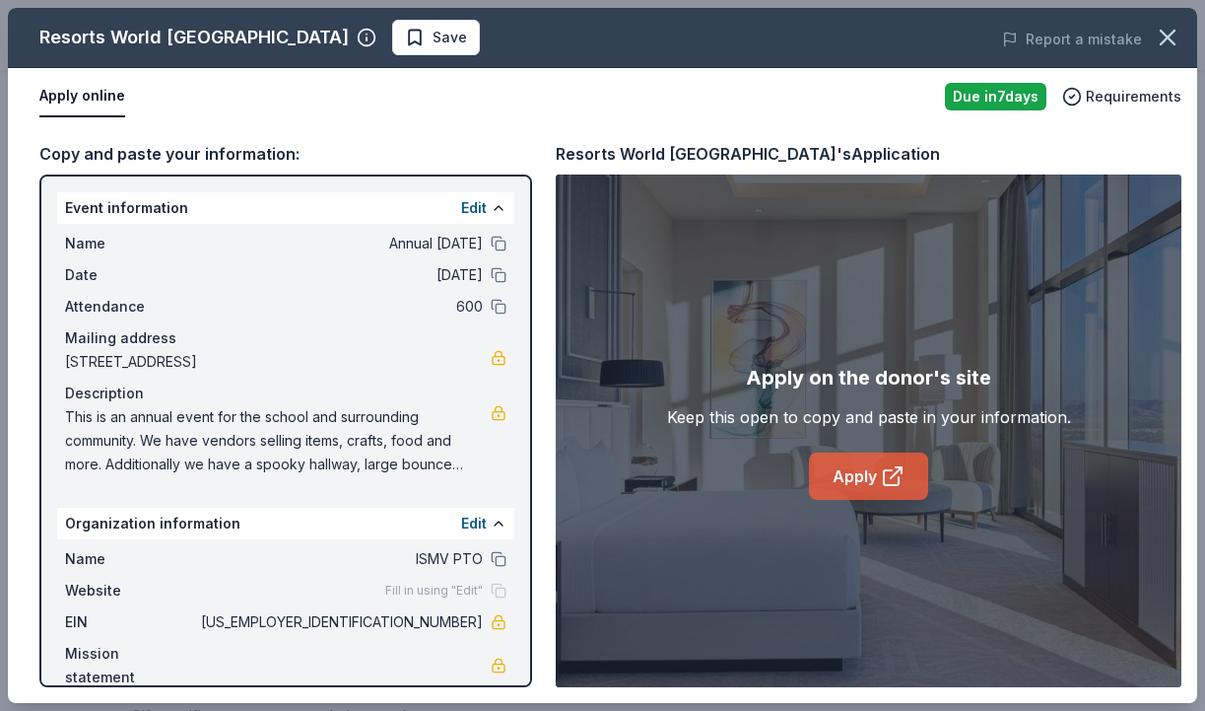
click at [881, 484] on icon at bounding box center [893, 476] width 24 height 24
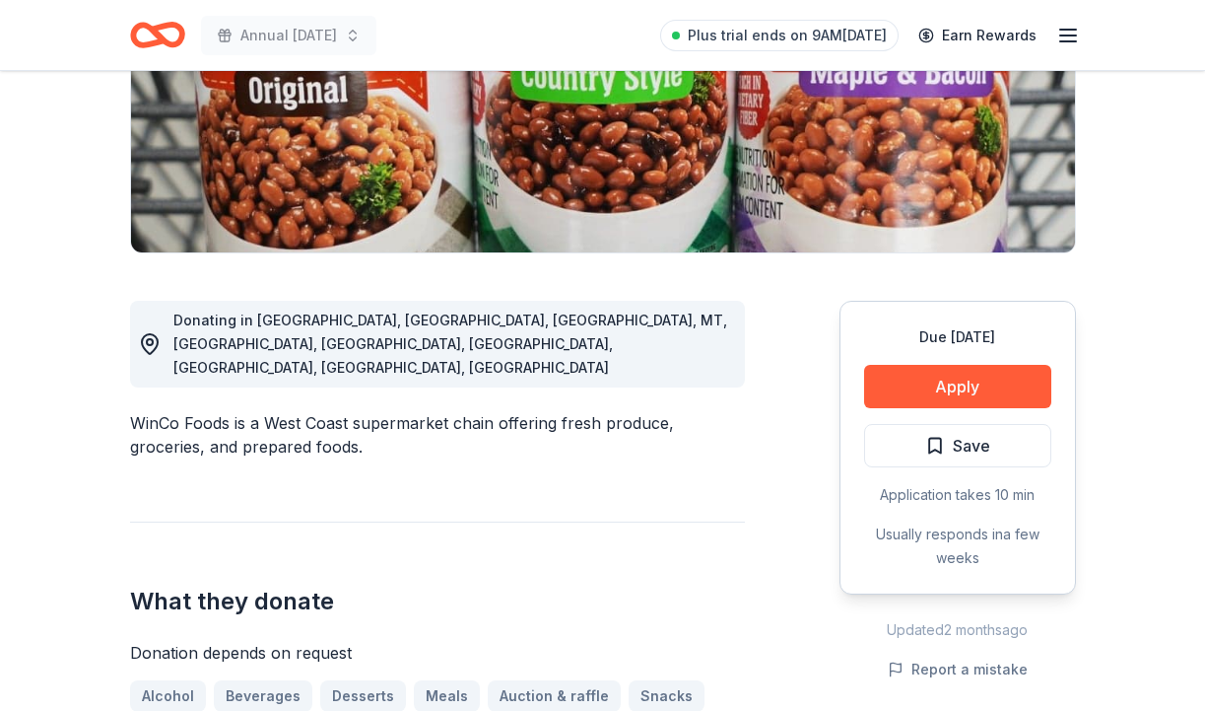
scroll to position [388, 0]
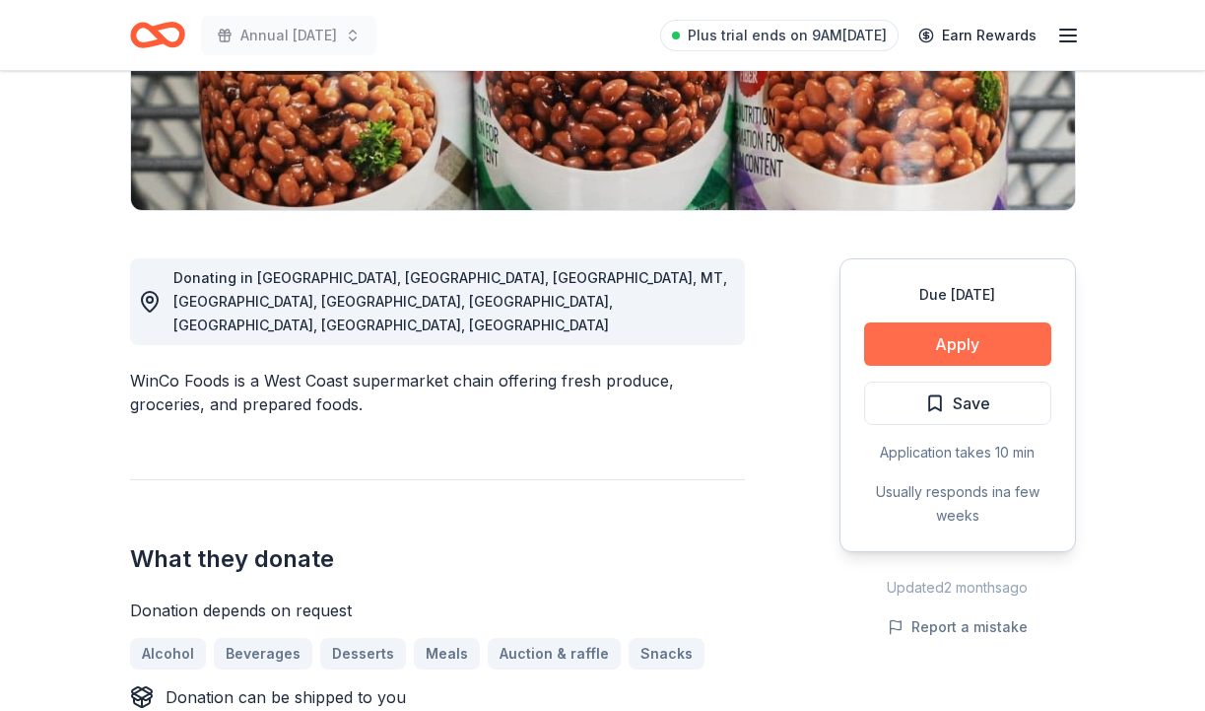
click at [933, 343] on button "Apply" at bounding box center [957, 343] width 187 height 43
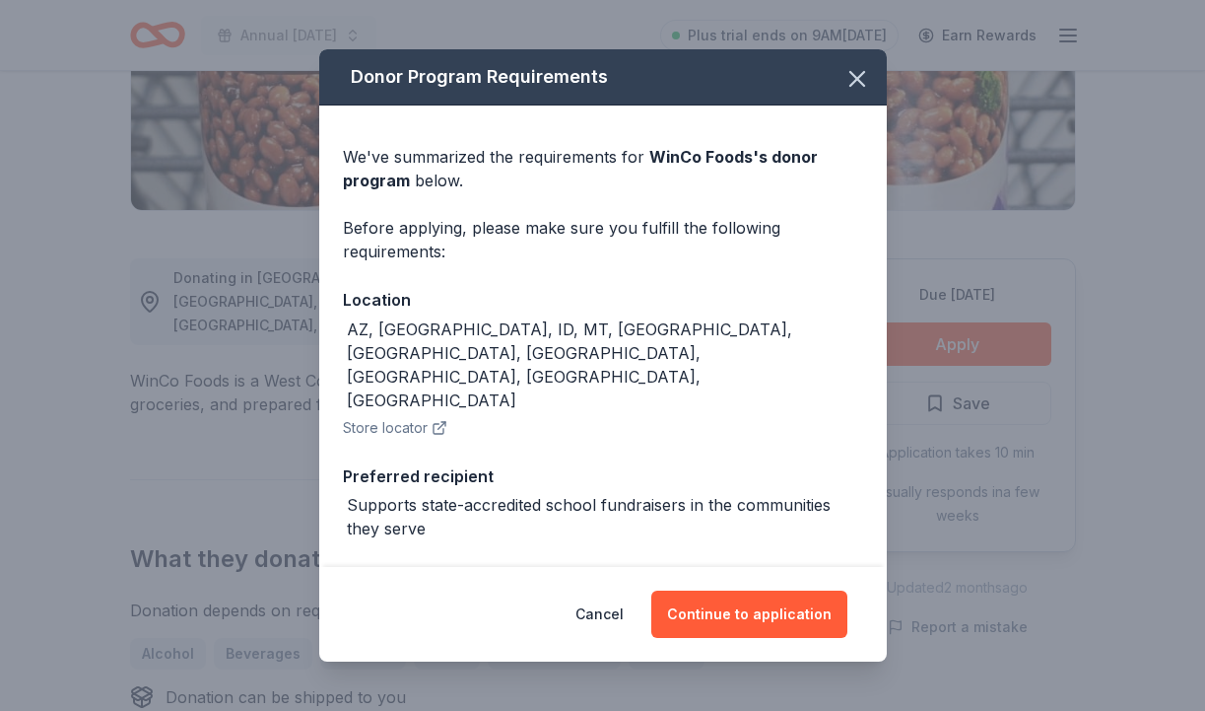
click at [765, 577] on div "Cancel Continue to application" at bounding box center [603, 614] width 568 height 95
click at [766, 604] on button "Continue to application" at bounding box center [749, 613] width 196 height 47
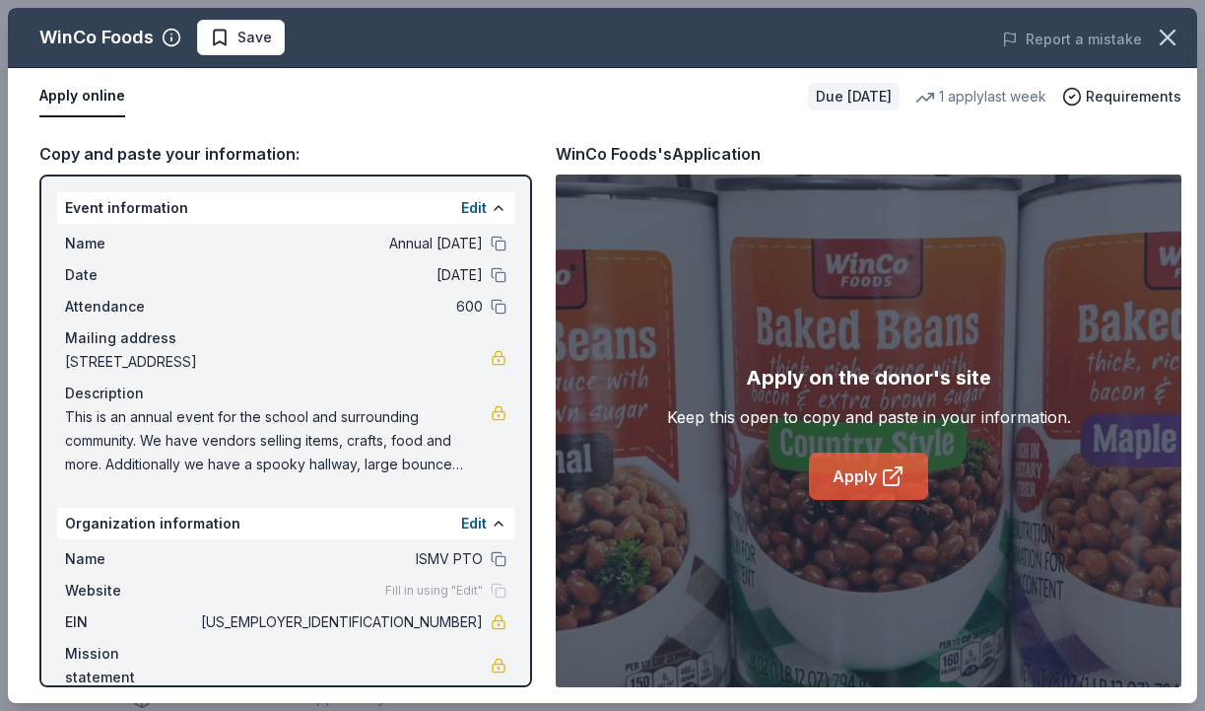
click at [854, 485] on link "Apply" at bounding box center [868, 475] width 119 height 47
